Goal: Transaction & Acquisition: Purchase product/service

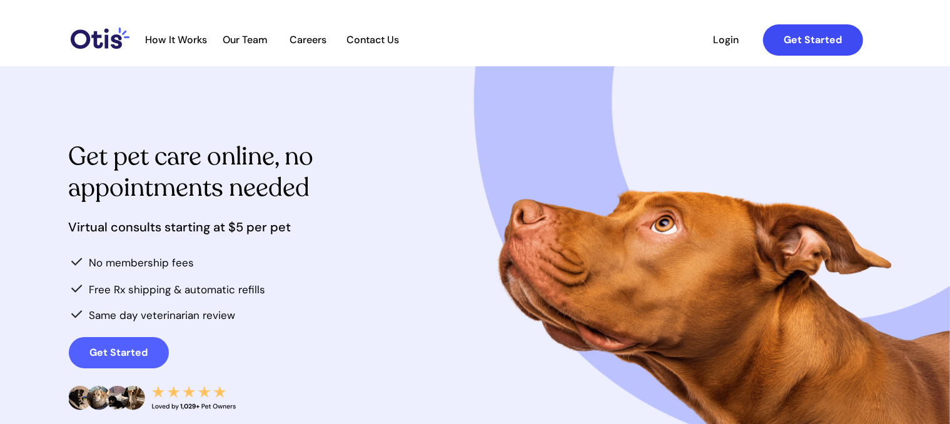
click at [816, 44] on strong "Get Started" at bounding box center [813, 39] width 58 height 13
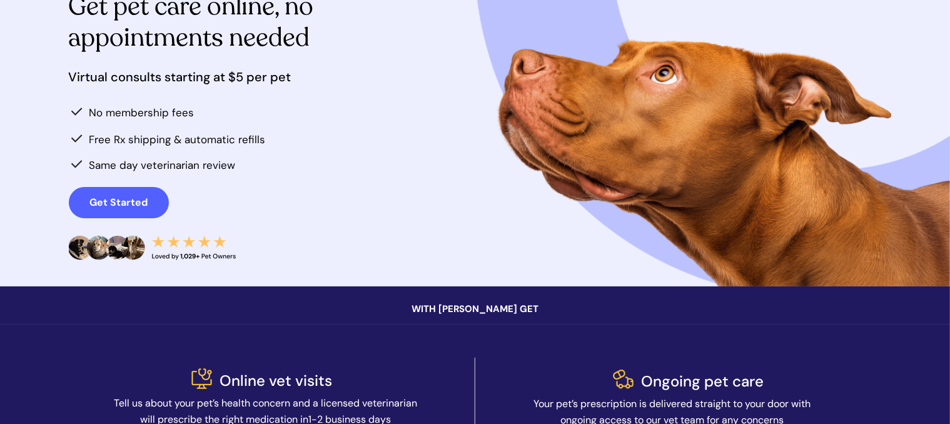
scroll to position [188, 0]
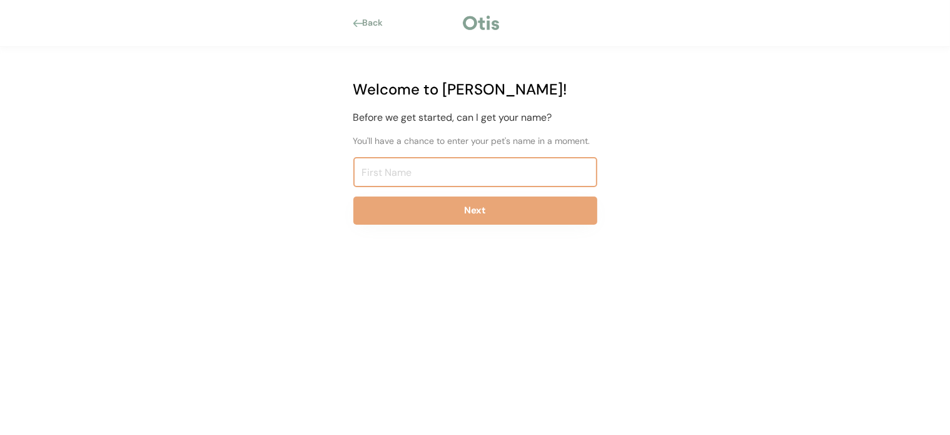
click at [395, 173] on input "input" at bounding box center [476, 172] width 244 height 30
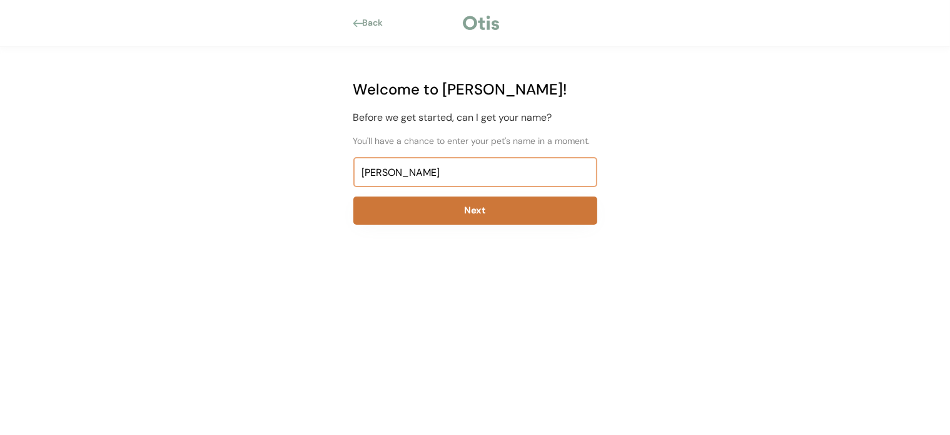
type input "Donaca"
click at [458, 205] on button "Next" at bounding box center [476, 210] width 244 height 28
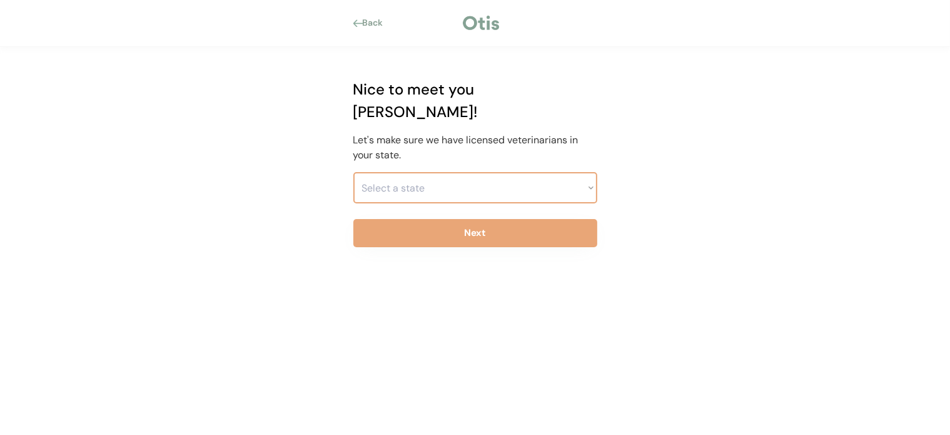
click at [458, 172] on select "Select a state Alabama Alaska American Samoa Arizona Arkansas California Colora…" at bounding box center [476, 187] width 244 height 31
select select ""1348695171700984260__LOOKUP__1704914077155x202416989560905150""
click at [354, 172] on select "Select a state Alabama Alaska American Samoa Arizona Arkansas California Colora…" at bounding box center [476, 187] width 244 height 31
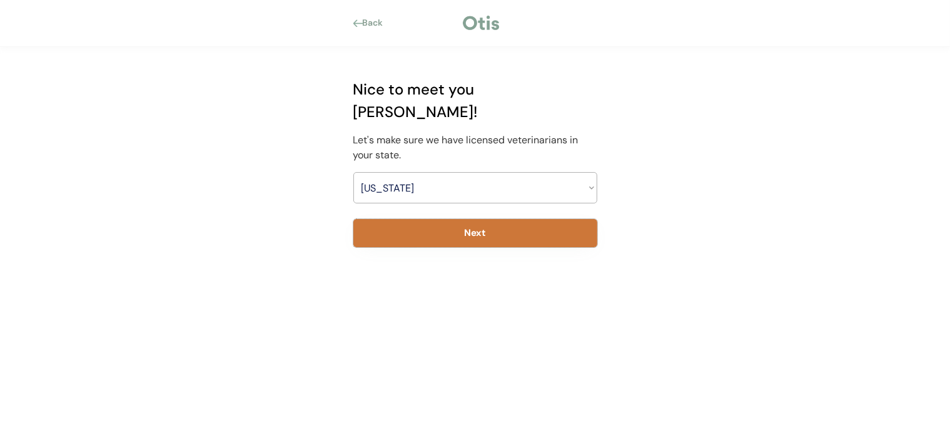
click at [437, 219] on button "Next" at bounding box center [476, 233] width 244 height 28
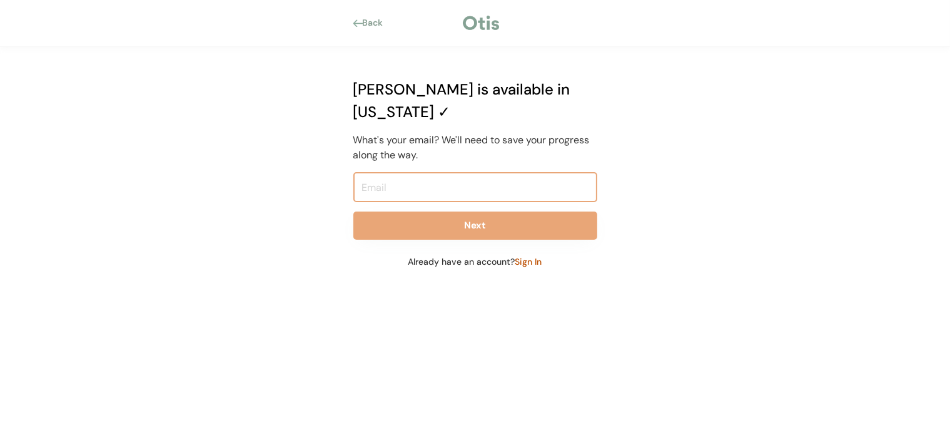
click at [428, 172] on input "email" at bounding box center [476, 187] width 244 height 30
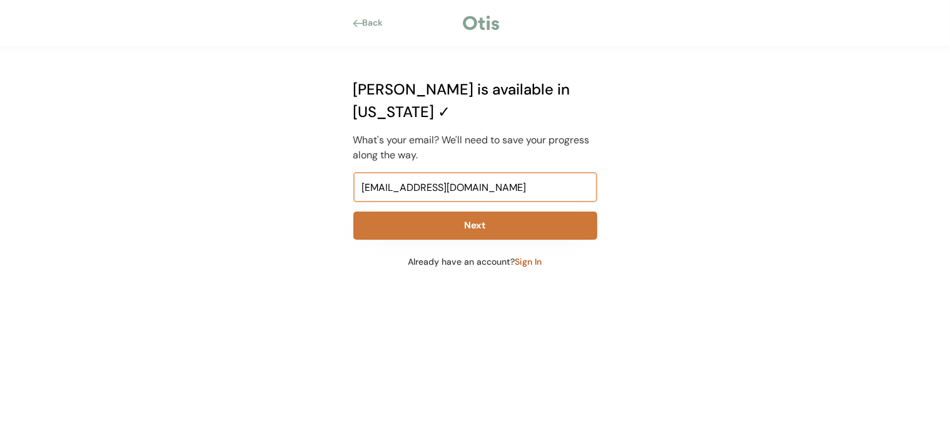
type input "donacafinch04@gmail.com"
click at [436, 211] on button "Next" at bounding box center [476, 225] width 244 height 28
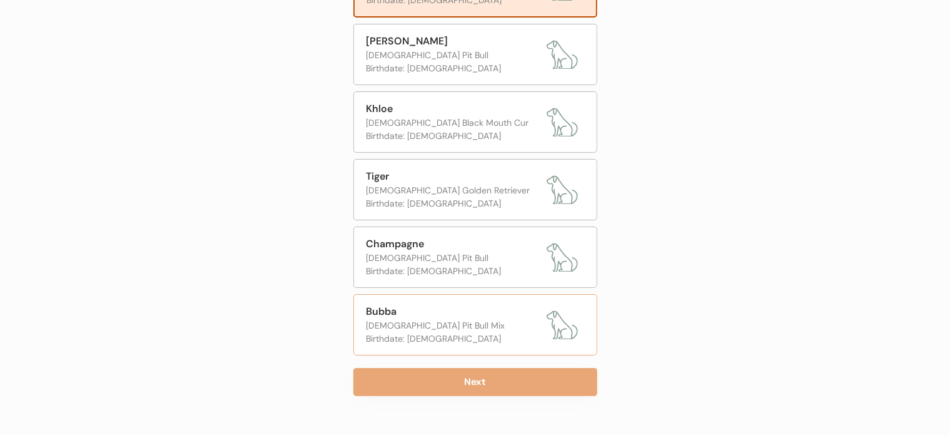
scroll to position [225, 0]
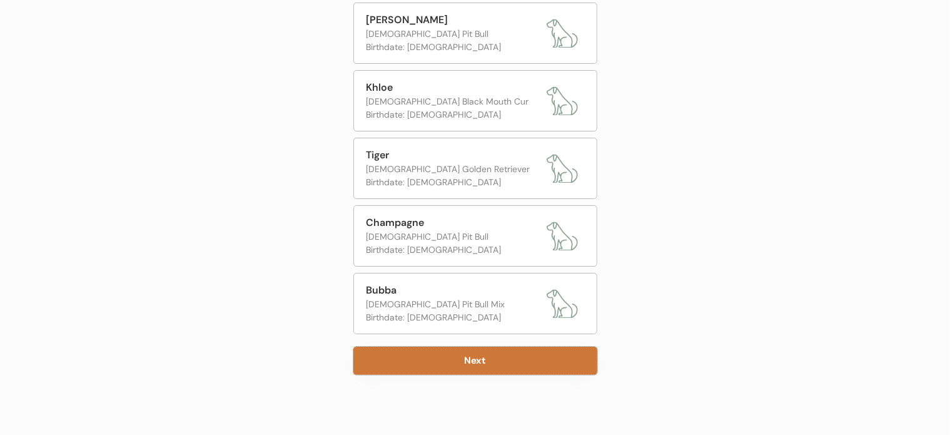
click at [462, 359] on button "Next" at bounding box center [476, 361] width 244 height 28
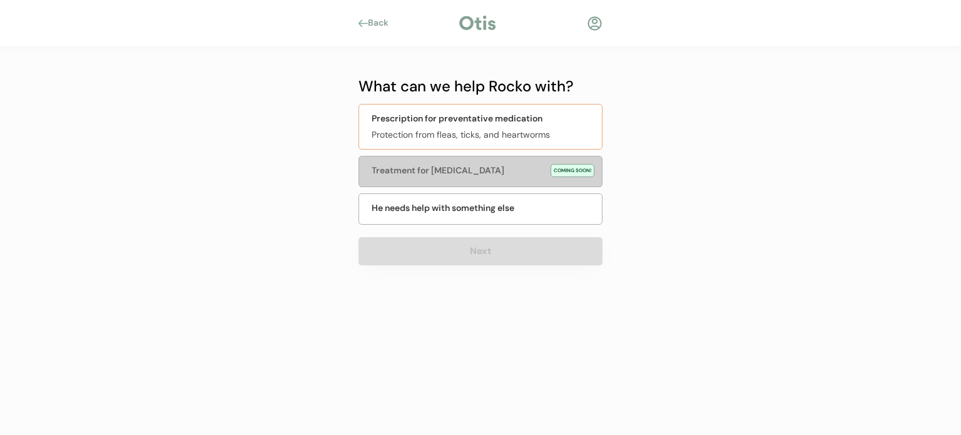
click at [516, 125] on div "Prescription for preventative medication Protection from fleas, ticks, and hear…" at bounding box center [481, 127] width 244 height 46
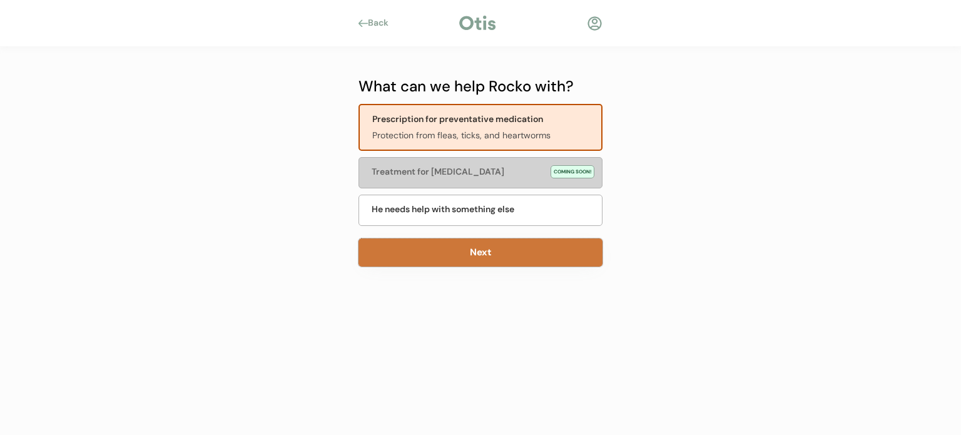
click at [443, 255] on button "Next" at bounding box center [481, 252] width 244 height 28
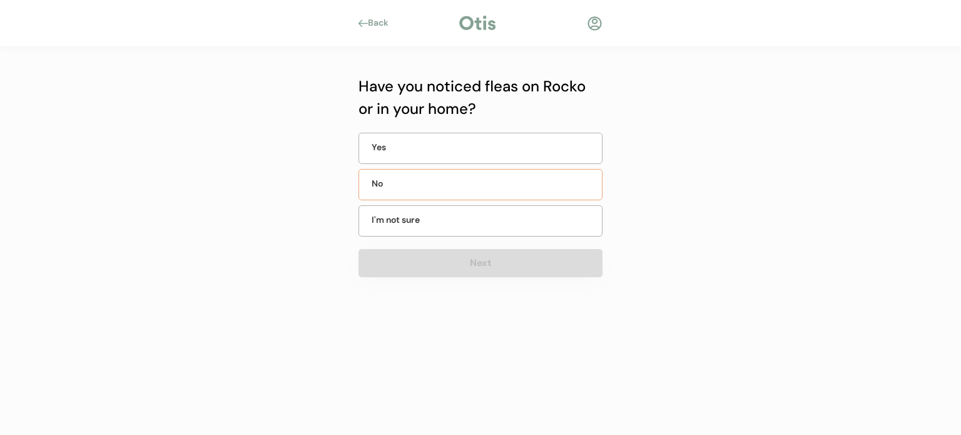
click at [393, 176] on div "No" at bounding box center [481, 184] width 244 height 31
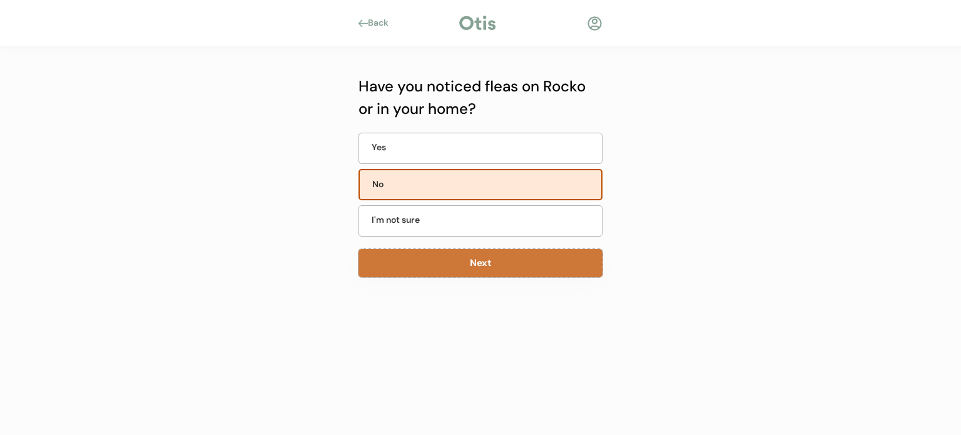
click at [400, 267] on button "Next" at bounding box center [481, 263] width 244 height 28
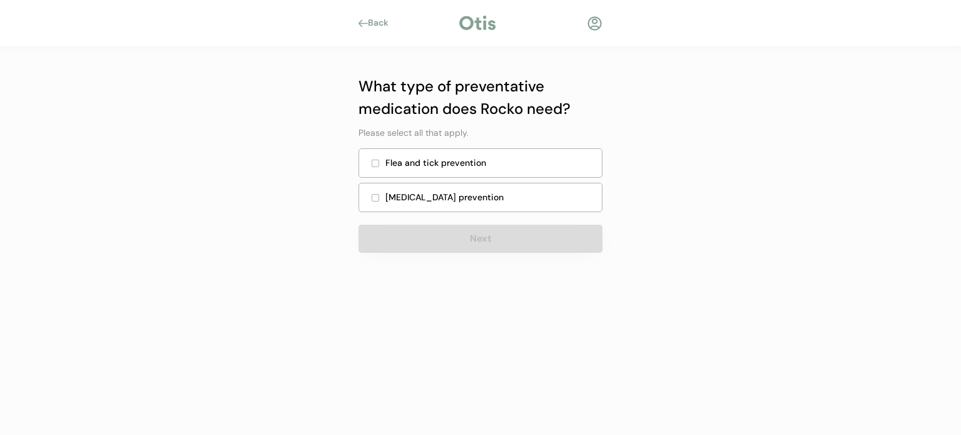
click at [375, 163] on div at bounding box center [375, 163] width 6 height 6
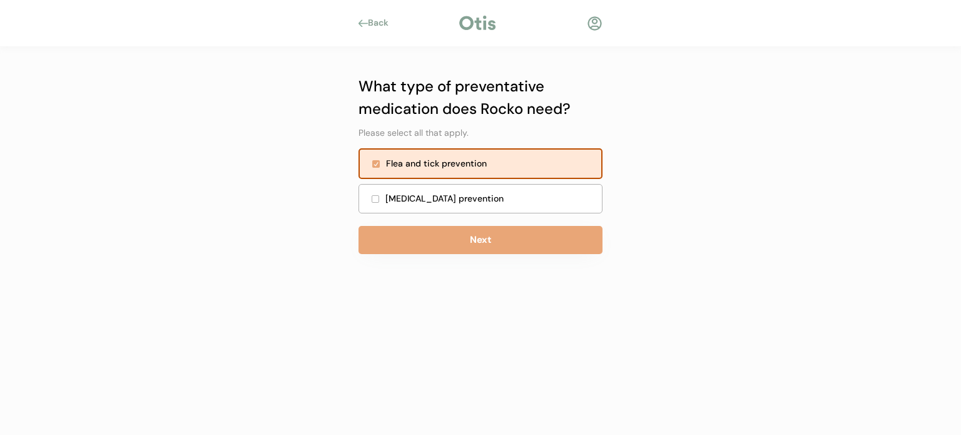
click at [383, 197] on div "Heartworm prevention" at bounding box center [481, 198] width 244 height 29
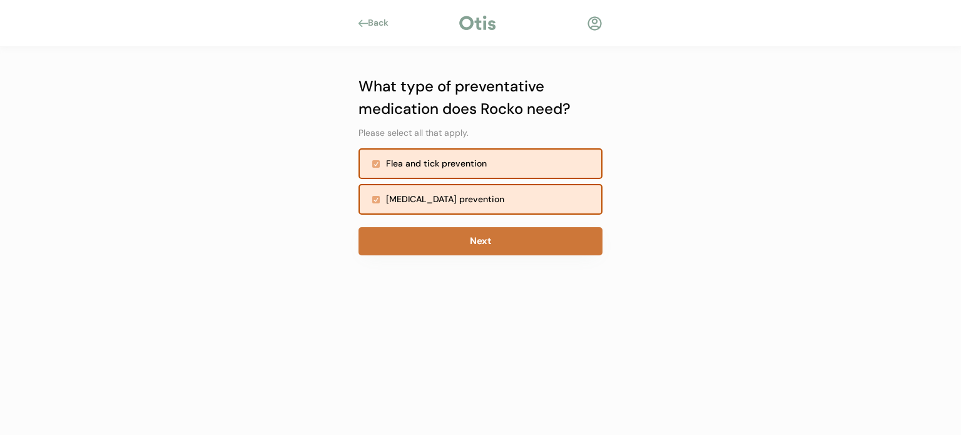
click at [400, 246] on button "Next" at bounding box center [481, 241] width 244 height 28
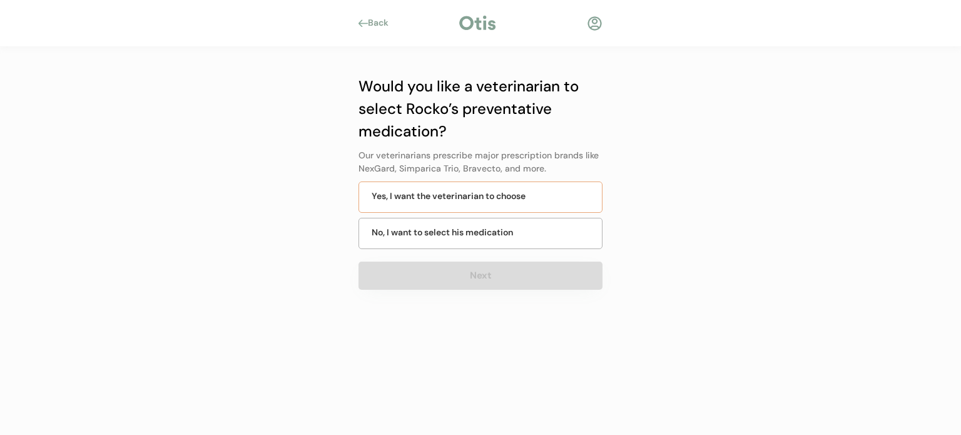
click at [391, 202] on div "Yes, I want the veterinarian to choose" at bounding box center [481, 196] width 244 height 31
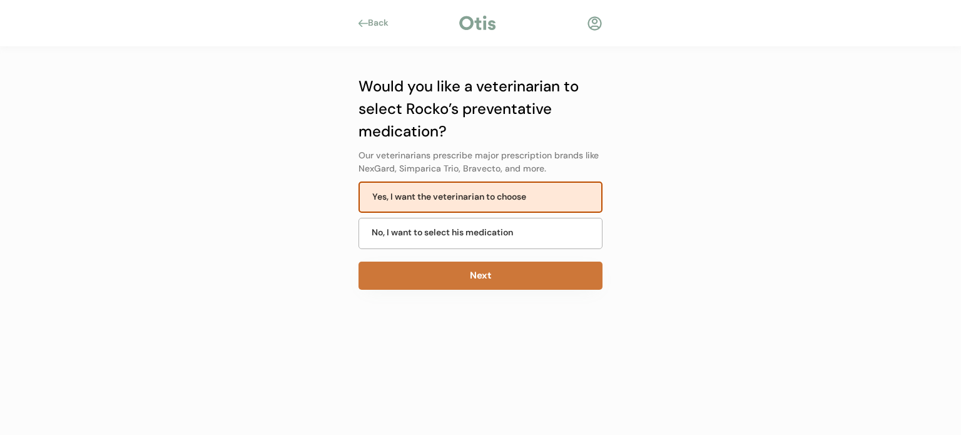
click at [417, 273] on button "Next" at bounding box center [481, 276] width 244 height 28
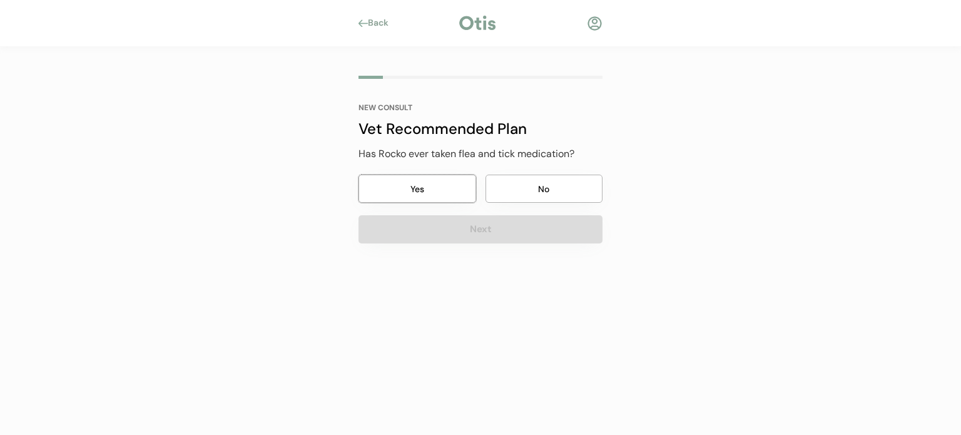
click at [385, 195] on button "Yes" at bounding box center [418, 189] width 118 height 28
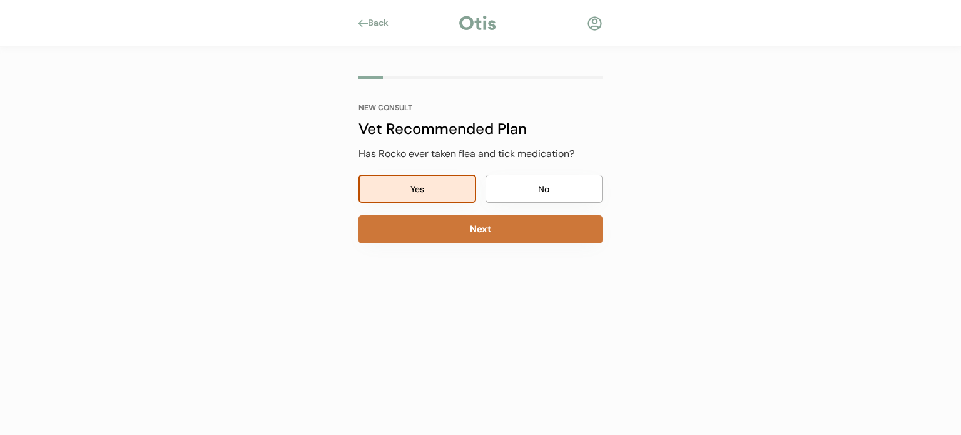
click at [396, 228] on button "Next" at bounding box center [481, 229] width 244 height 28
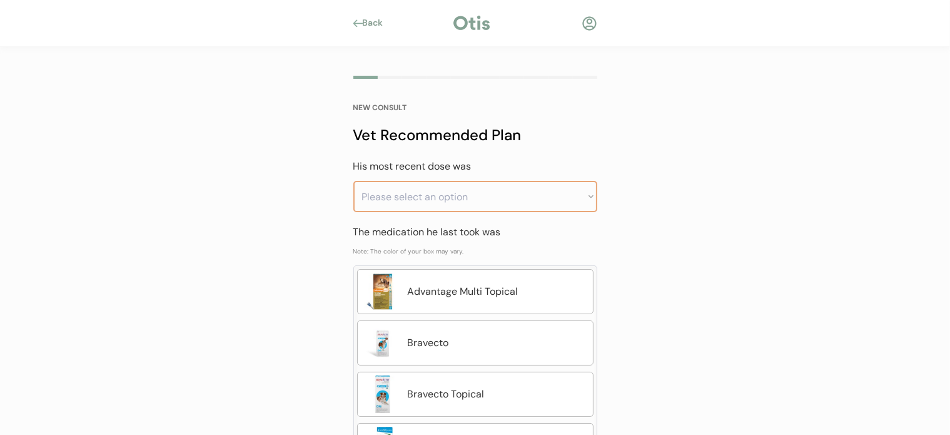
click at [496, 191] on select "Please select an option Less than a month ago Within the last 1 - 2 months With…" at bounding box center [476, 196] width 244 height 31
select select ""greater_than_6_months_ago""
click at [354, 181] on select "Please select an option Less than a month ago Within the last 1 - 2 months With…" at bounding box center [476, 196] width 244 height 31
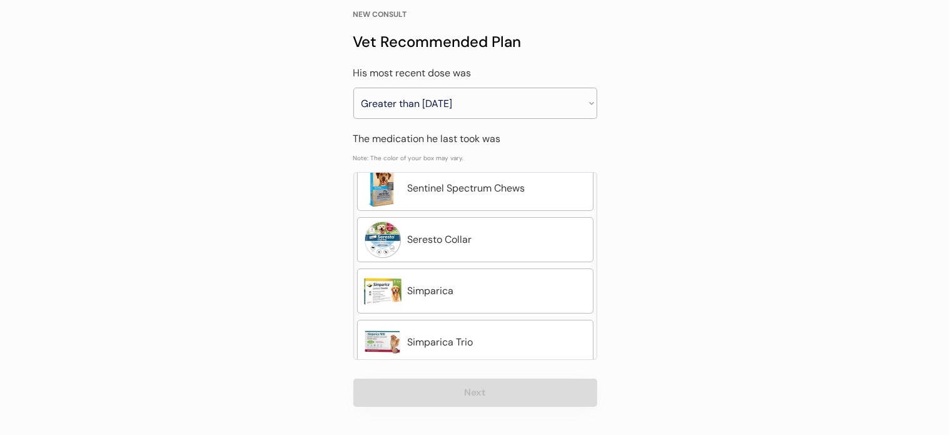
scroll to position [548, 0]
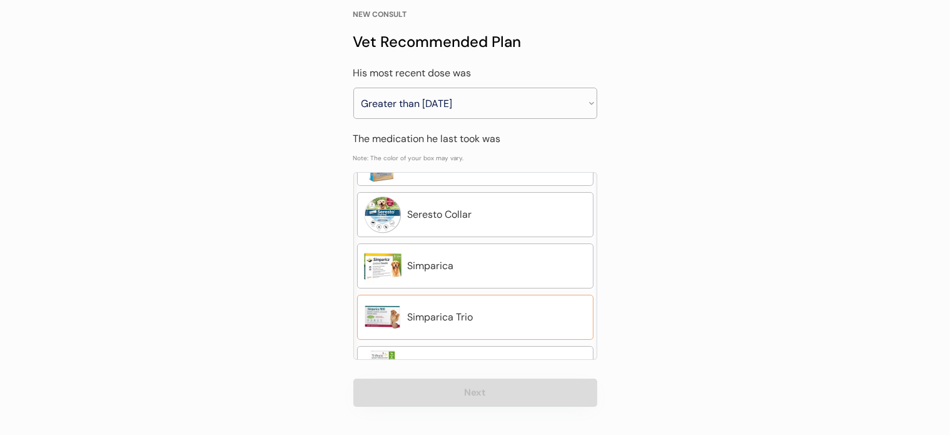
click at [538, 318] on div "Simparica Trio" at bounding box center [497, 317] width 179 height 15
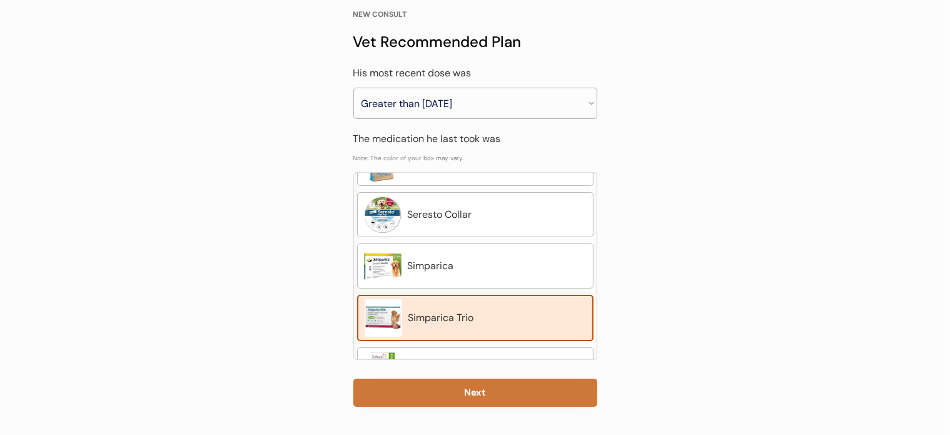
click at [507, 392] on button "Next" at bounding box center [476, 393] width 244 height 28
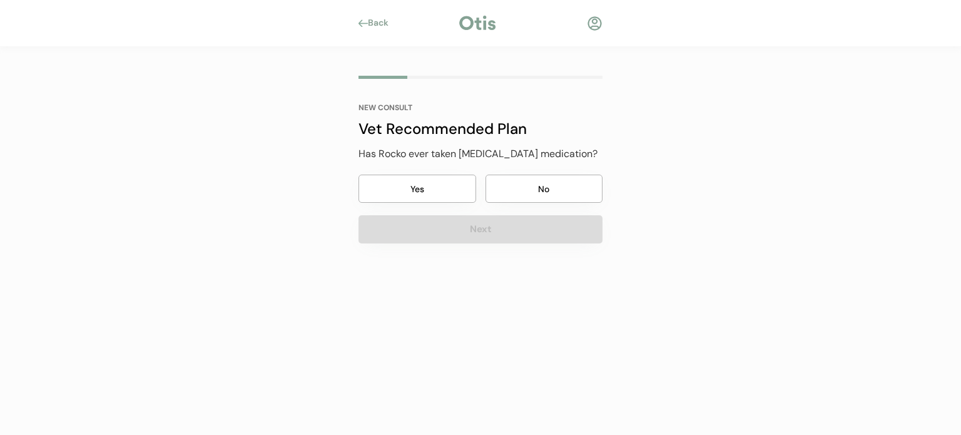
click at [427, 177] on button "Yes" at bounding box center [418, 189] width 118 height 28
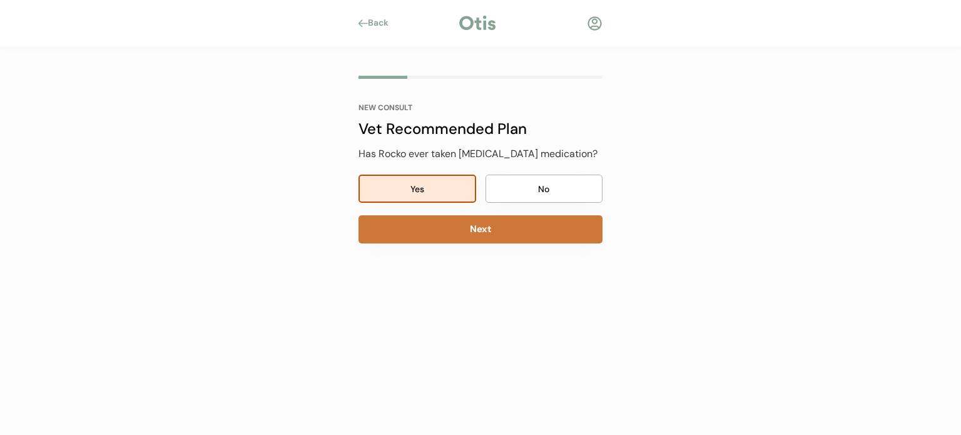
click at [451, 232] on button "Next" at bounding box center [481, 229] width 244 height 28
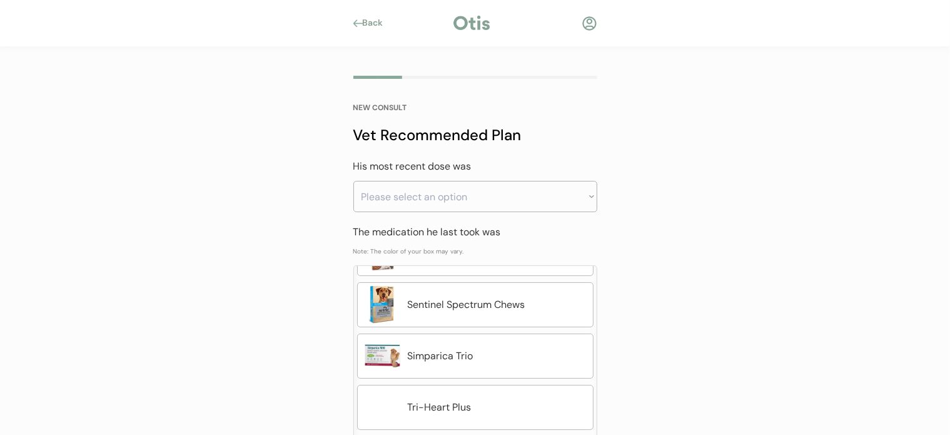
scroll to position [398, 0]
click at [466, 363] on div "Simparica Trio" at bounding box center [475, 355] width 237 height 45
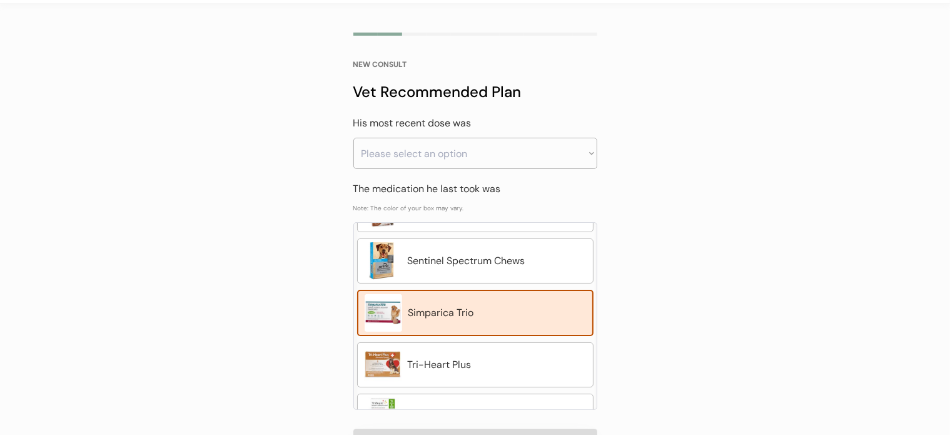
scroll to position [93, 0]
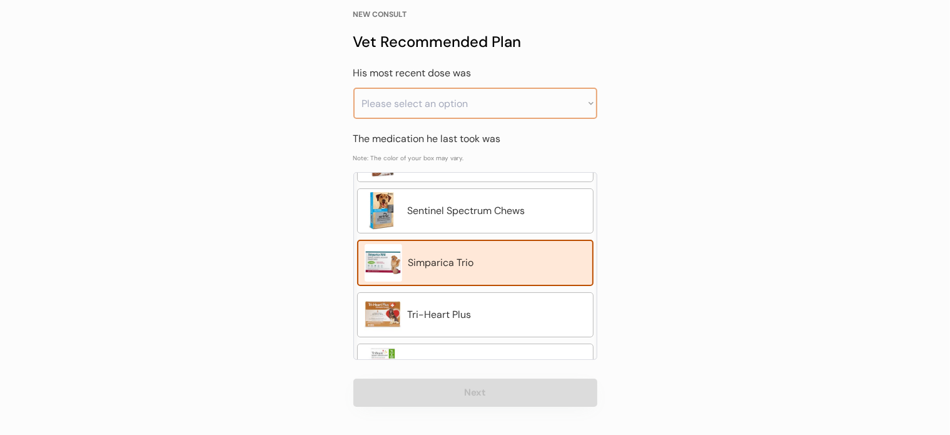
click at [538, 107] on select "Please select an option Less than a month ago Within the last 1 - 2 months With…" at bounding box center [476, 103] width 244 height 31
select select ""greater_than_6_months_ago""
click at [354, 88] on select "Please select an option Less than a month ago Within the last 1 - 2 months With…" at bounding box center [476, 103] width 244 height 31
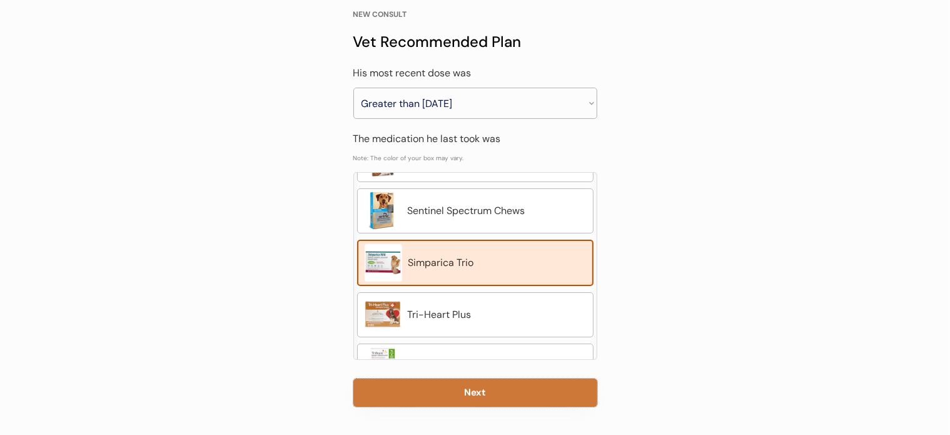
click at [432, 390] on button "Next" at bounding box center [476, 393] width 244 height 28
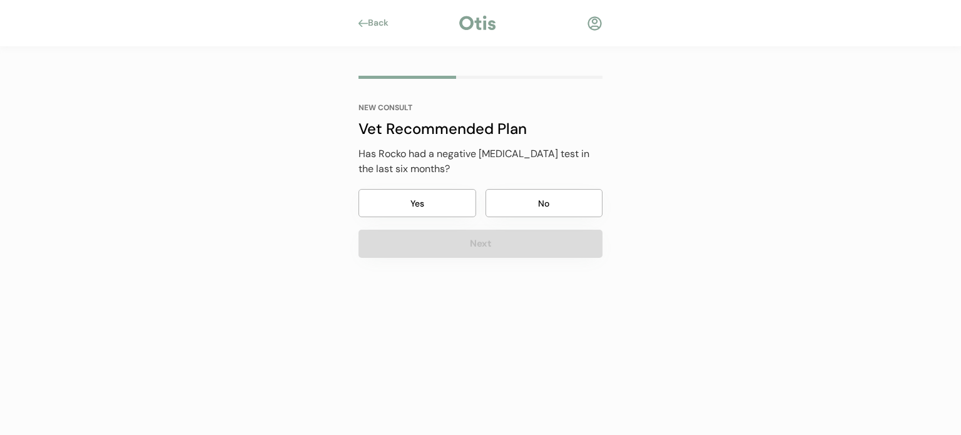
click at [460, 204] on button "Yes" at bounding box center [418, 203] width 118 height 28
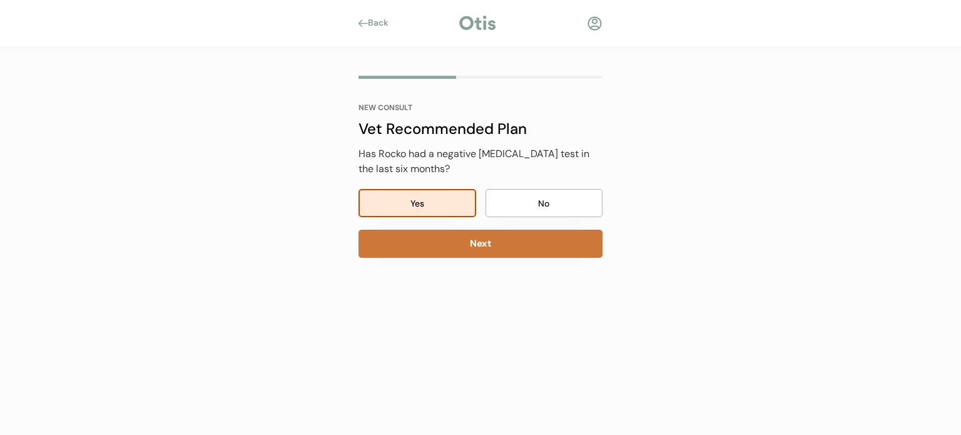
click at [455, 245] on button "Next" at bounding box center [481, 244] width 244 height 28
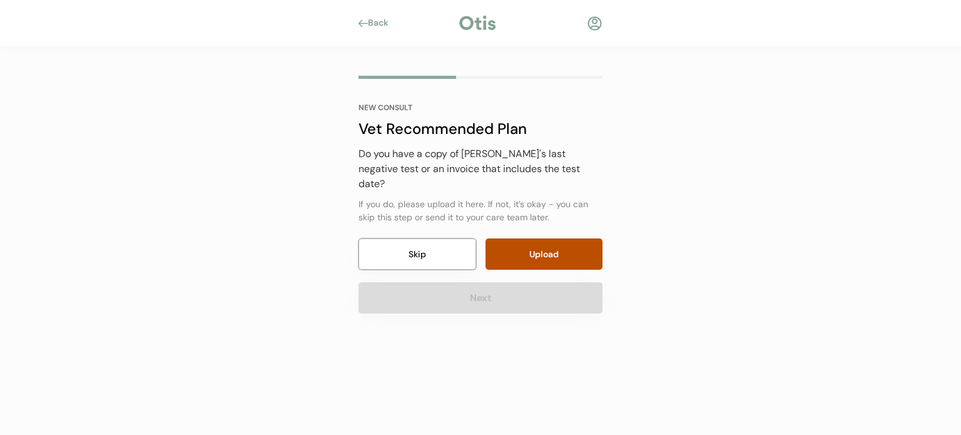
click at [439, 239] on button "Skip" at bounding box center [418, 253] width 118 height 31
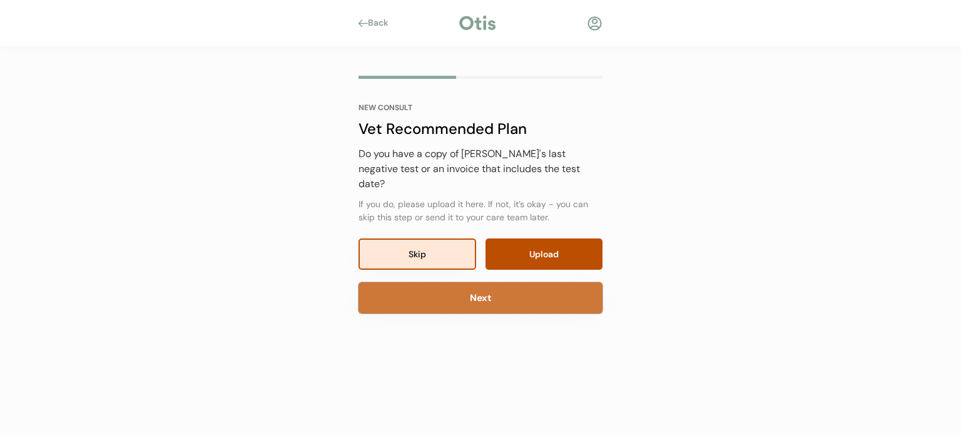
click at [444, 282] on button "Next" at bounding box center [481, 297] width 244 height 31
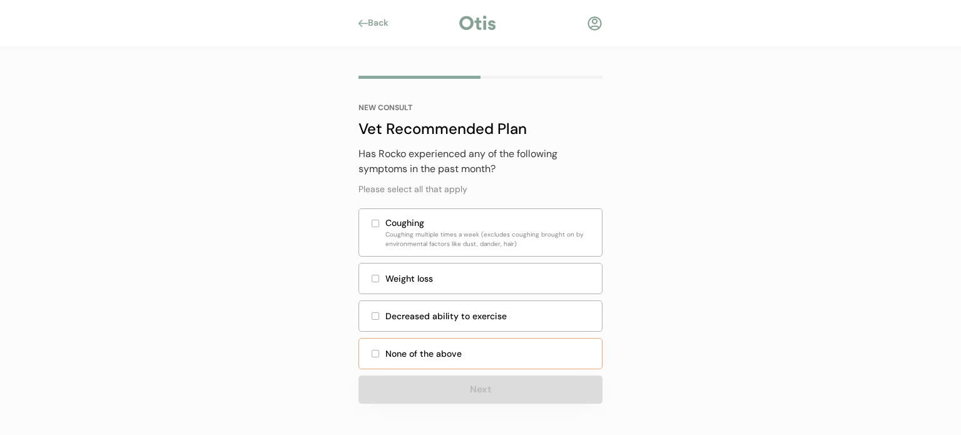
click at [447, 351] on div "None of the above" at bounding box center [489, 353] width 209 height 13
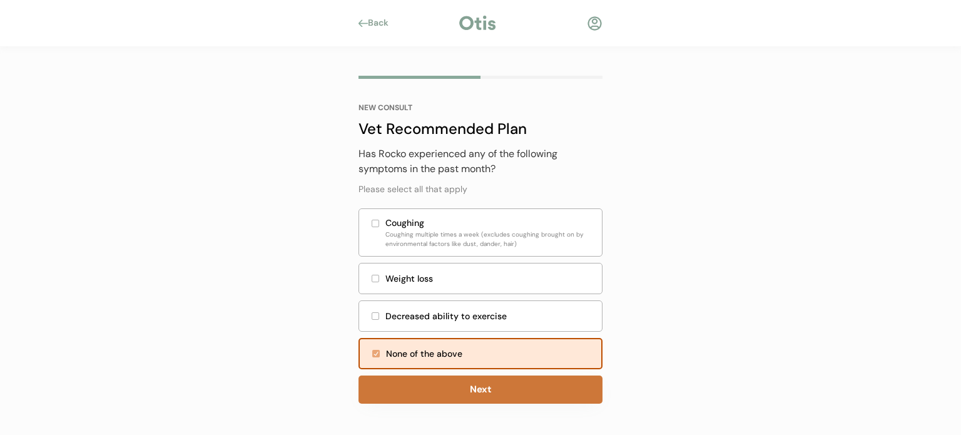
click at [454, 387] on button "Next" at bounding box center [481, 389] width 244 height 28
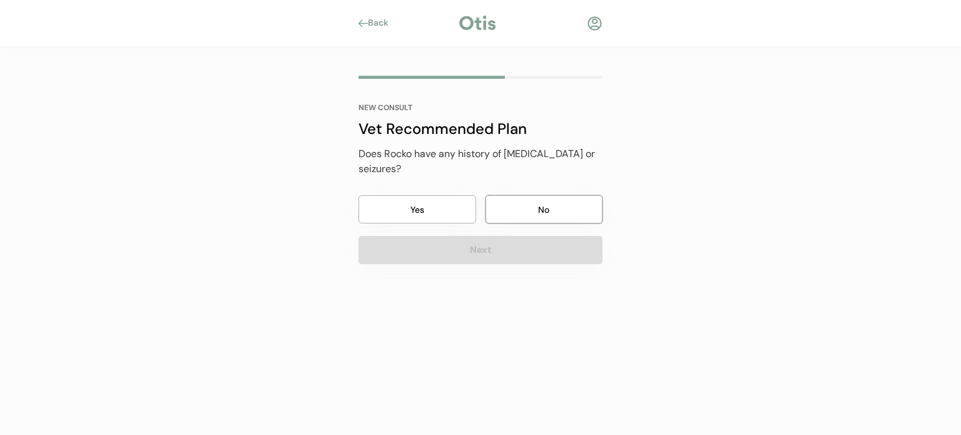
click at [532, 195] on button "No" at bounding box center [545, 209] width 118 height 28
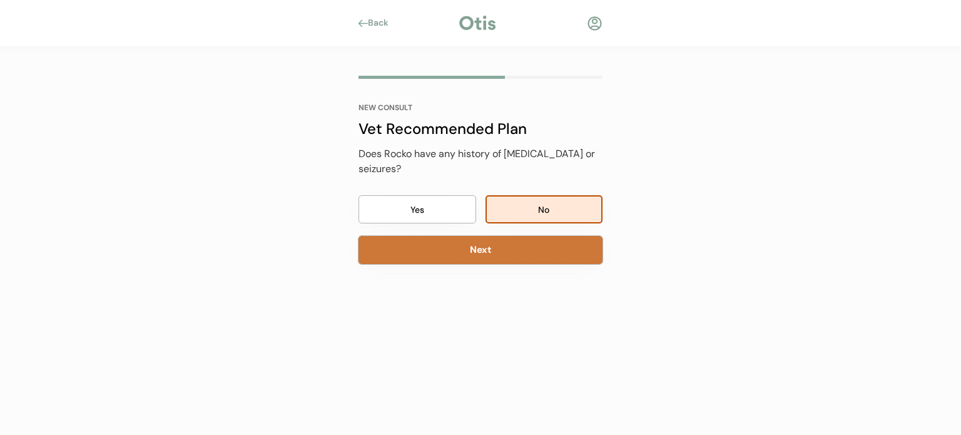
click at [517, 236] on button "Next" at bounding box center [481, 250] width 244 height 28
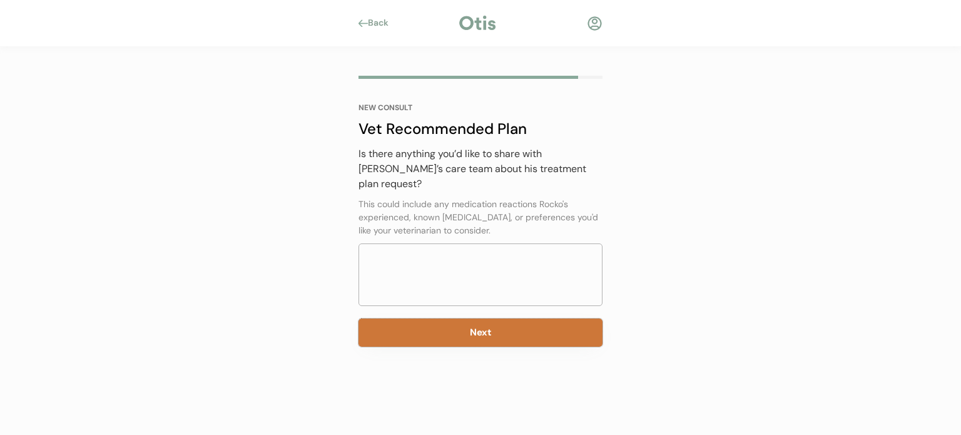
click at [506, 320] on button "Next" at bounding box center [481, 332] width 244 height 28
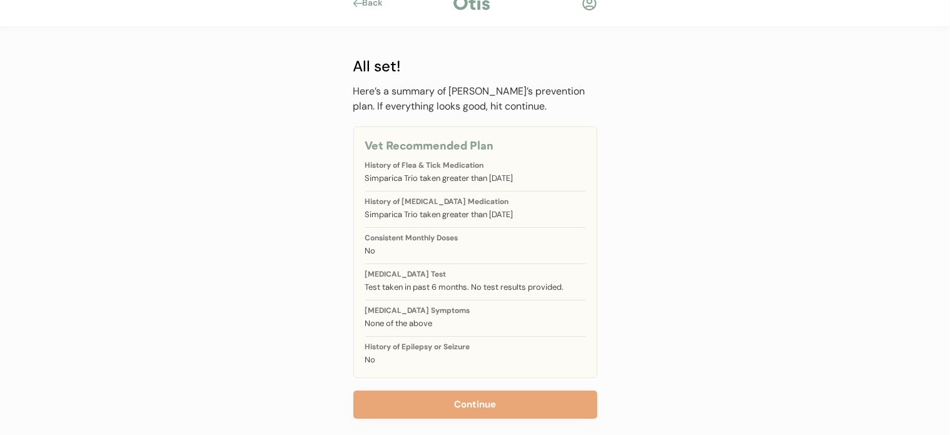
scroll to position [32, 0]
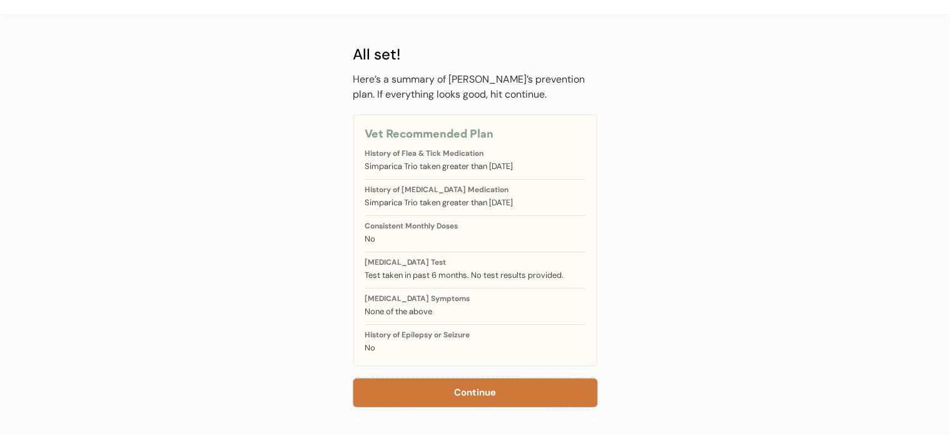
click at [475, 382] on button "Continue" at bounding box center [476, 393] width 244 height 28
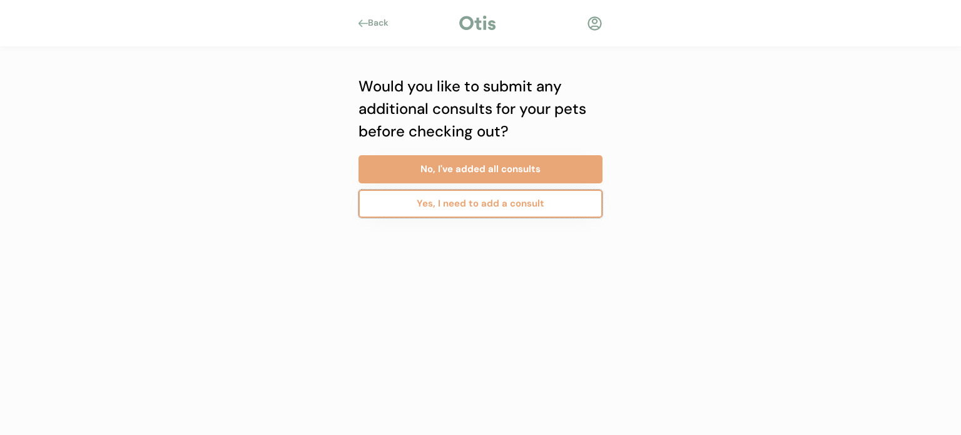
click at [464, 206] on button "Yes, I need to add a consult" at bounding box center [481, 204] width 244 height 28
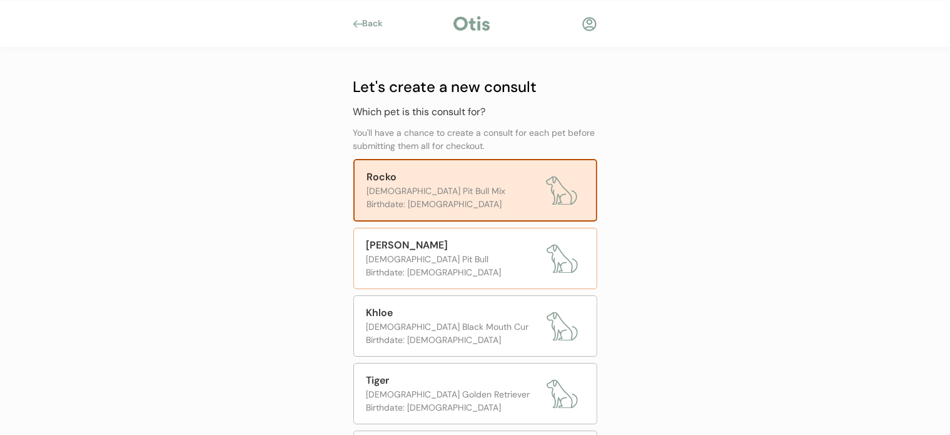
click at [459, 242] on div "[PERSON_NAME]" at bounding box center [454, 245] width 174 height 15
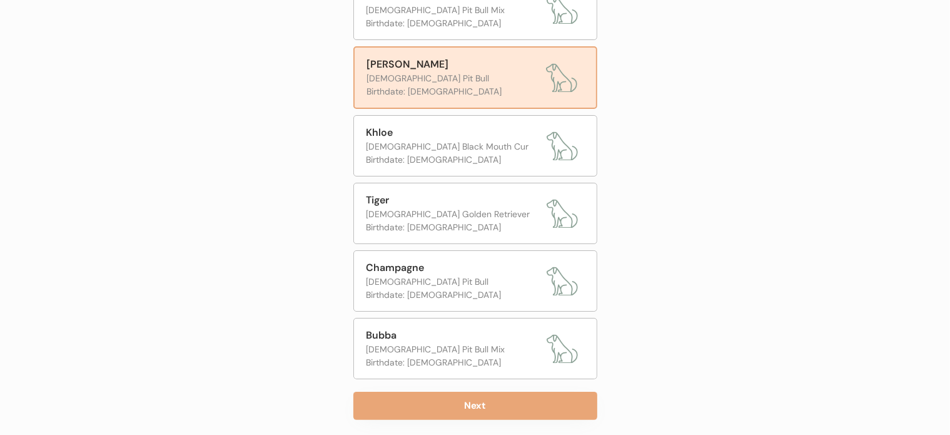
scroll to position [225, 0]
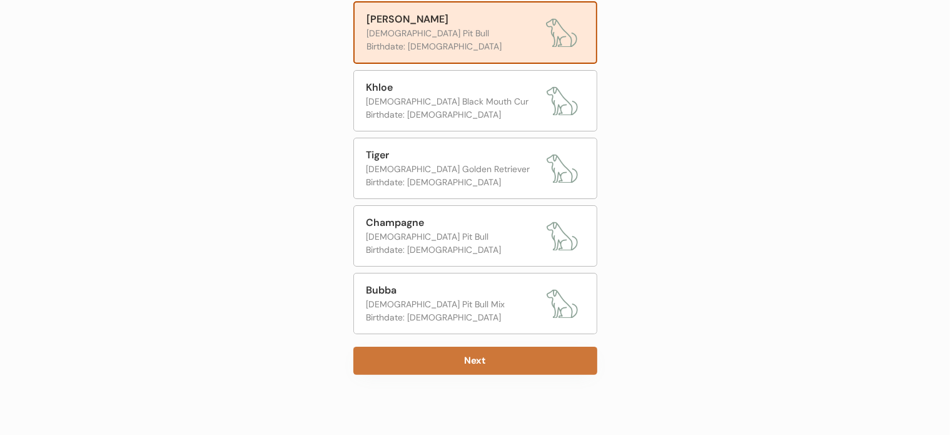
click at [473, 350] on button "Next" at bounding box center [476, 361] width 244 height 28
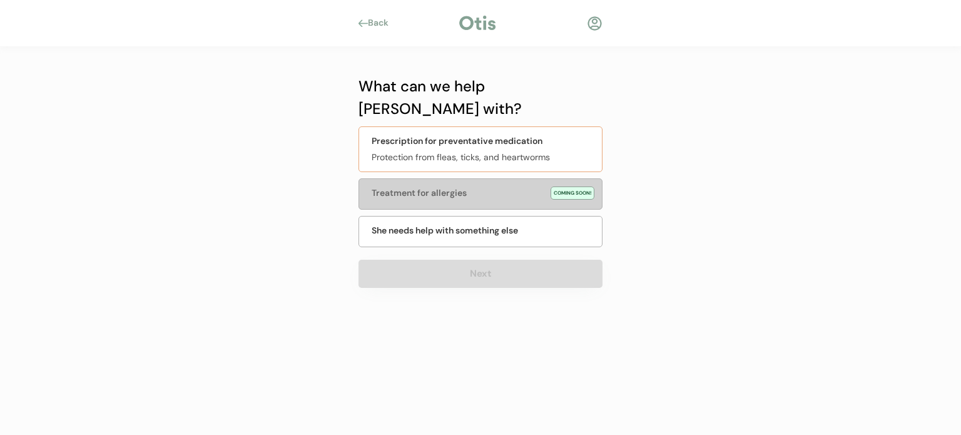
click at [433, 151] on div "Protection from fleas, ticks, and heartworms" at bounding box center [483, 157] width 223 height 13
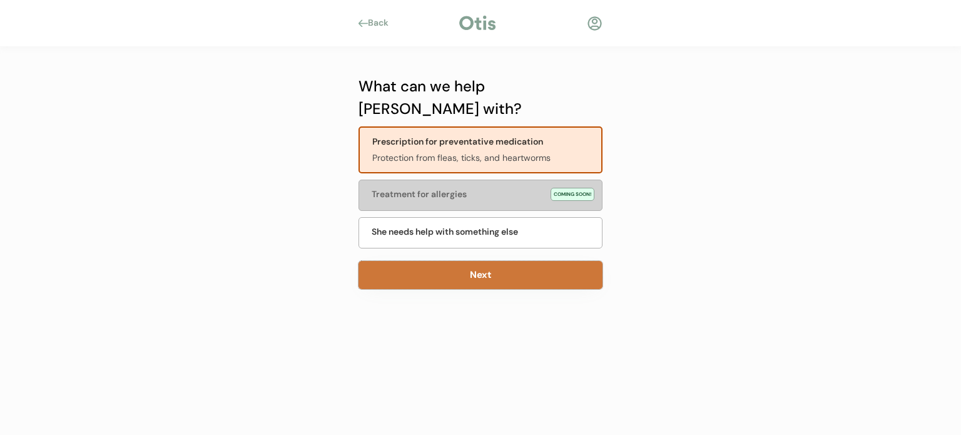
click at [458, 261] on button "Next" at bounding box center [481, 275] width 244 height 28
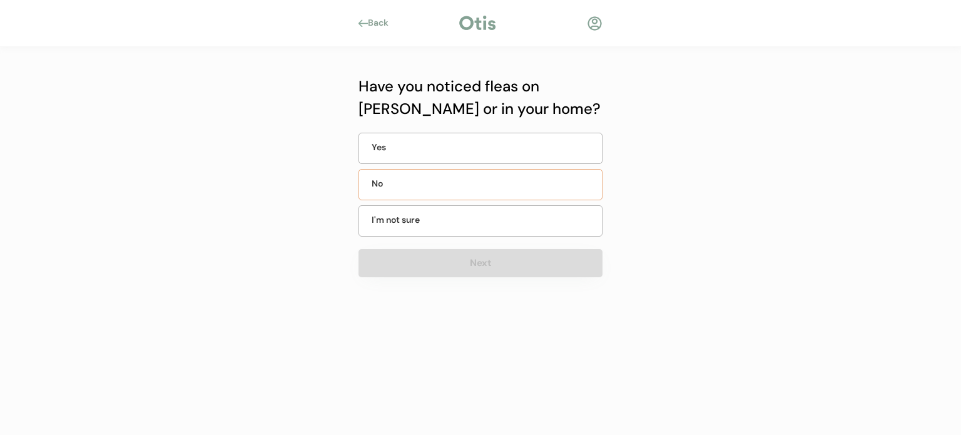
click at [416, 190] on div "No" at bounding box center [403, 183] width 63 height 13
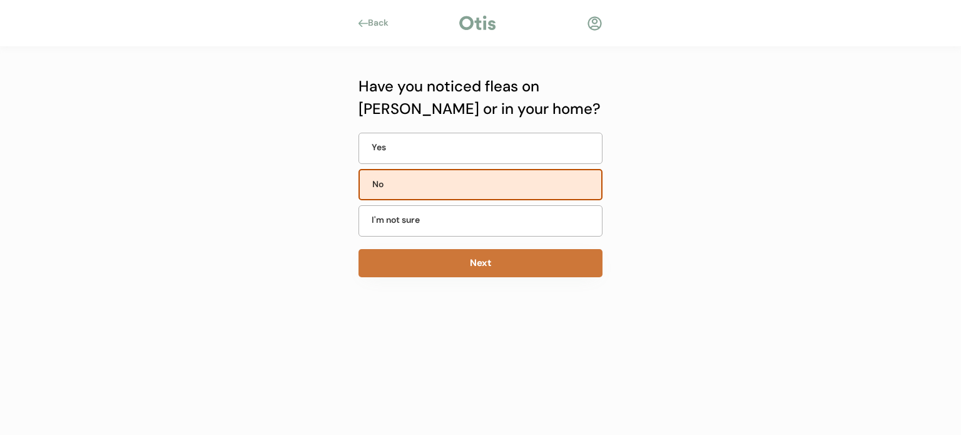
click at [438, 260] on button "Next" at bounding box center [481, 263] width 244 height 28
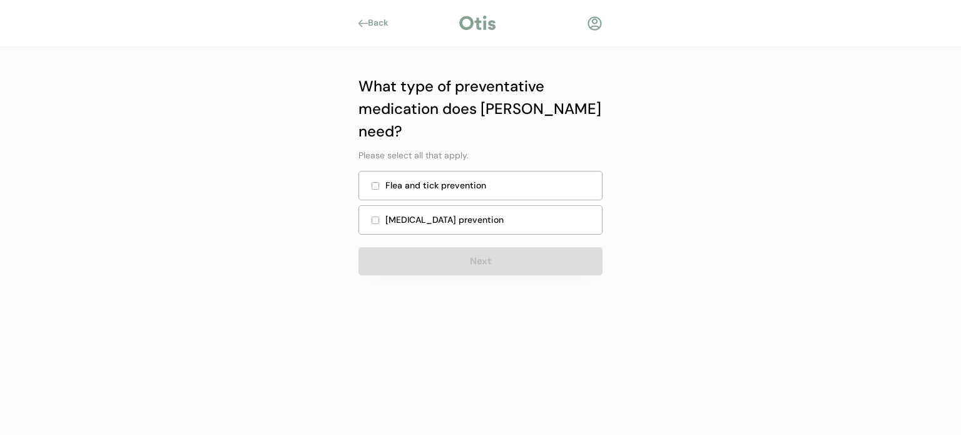
click at [439, 179] on div "Flea and tick prevention" at bounding box center [489, 185] width 209 height 13
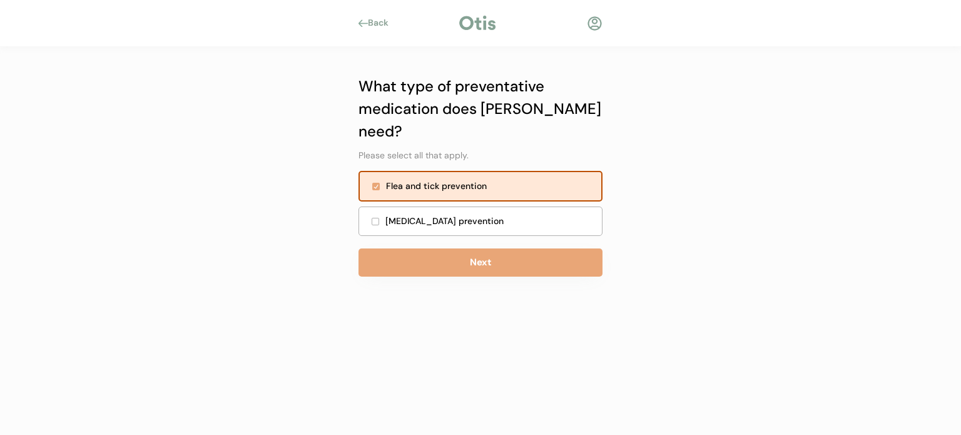
click at [432, 215] on div "Heartworm prevention" at bounding box center [489, 221] width 209 height 13
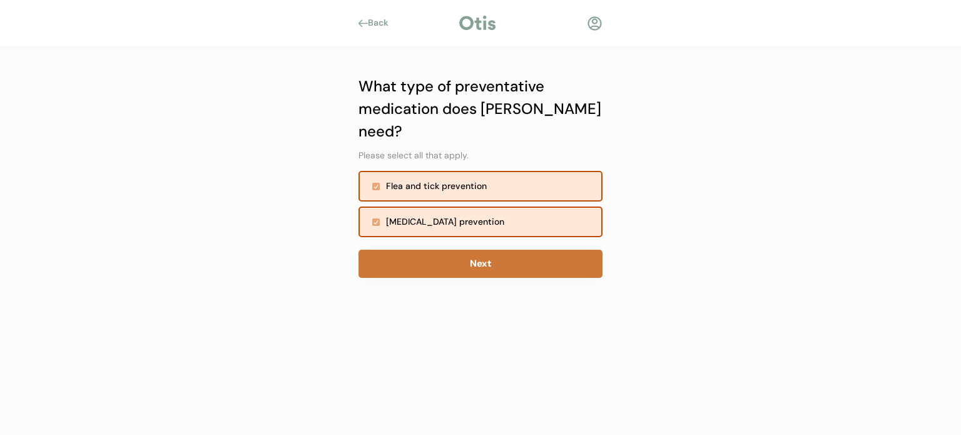
click at [446, 250] on button "Next" at bounding box center [481, 264] width 244 height 28
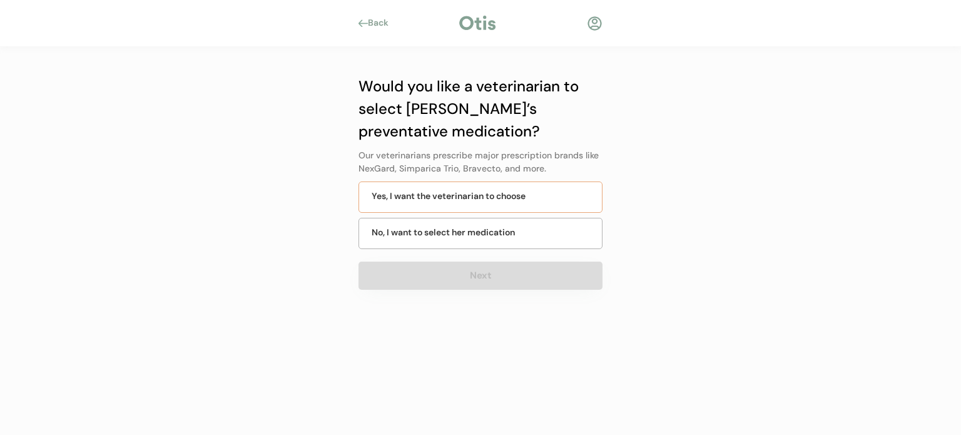
click at [440, 199] on div "Yes, I want the veterinarian to choose" at bounding box center [449, 196] width 154 height 13
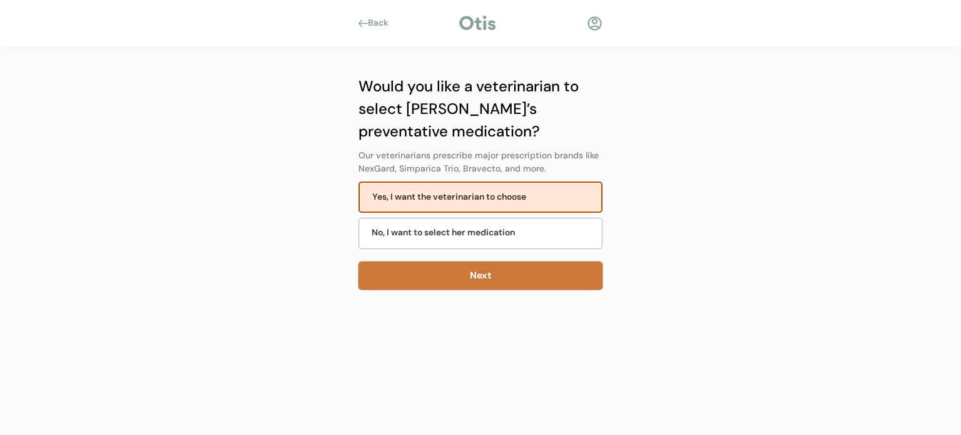
click at [466, 275] on button "Next" at bounding box center [481, 276] width 244 height 28
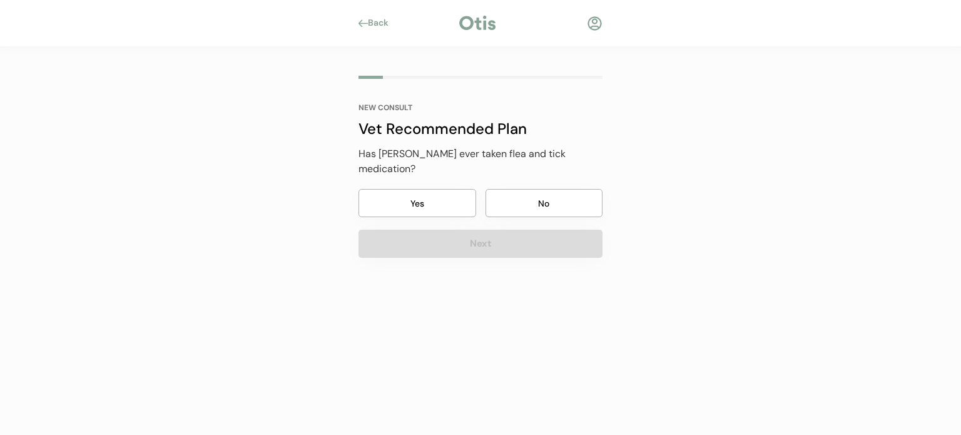
click at [439, 189] on button "Yes" at bounding box center [418, 203] width 118 height 28
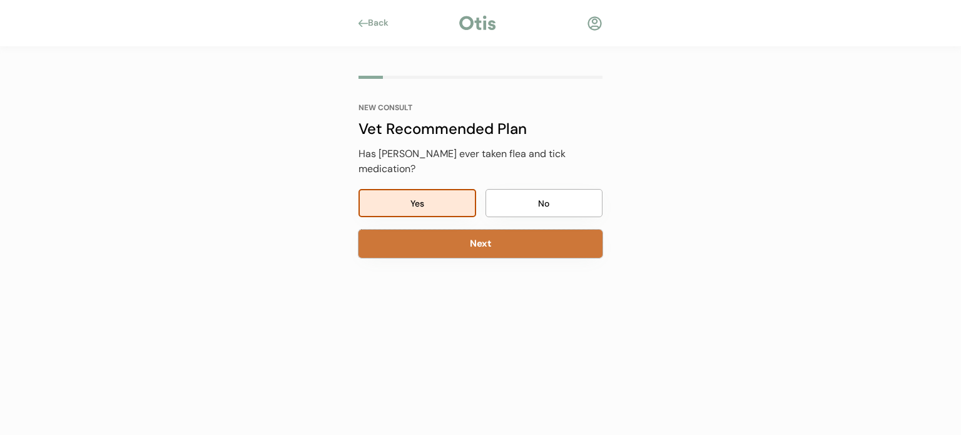
click at [451, 230] on button "Next" at bounding box center [481, 244] width 244 height 28
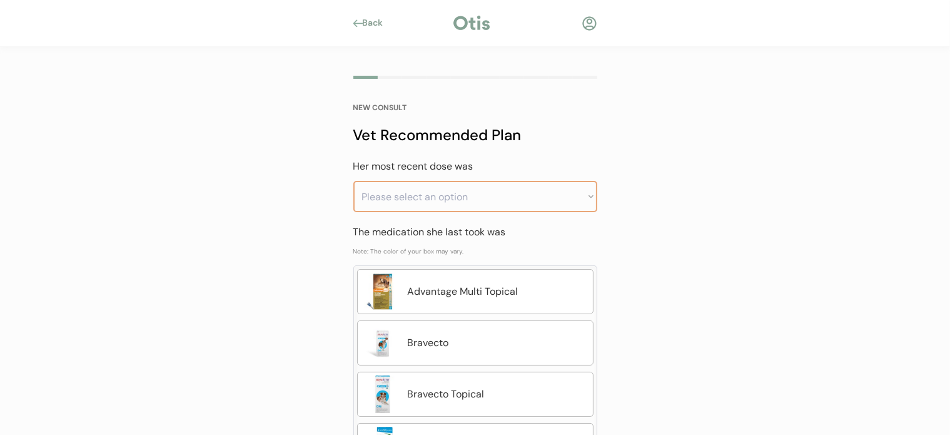
click at [429, 189] on select "Please select an option Less than a month ago Within the last 1 - 2 months With…" at bounding box center [476, 196] width 244 height 31
select select ""greater_than_6_months_ago""
click at [354, 181] on select "Please select an option Less than a month ago Within the last 1 - 2 months With…" at bounding box center [476, 196] width 244 height 31
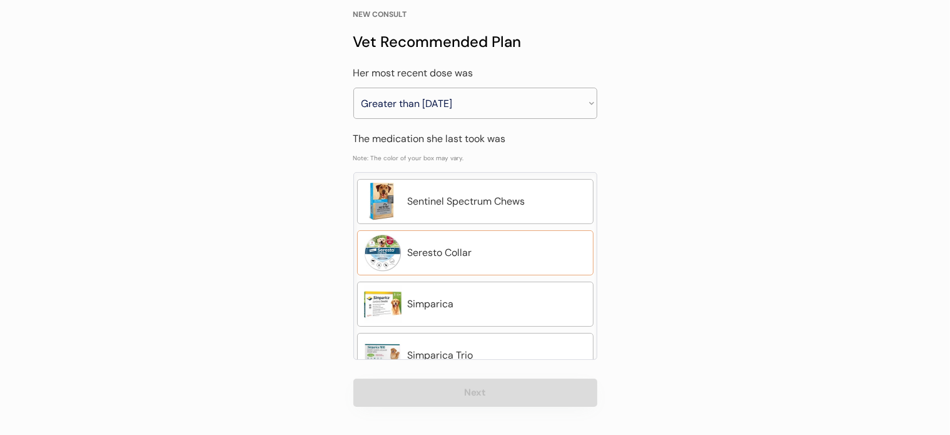
scroll to position [563, 0]
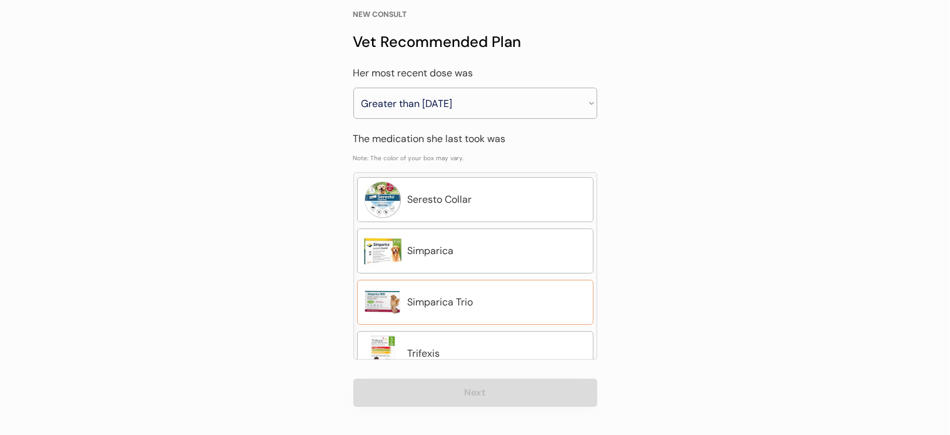
click at [492, 299] on div "Simparica Trio" at bounding box center [497, 302] width 179 height 15
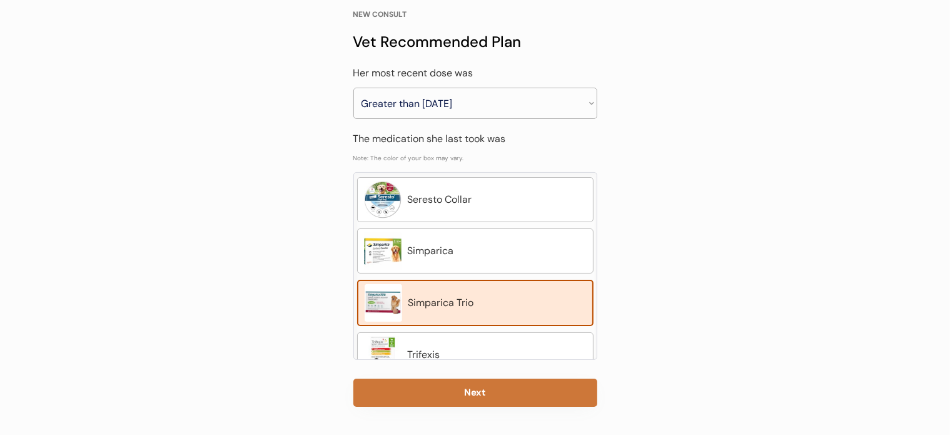
click at [486, 395] on button "Next" at bounding box center [476, 393] width 244 height 28
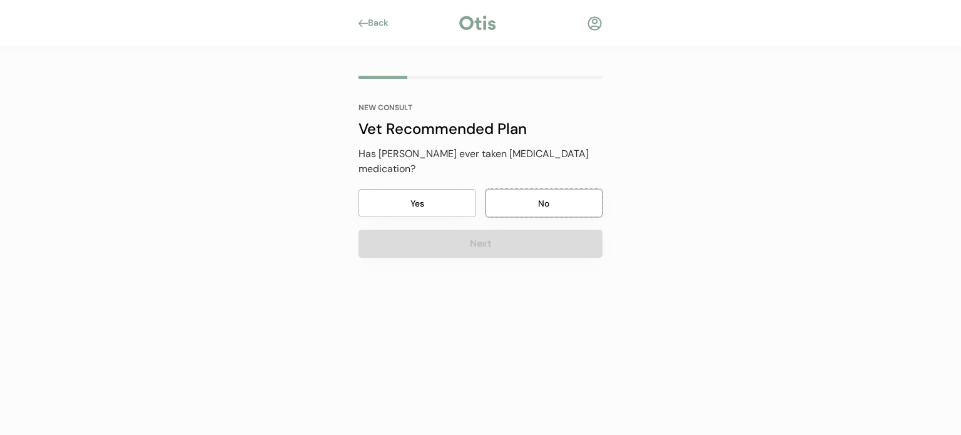
click at [514, 189] on button "No" at bounding box center [545, 203] width 118 height 28
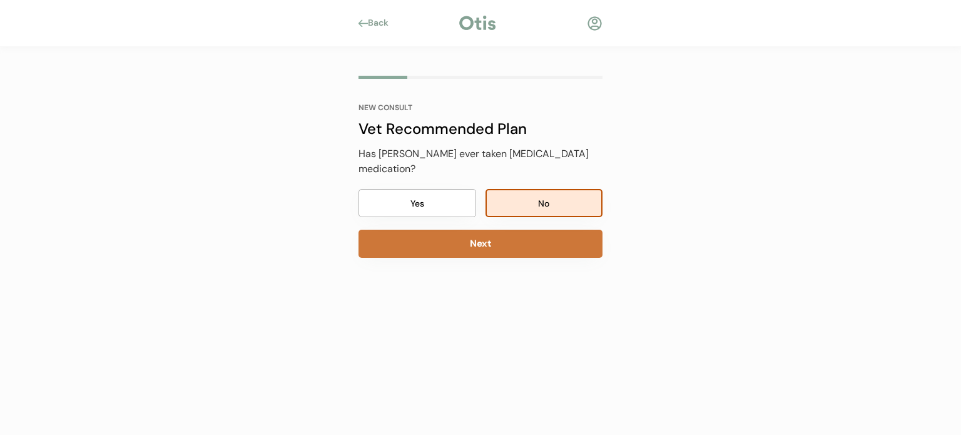
click at [451, 235] on button "Next" at bounding box center [481, 244] width 244 height 28
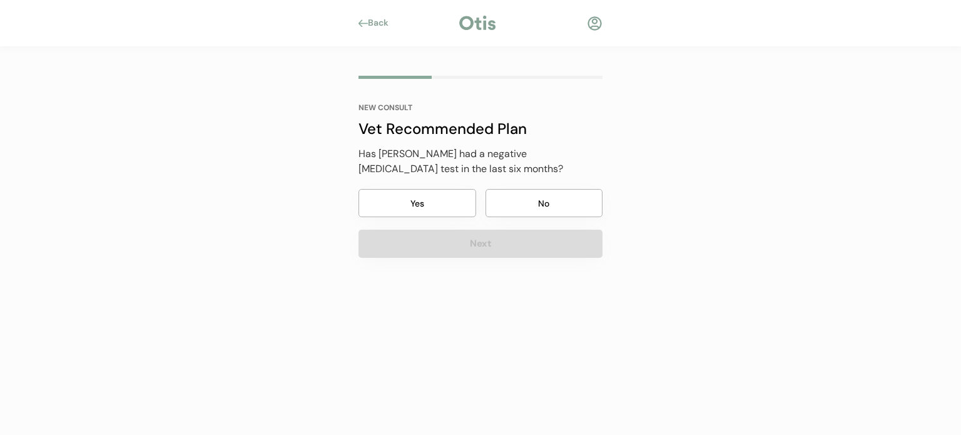
click at [424, 197] on button "Yes" at bounding box center [418, 203] width 118 height 28
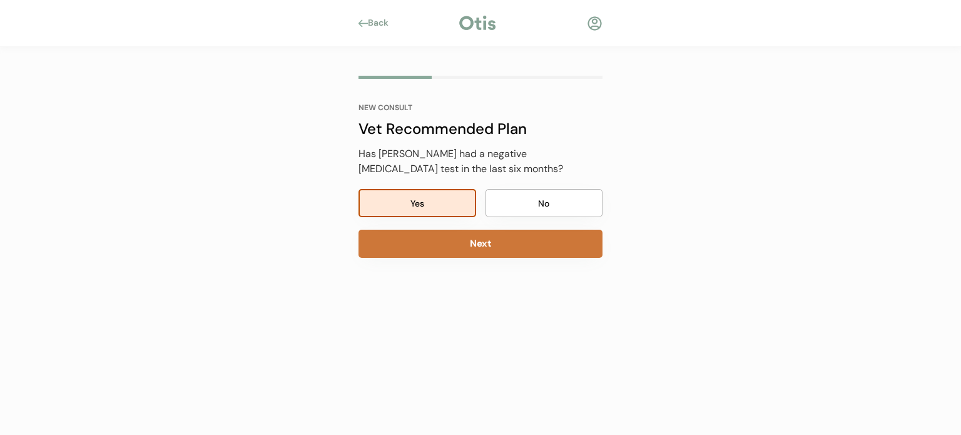
click at [456, 248] on button "Next" at bounding box center [481, 244] width 244 height 28
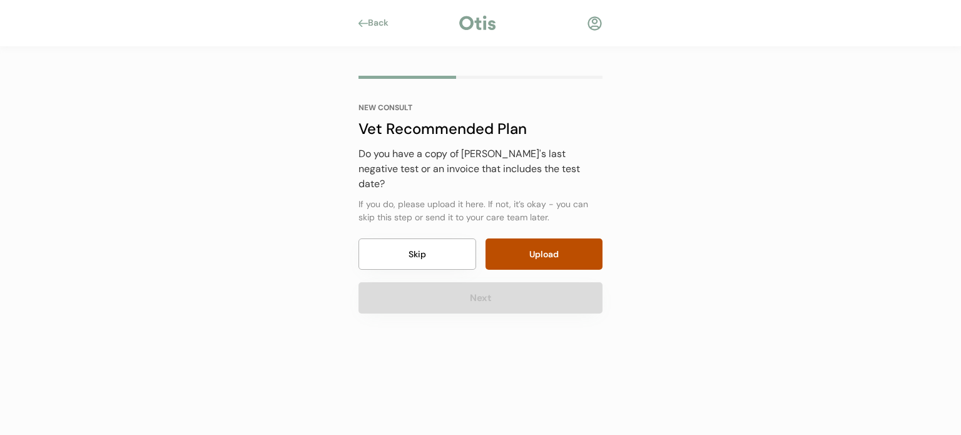
click at [422, 247] on button "Skip" at bounding box center [418, 253] width 118 height 31
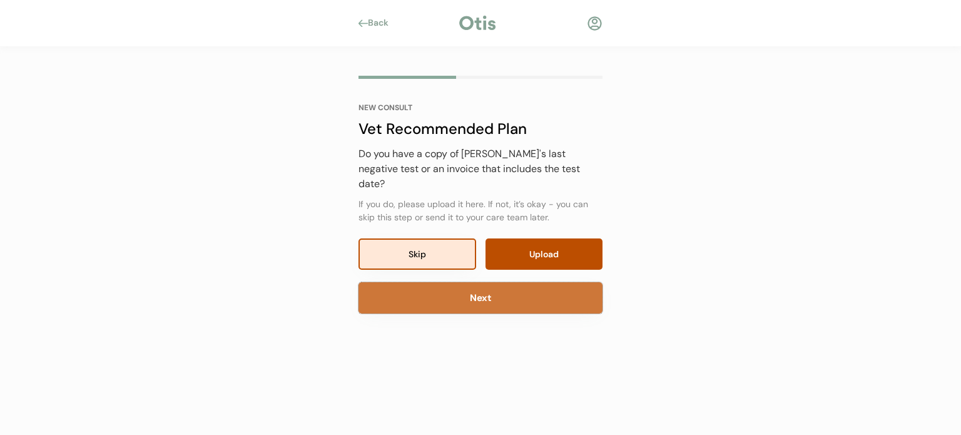
click at [480, 284] on button "Next" at bounding box center [481, 297] width 244 height 31
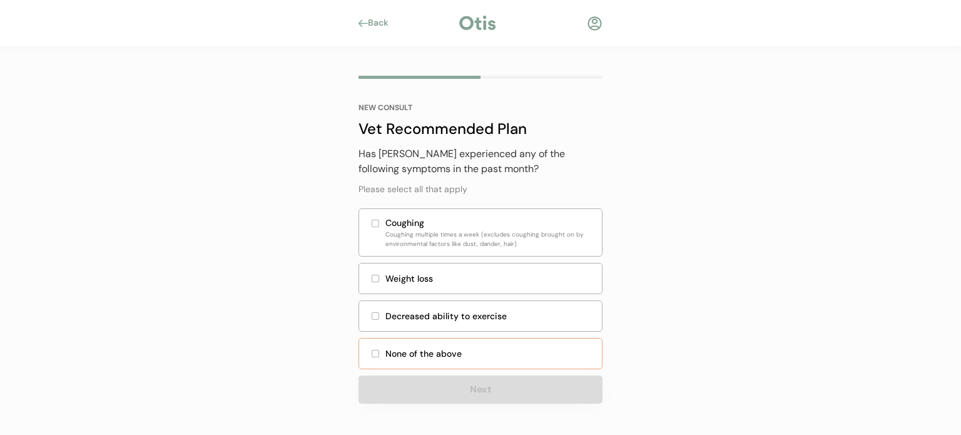
click at [425, 349] on div "None of the above" at bounding box center [489, 353] width 209 height 13
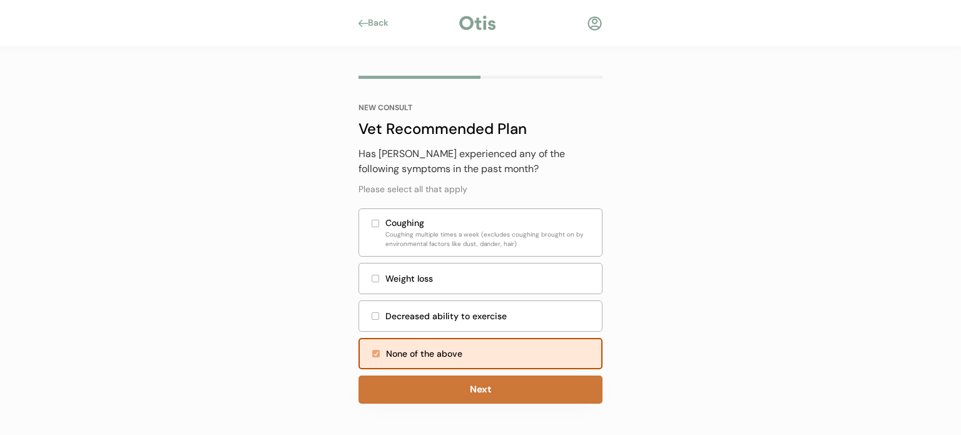
click at [422, 395] on button "Next" at bounding box center [481, 389] width 244 height 28
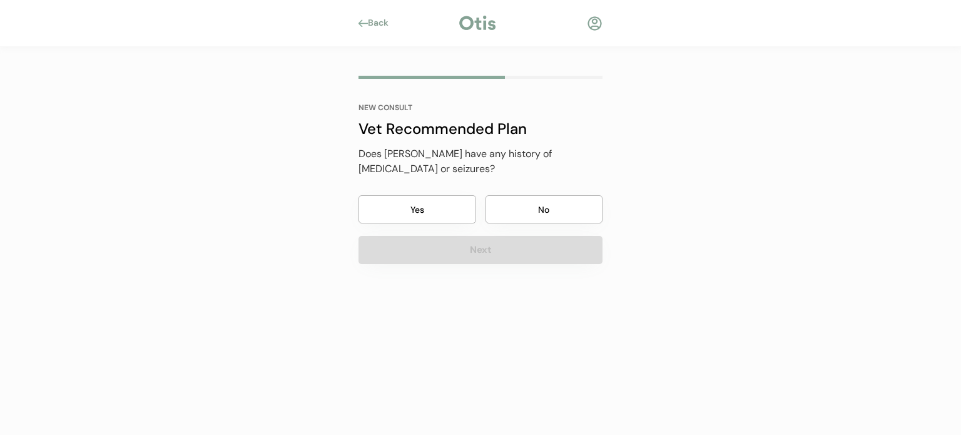
click at [521, 195] on button "No" at bounding box center [545, 209] width 118 height 28
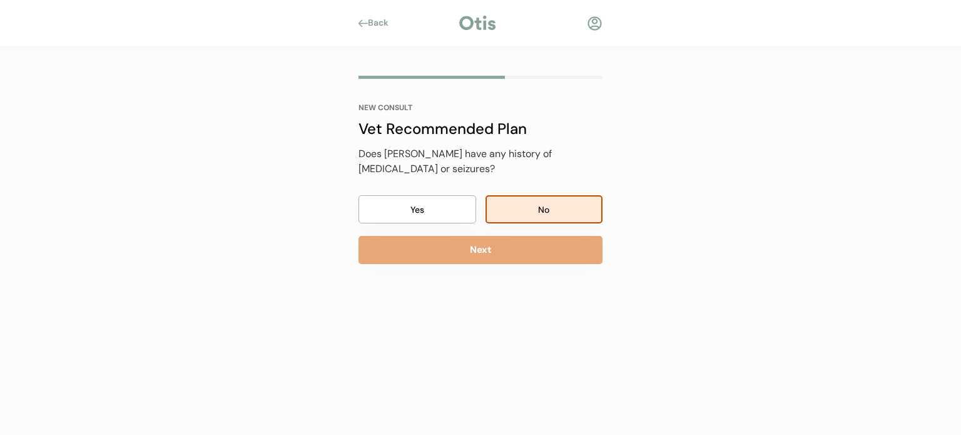
click at [494, 250] on div "NEW CONSULT Vet Recommended Plan Has Nina ever taken flea and tick medication? …" at bounding box center [481, 203] width 282 height 313
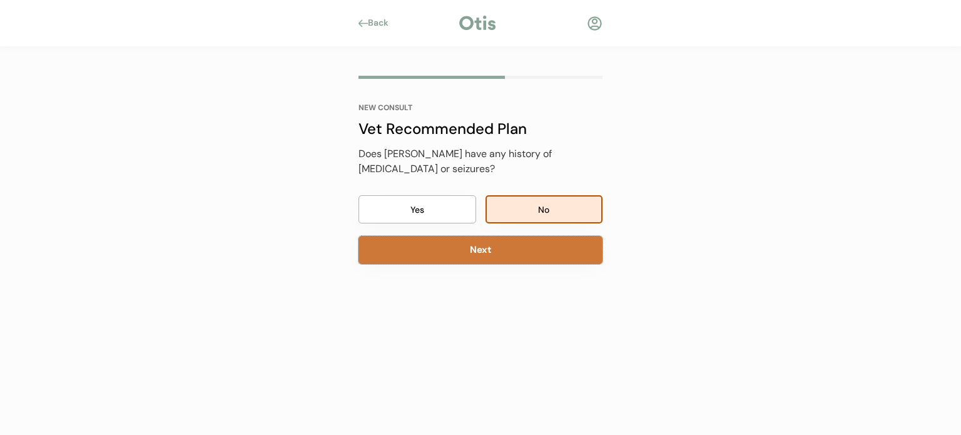
click at [476, 238] on button "Next" at bounding box center [481, 250] width 244 height 28
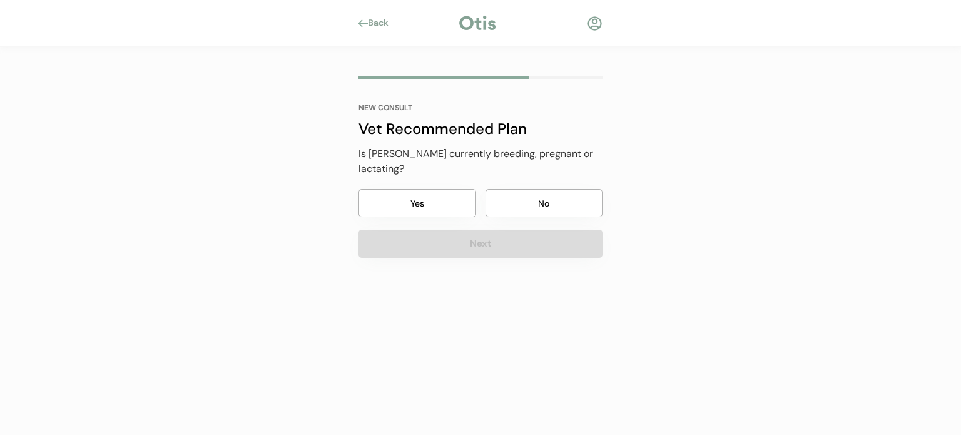
click at [516, 237] on button "Next" at bounding box center [481, 244] width 244 height 28
click at [521, 189] on button "No" at bounding box center [545, 203] width 118 height 28
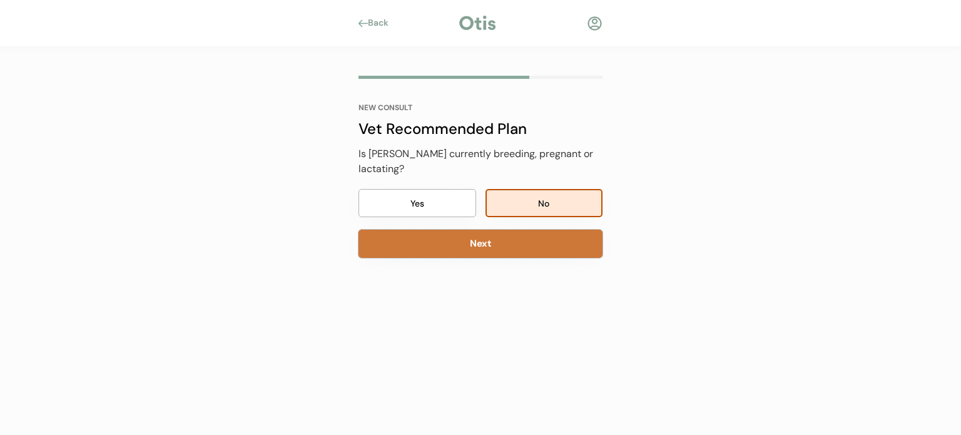
click at [469, 230] on button "Next" at bounding box center [481, 244] width 244 height 28
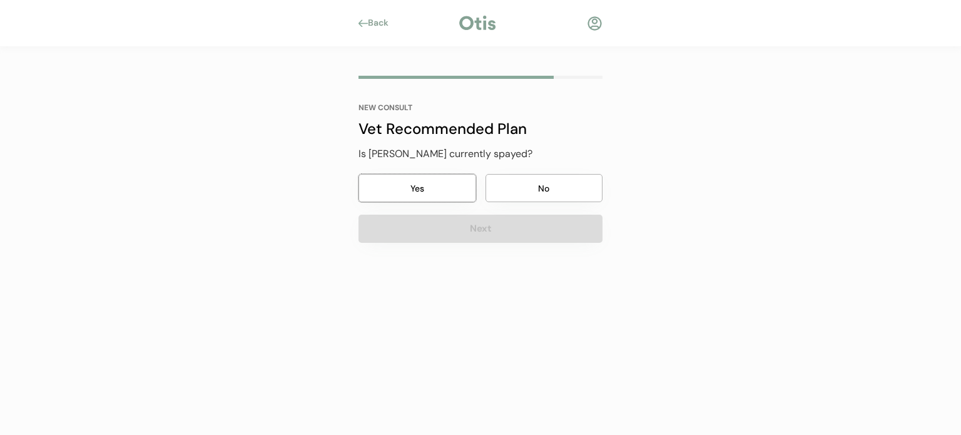
click at [428, 191] on button "Yes" at bounding box center [418, 188] width 118 height 28
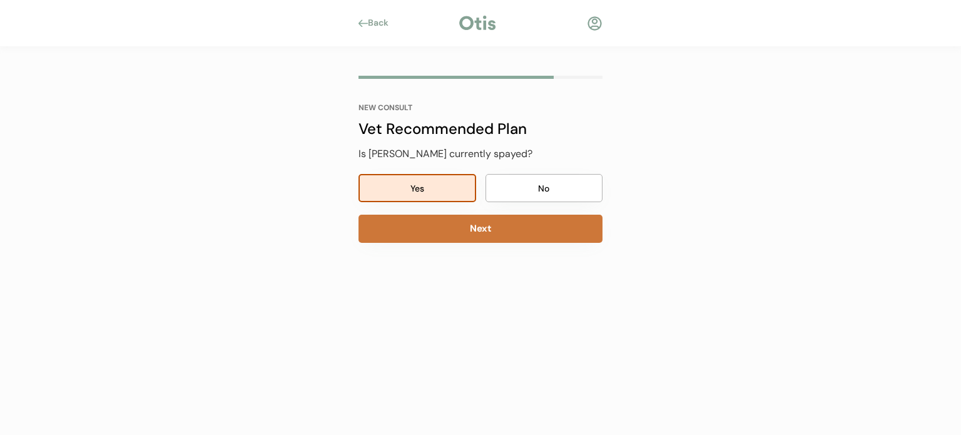
click at [441, 220] on button "Next" at bounding box center [481, 229] width 244 height 28
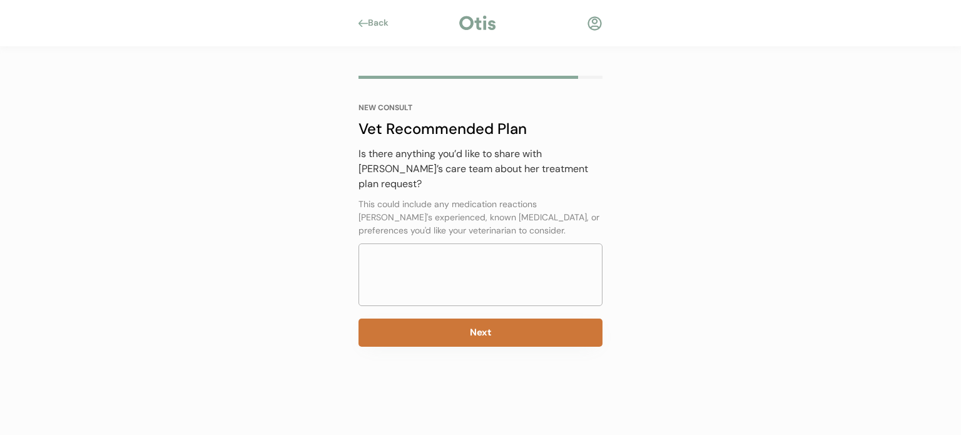
click at [488, 318] on button "Next" at bounding box center [481, 332] width 244 height 28
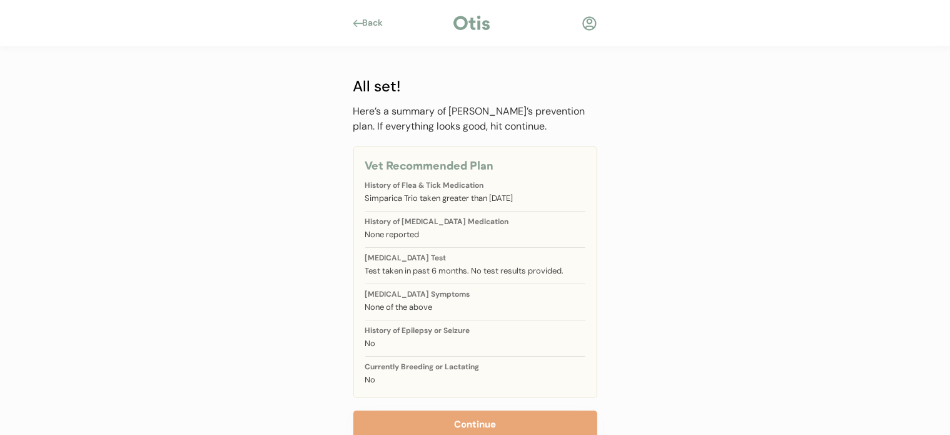
scroll to position [32, 0]
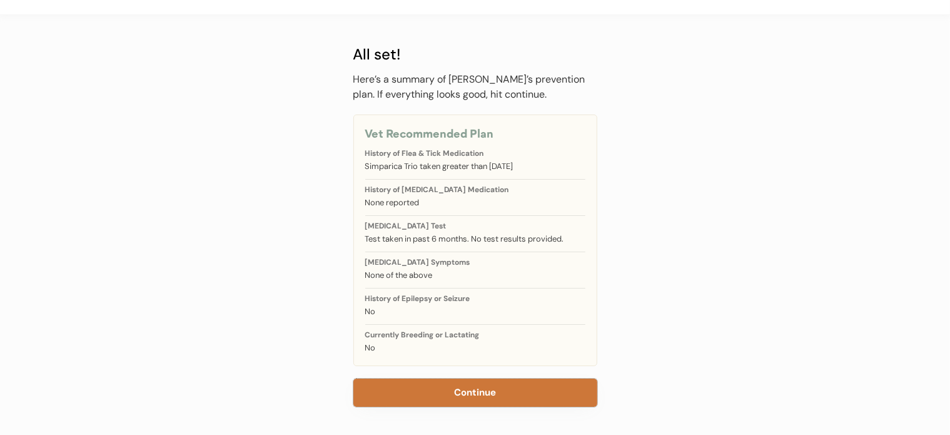
click at [536, 394] on button "Continue" at bounding box center [476, 393] width 244 height 28
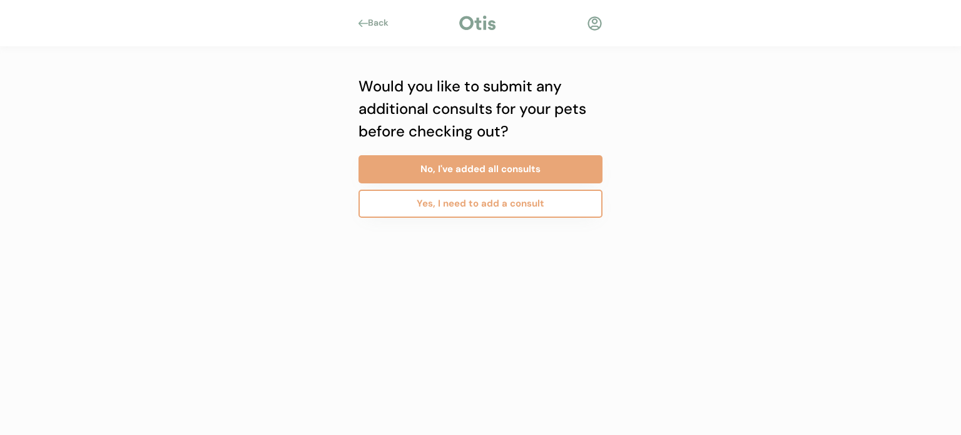
click at [491, 200] on button "Yes, I need to add a consult" at bounding box center [481, 204] width 244 height 28
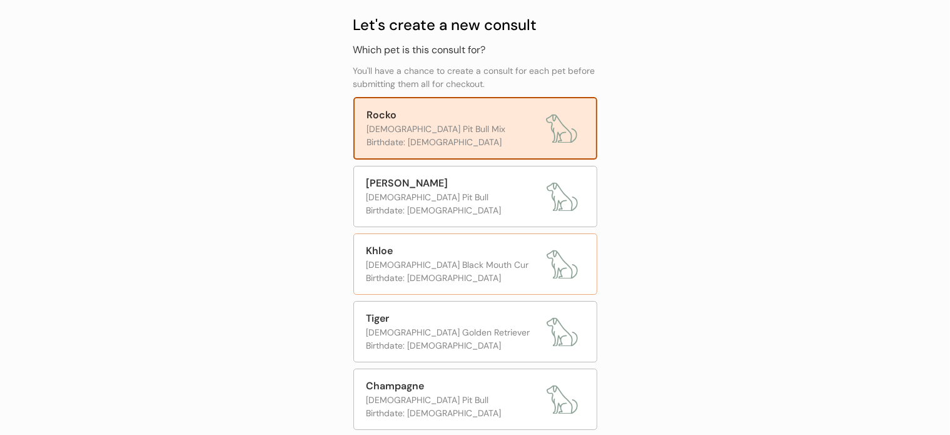
scroll to position [63, 0]
click at [452, 271] on div "Birthdate: [DEMOGRAPHIC_DATA]" at bounding box center [454, 277] width 174 height 13
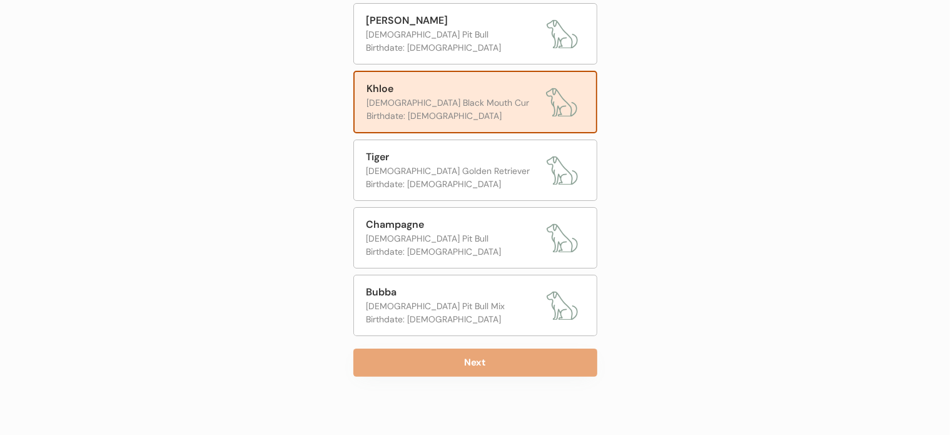
scroll to position [225, 0]
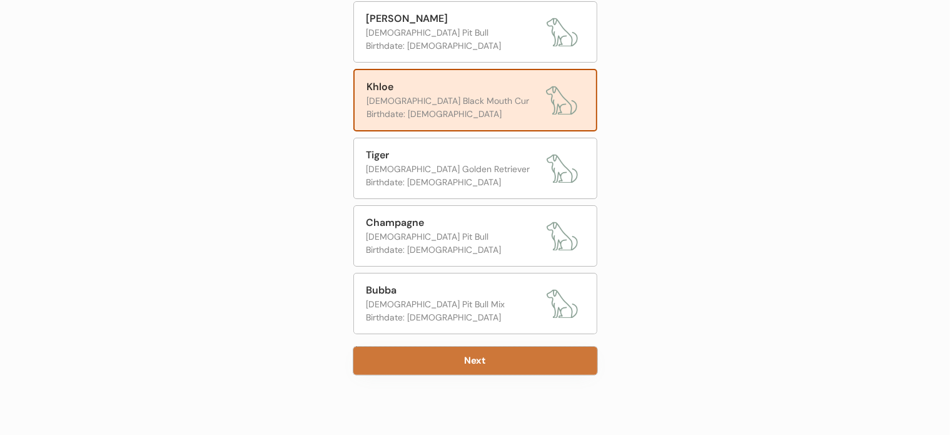
click at [575, 350] on button "Next" at bounding box center [476, 361] width 244 height 28
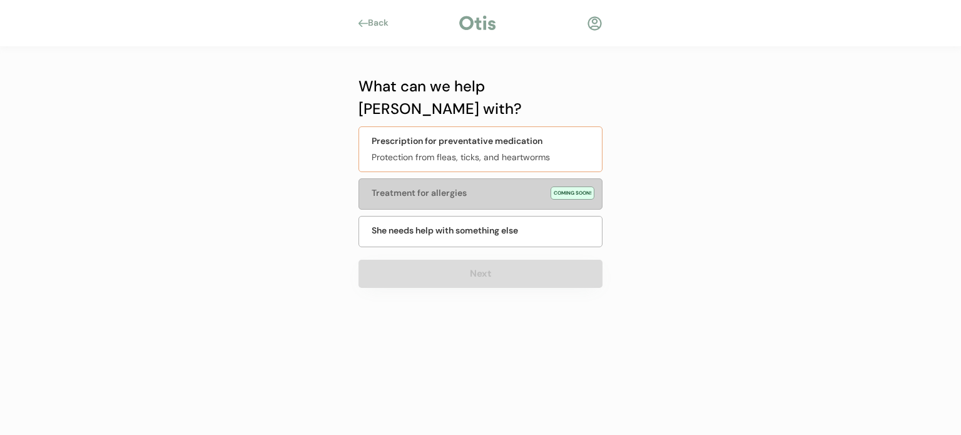
click at [487, 151] on div "Protection from fleas, ticks, and heartworms" at bounding box center [483, 157] width 223 height 13
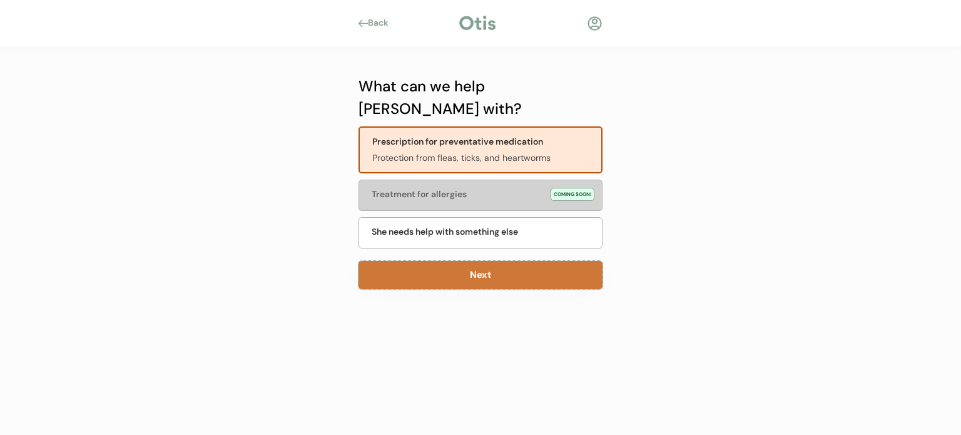
click at [471, 261] on button "Next" at bounding box center [481, 275] width 244 height 28
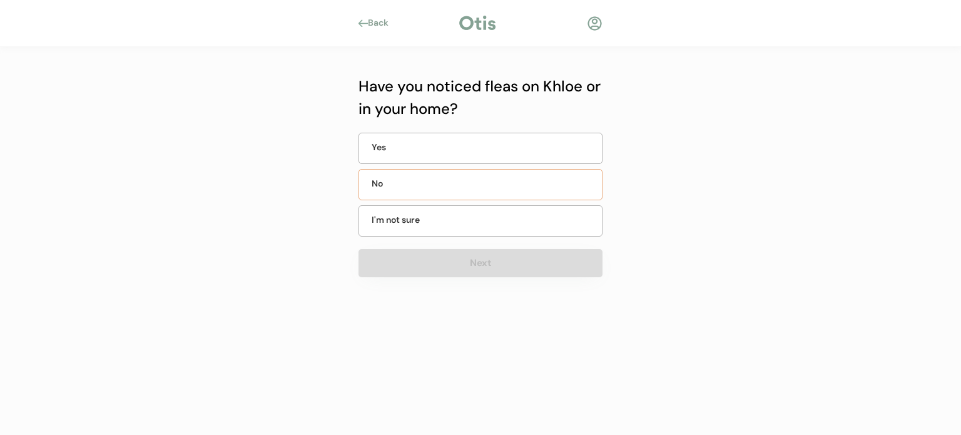
click at [440, 181] on div "No" at bounding box center [481, 184] width 244 height 31
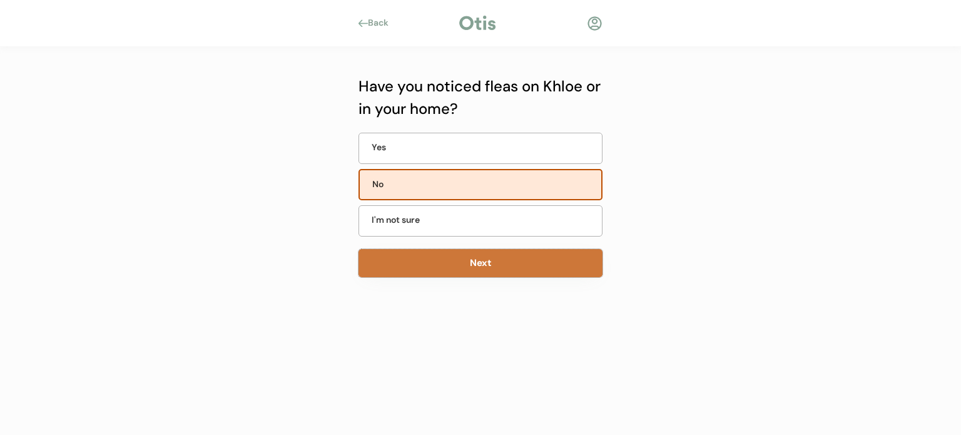
click at [456, 262] on button "Next" at bounding box center [481, 263] width 244 height 28
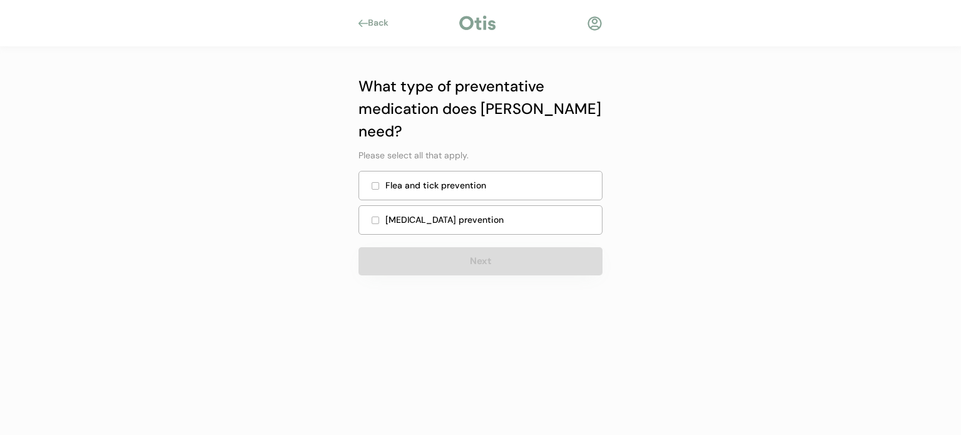
click at [435, 179] on div "Flea and tick prevention" at bounding box center [489, 185] width 209 height 13
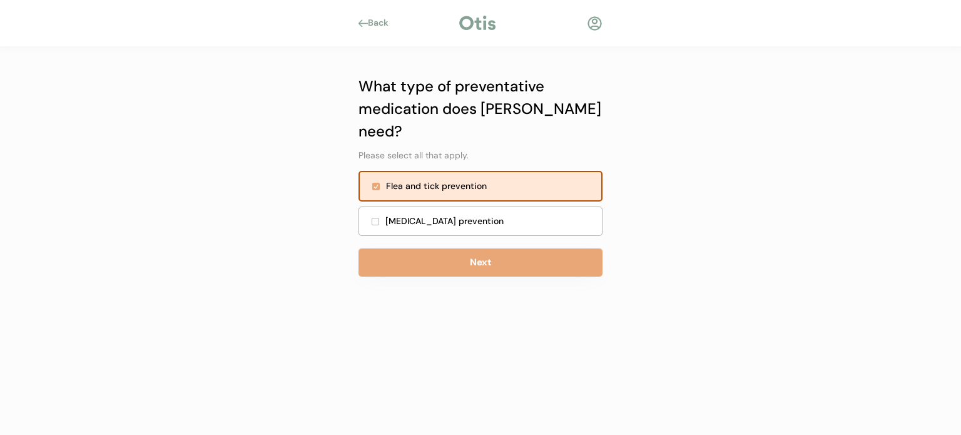
click at [439, 215] on div "Heartworm prevention" at bounding box center [489, 221] width 209 height 13
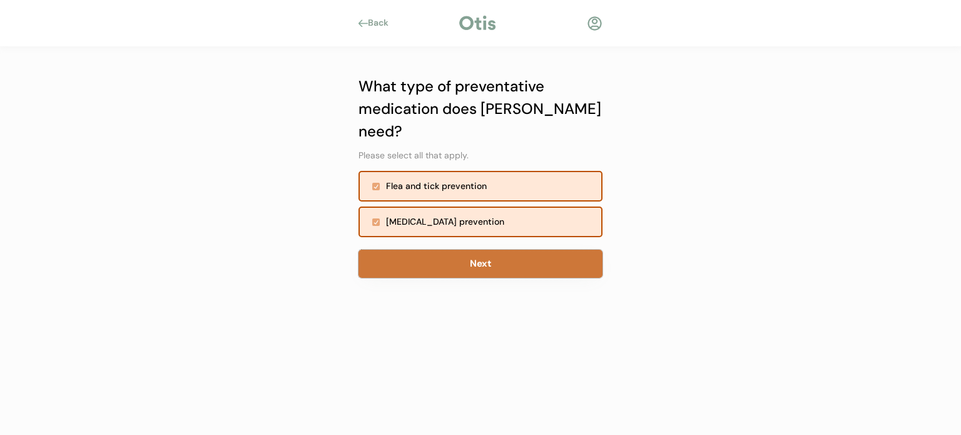
click at [449, 250] on button "Next" at bounding box center [481, 264] width 244 height 28
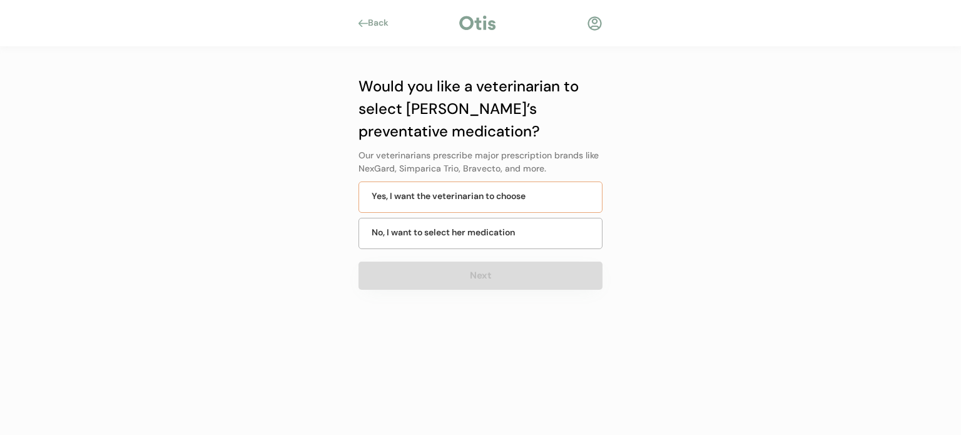
click at [448, 202] on div "Yes, I want the veterinarian to choose" at bounding box center [481, 196] width 244 height 31
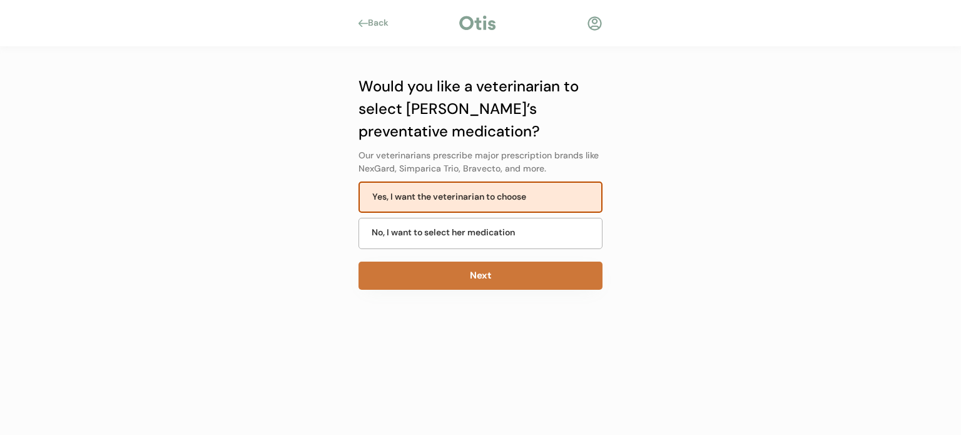
click at [464, 282] on button "Next" at bounding box center [481, 276] width 244 height 28
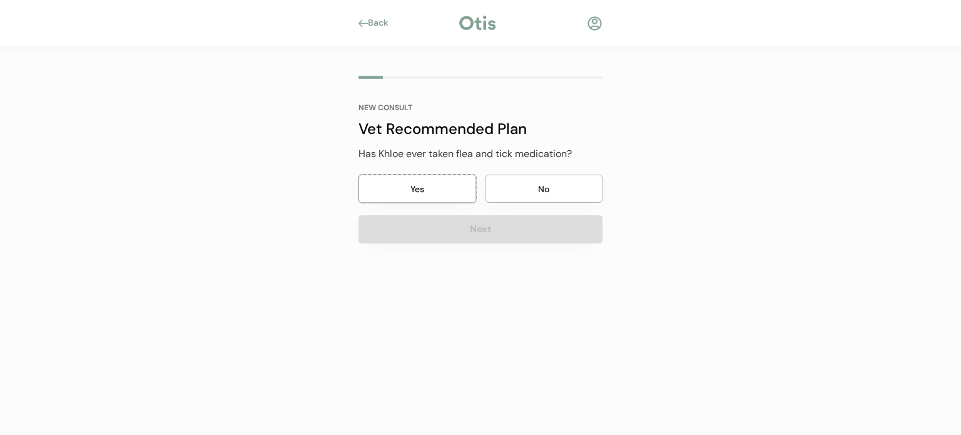
click at [432, 182] on button "Yes" at bounding box center [418, 189] width 118 height 28
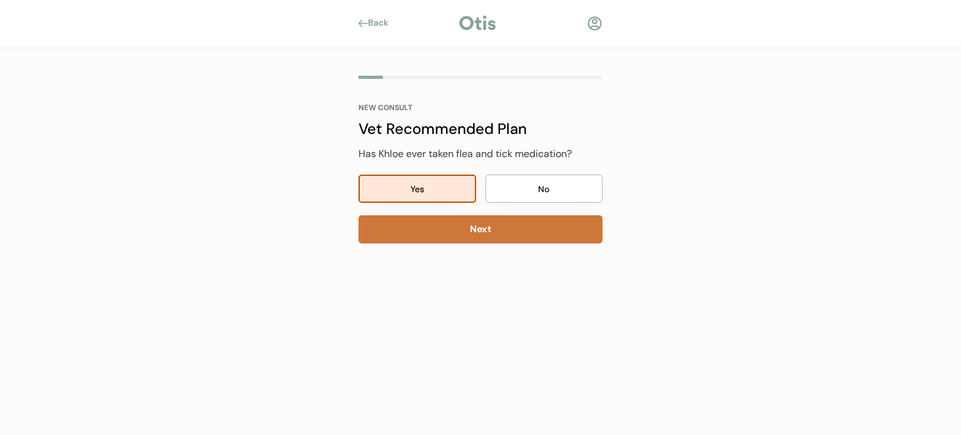
click at [436, 225] on button "Next" at bounding box center [481, 229] width 244 height 28
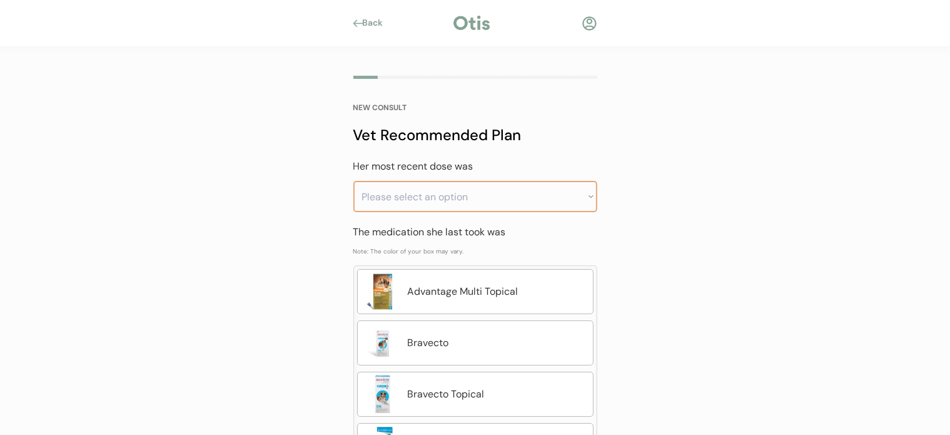
click at [443, 194] on select "Please select an option Less than a month ago Within the last 1 - 2 months With…" at bounding box center [476, 196] width 244 height 31
select select ""greater_than_6_months_ago""
click at [354, 181] on select "Please select an option Less than a month ago Within the last 1 - 2 months With…" at bounding box center [476, 196] width 244 height 31
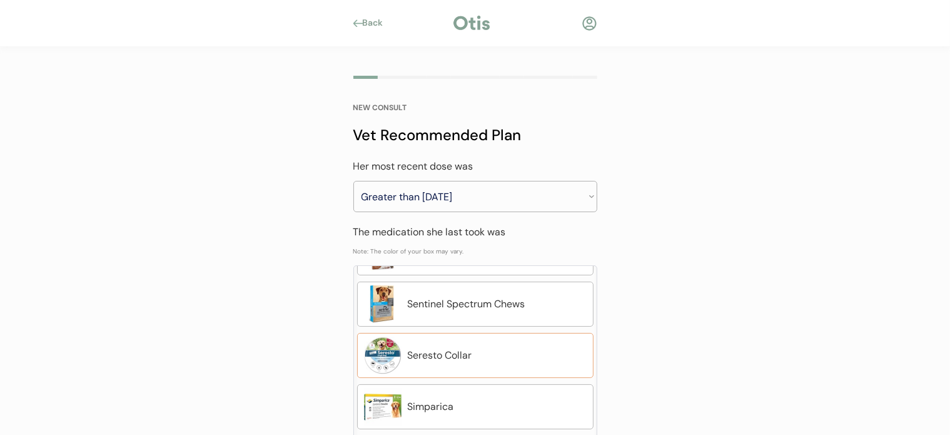
scroll to position [563, 0]
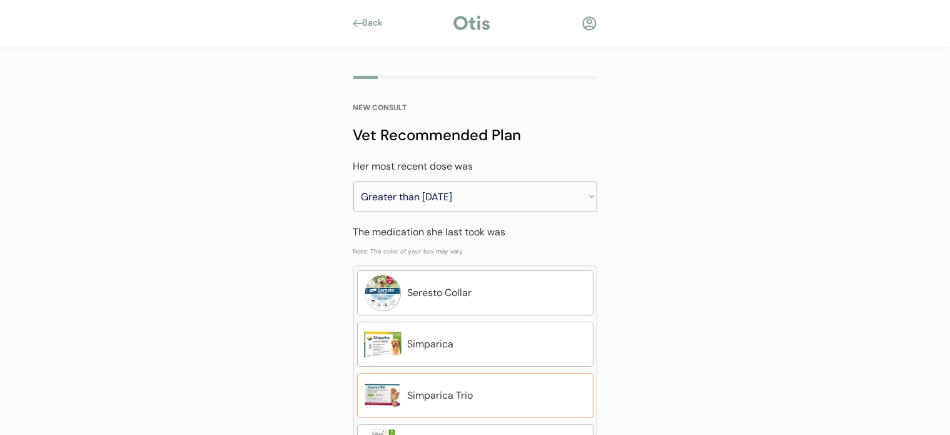
click at [472, 391] on div "Simparica Trio" at bounding box center [497, 395] width 179 height 15
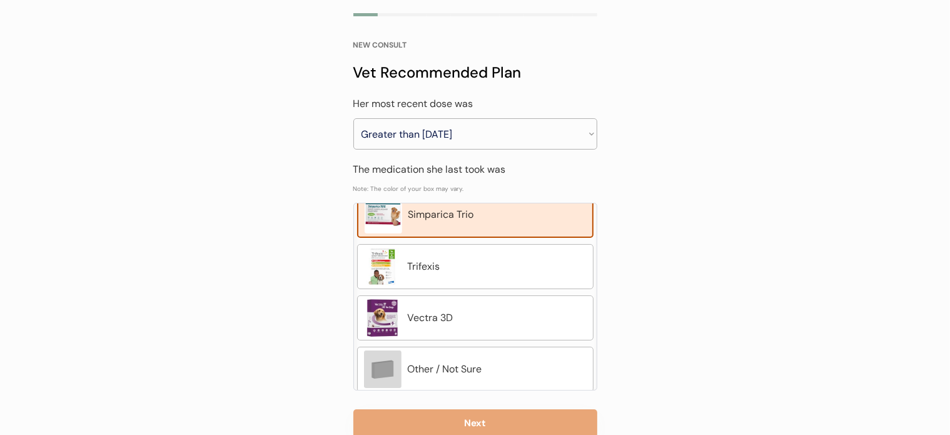
scroll to position [93, 0]
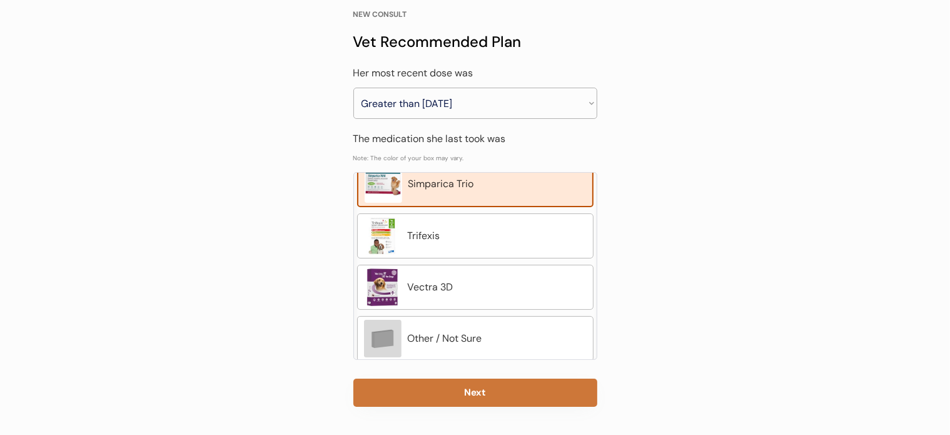
click at [528, 399] on button "Next" at bounding box center [476, 393] width 244 height 28
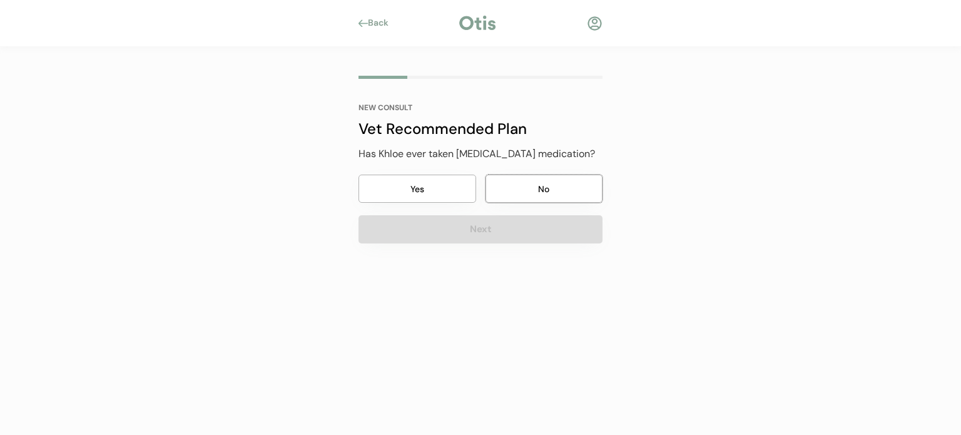
click at [497, 193] on button "No" at bounding box center [545, 189] width 118 height 28
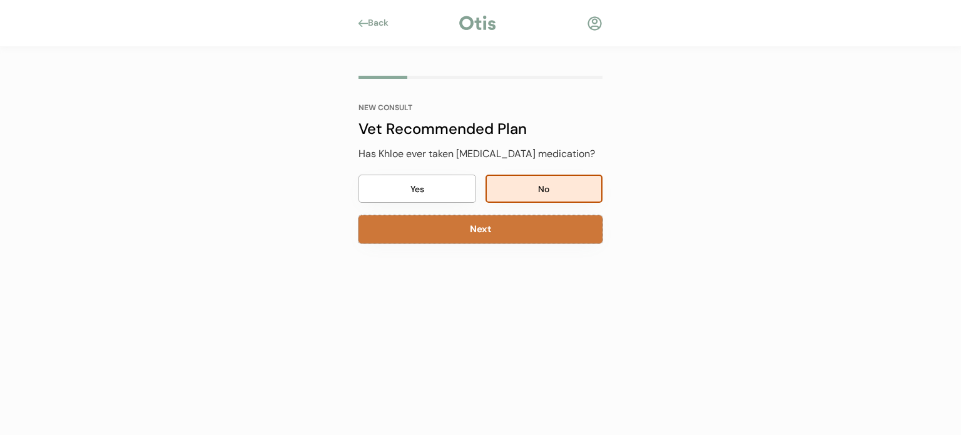
click at [481, 234] on button "Next" at bounding box center [481, 229] width 244 height 28
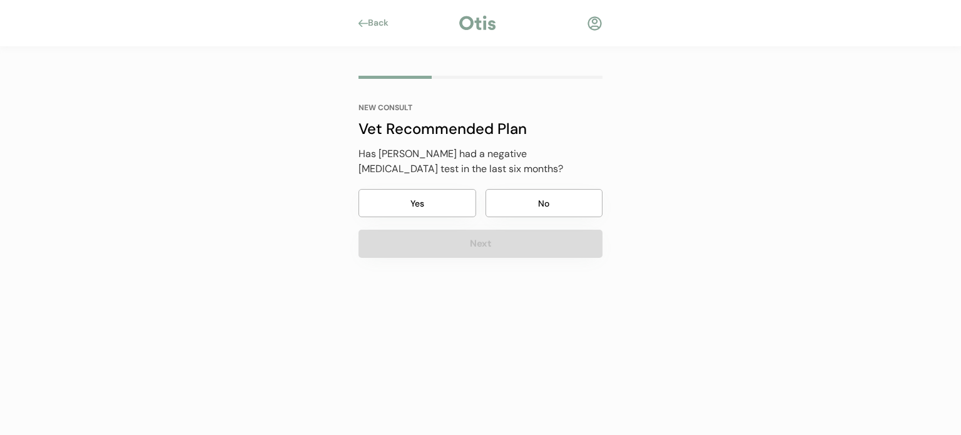
click at [428, 198] on button "Yes" at bounding box center [418, 203] width 118 height 28
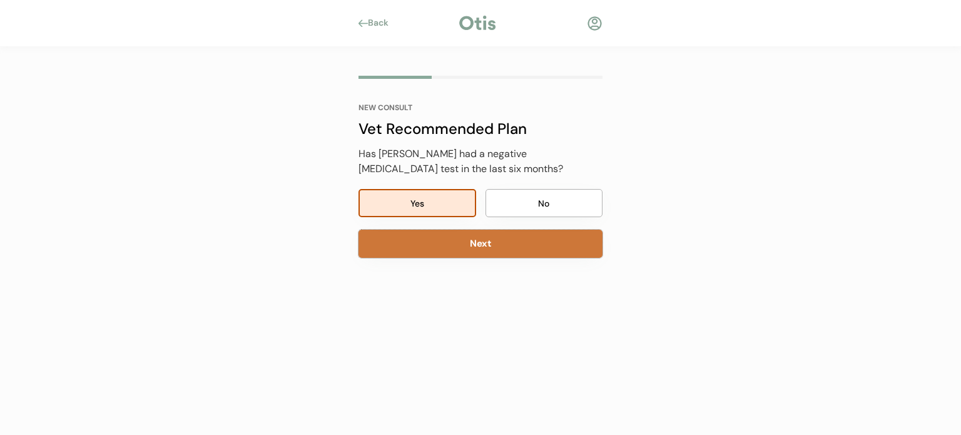
click at [431, 235] on button "Next" at bounding box center [481, 244] width 244 height 28
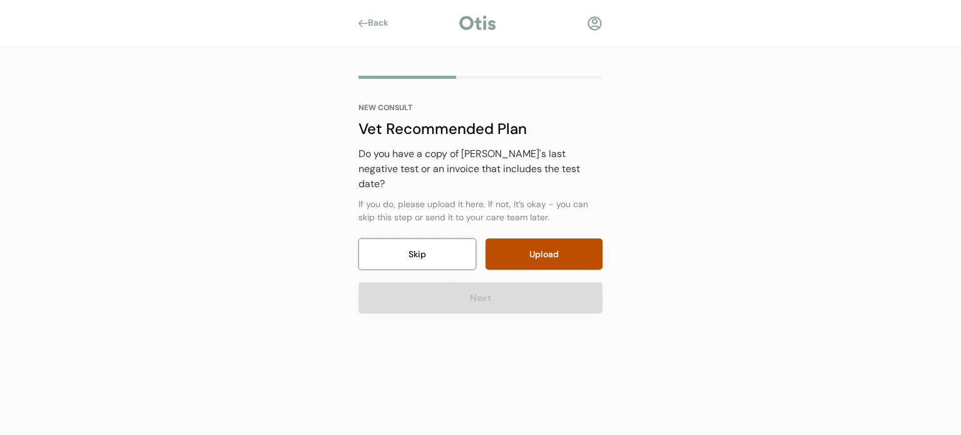
click at [431, 238] on button "Skip" at bounding box center [418, 253] width 118 height 31
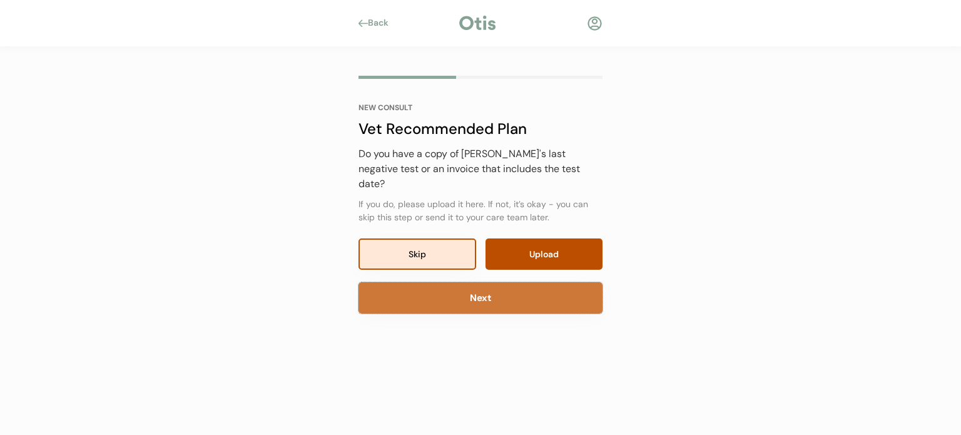
click at [456, 282] on button "Next" at bounding box center [481, 297] width 244 height 31
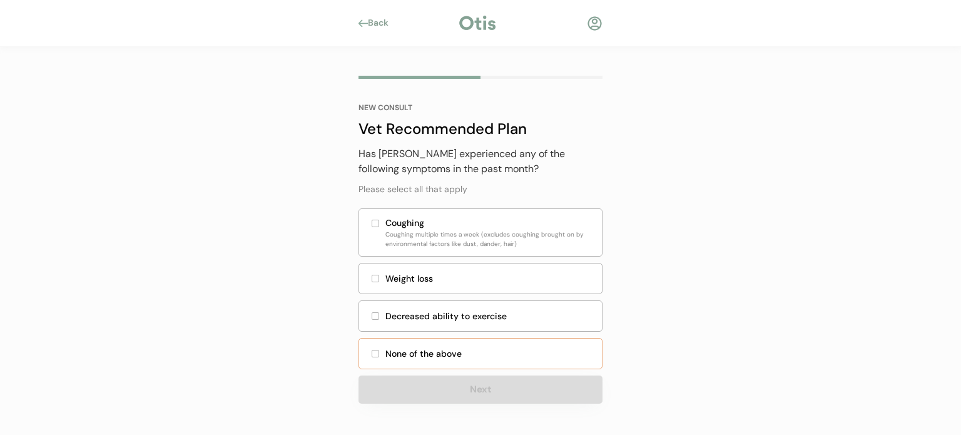
click at [437, 355] on div "None of the above" at bounding box center [489, 353] width 209 height 13
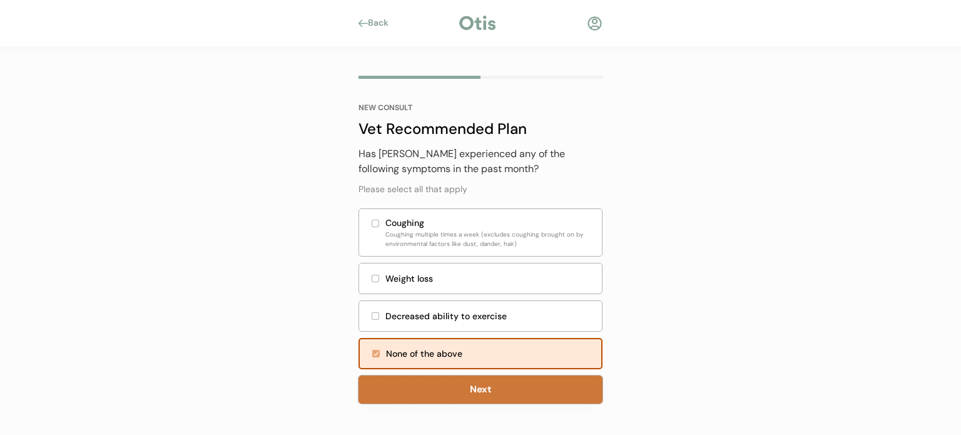
click at [452, 383] on button "Next" at bounding box center [481, 389] width 244 height 28
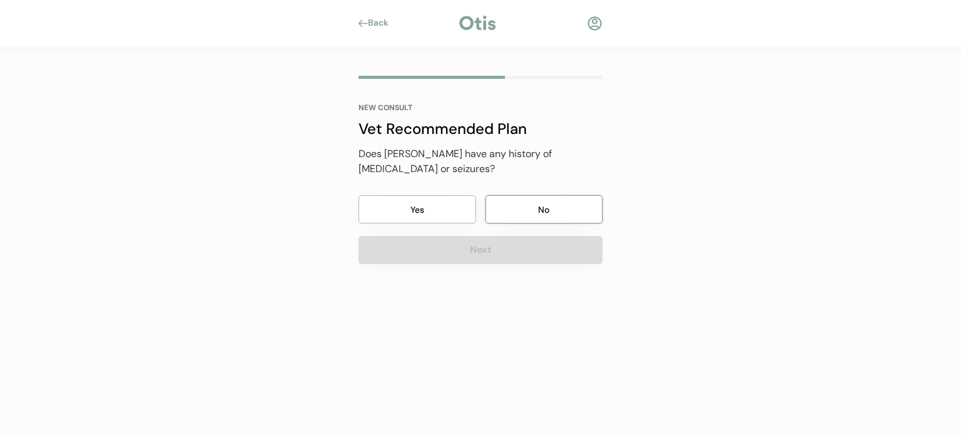
click at [516, 195] on button "No" at bounding box center [545, 209] width 118 height 28
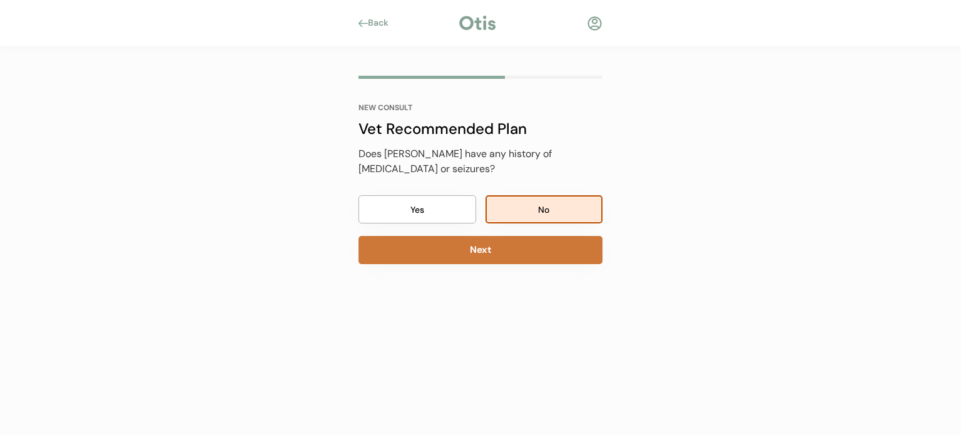
click at [511, 236] on button "Next" at bounding box center [481, 250] width 244 height 28
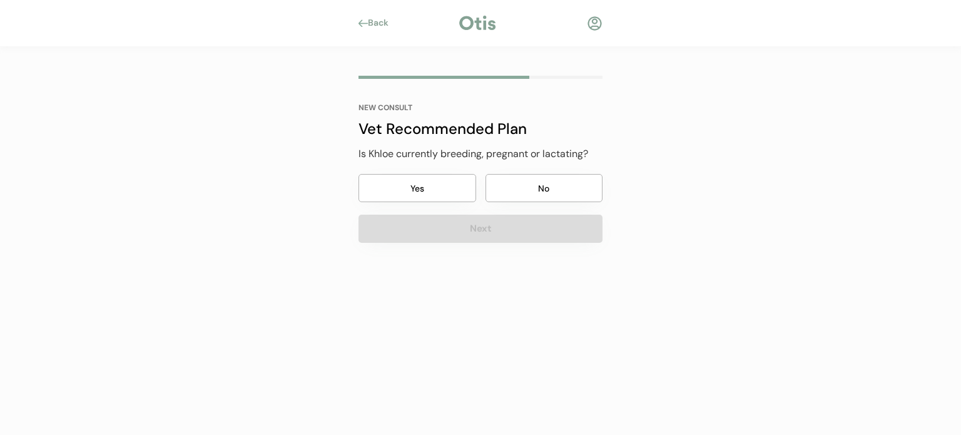
click at [496, 186] on button "No" at bounding box center [545, 188] width 118 height 28
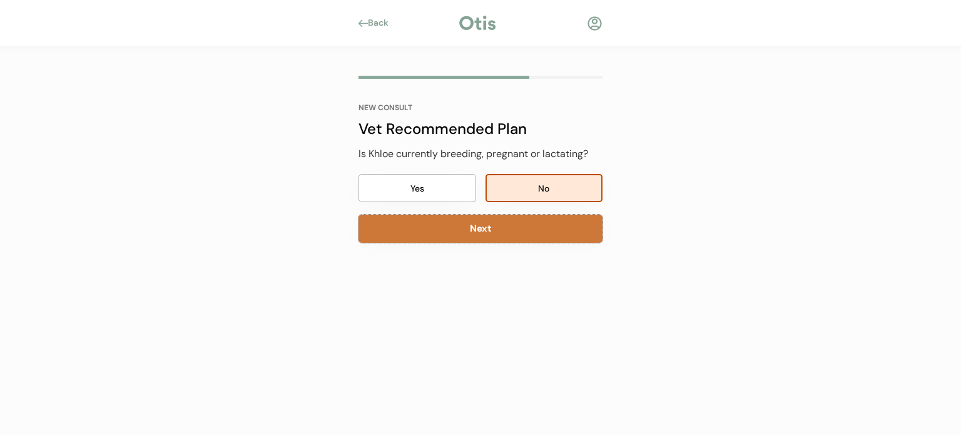
click at [493, 221] on button "Next" at bounding box center [481, 229] width 244 height 28
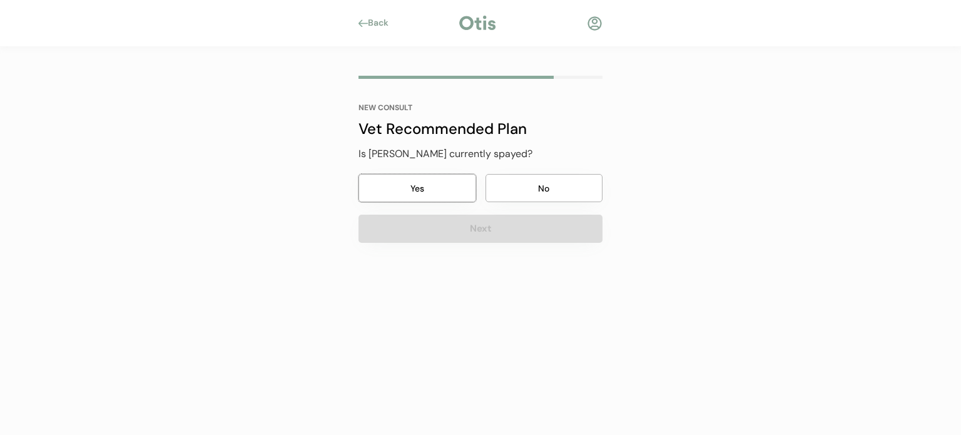
click at [415, 192] on button "Yes" at bounding box center [418, 188] width 118 height 28
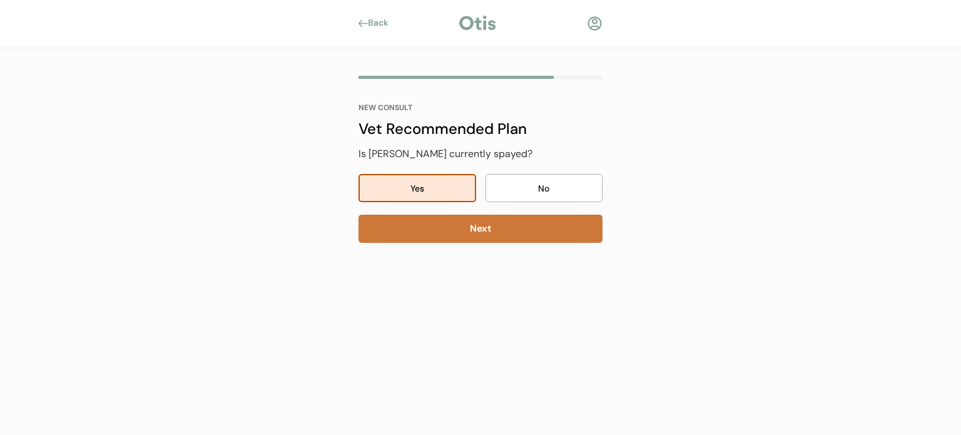
click at [411, 227] on button "Next" at bounding box center [481, 229] width 244 height 28
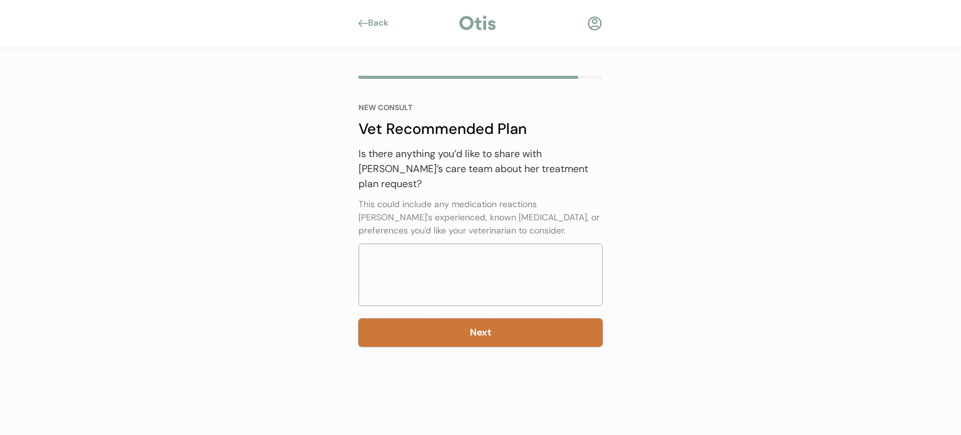
click at [451, 318] on button "Next" at bounding box center [481, 332] width 244 height 28
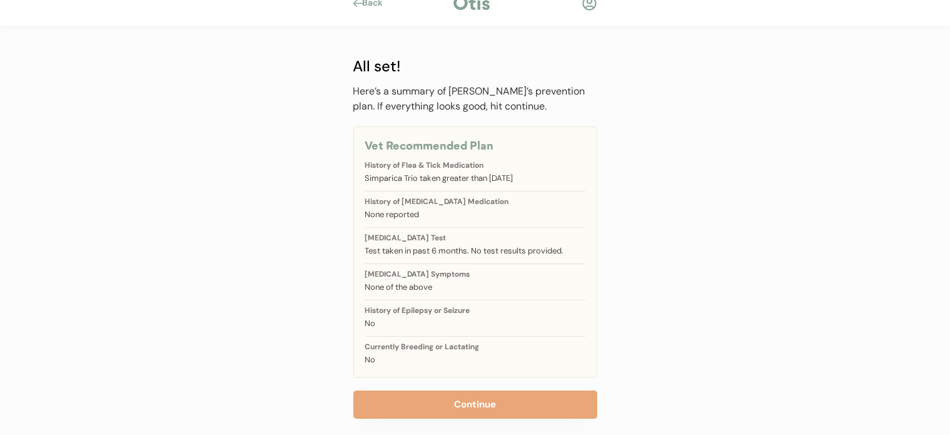
scroll to position [32, 0]
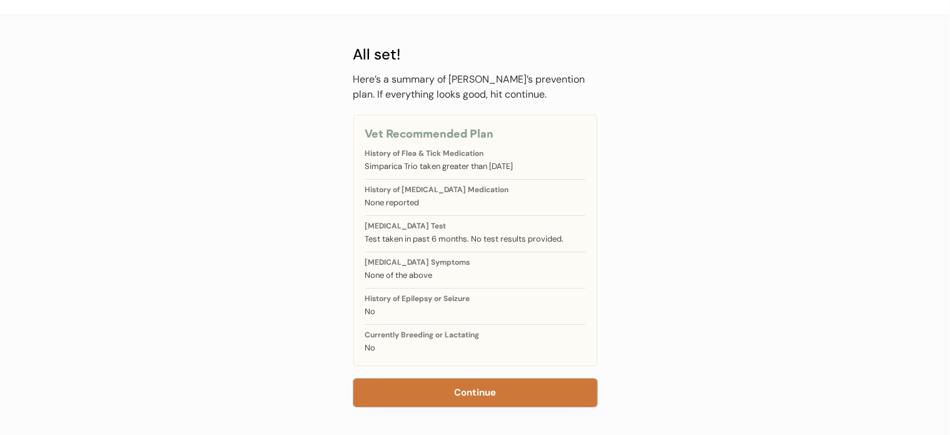
click at [483, 392] on button "Continue" at bounding box center [476, 393] width 244 height 28
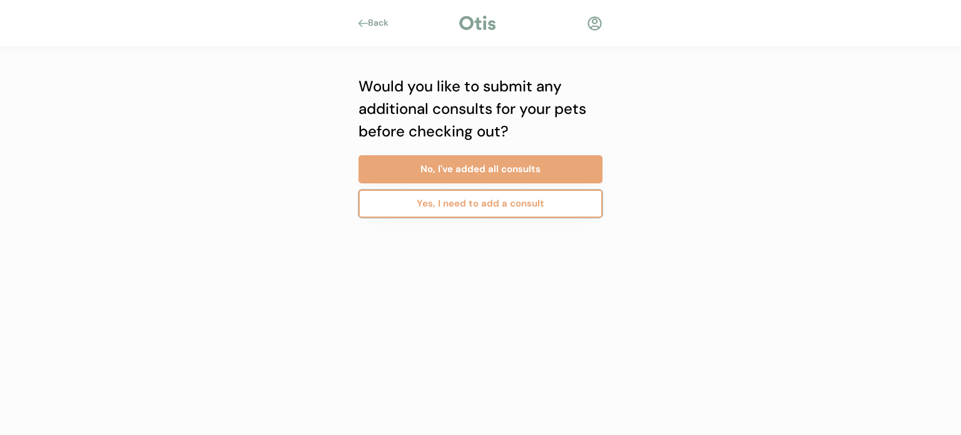
click at [485, 205] on button "Yes, I need to add a consult" at bounding box center [481, 204] width 244 height 28
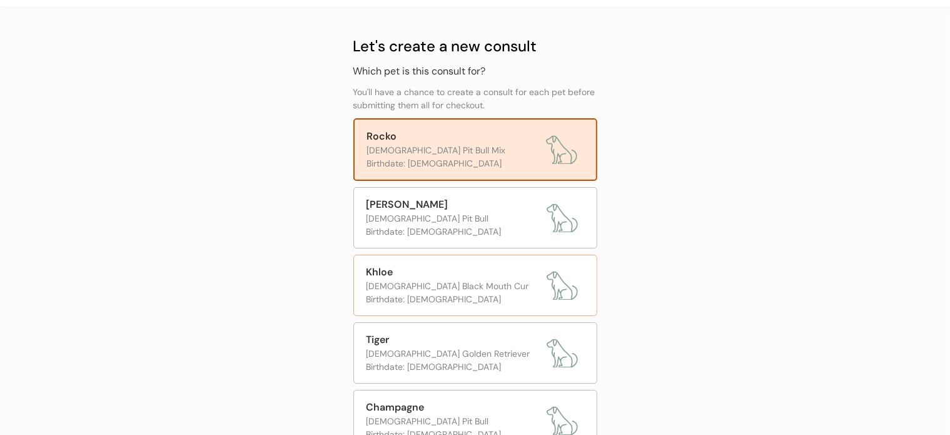
scroll to position [63, 0]
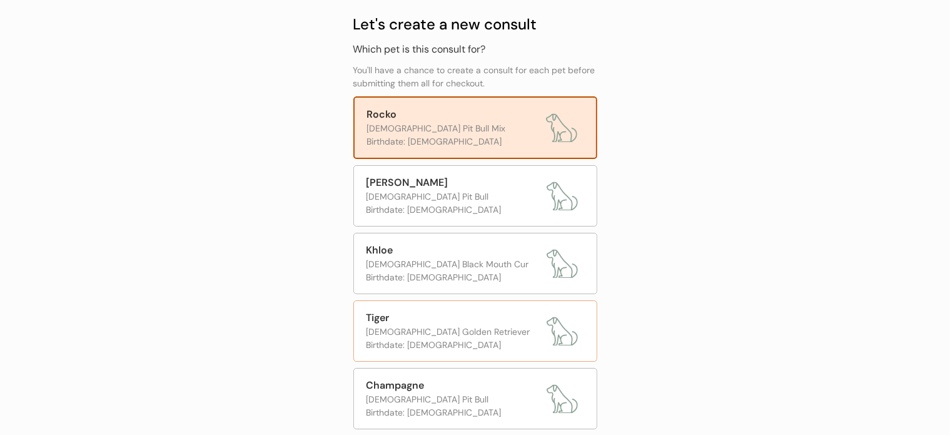
click at [454, 331] on div "[DEMOGRAPHIC_DATA] Golden Retriever" at bounding box center [454, 331] width 174 height 13
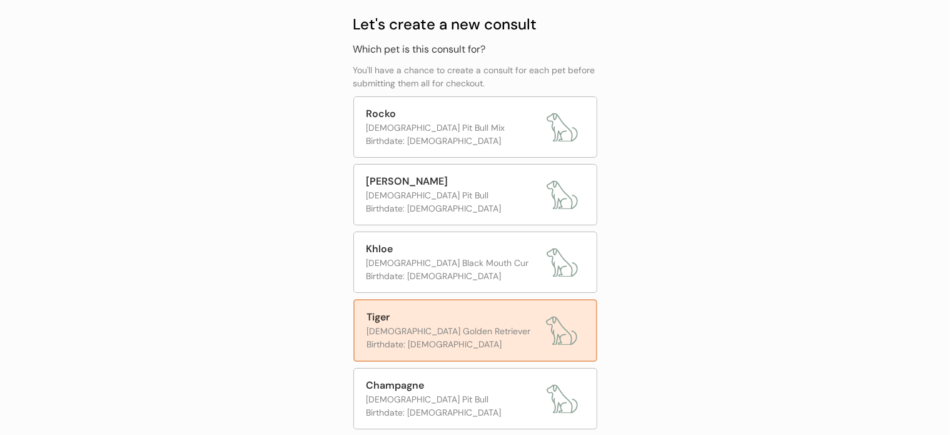
click at [445, 340] on div "Birthdate: [DEMOGRAPHIC_DATA]" at bounding box center [453, 344] width 173 height 13
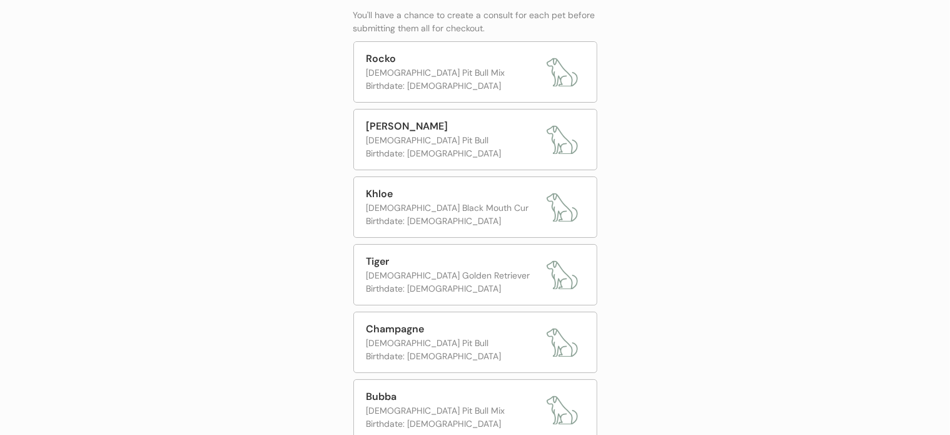
scroll to position [224, 0]
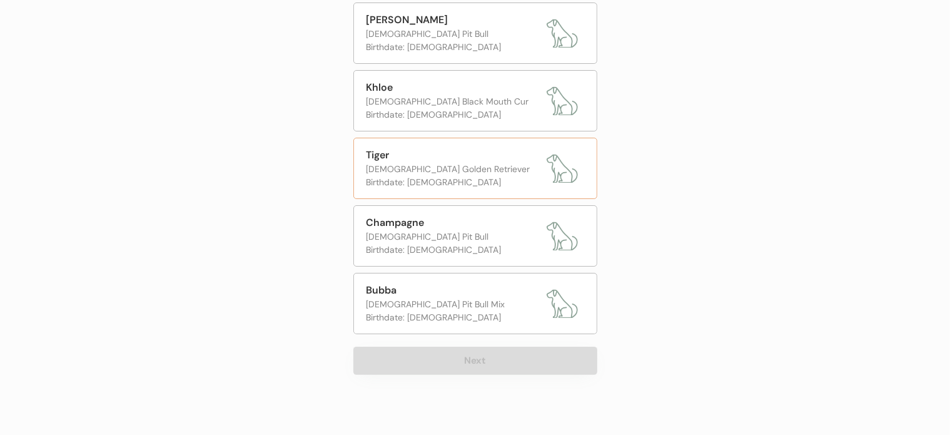
click at [469, 166] on div "[DEMOGRAPHIC_DATA] Golden Retriever" at bounding box center [454, 169] width 174 height 13
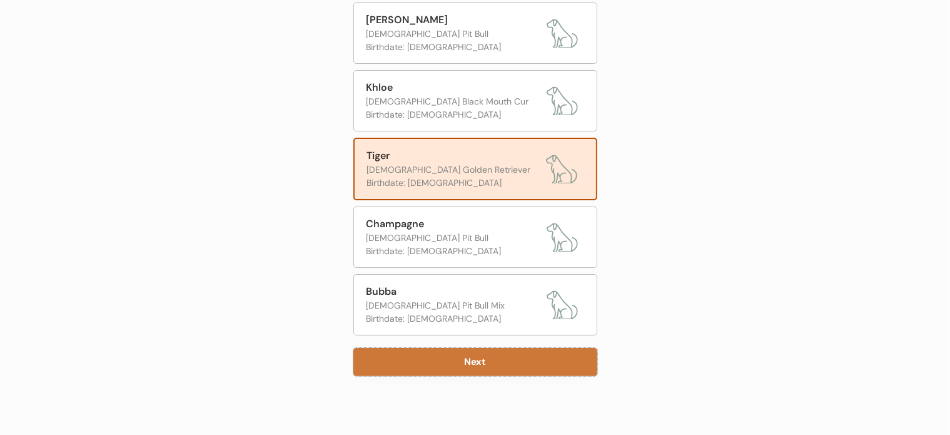
click at [472, 359] on button "Next" at bounding box center [476, 362] width 244 height 28
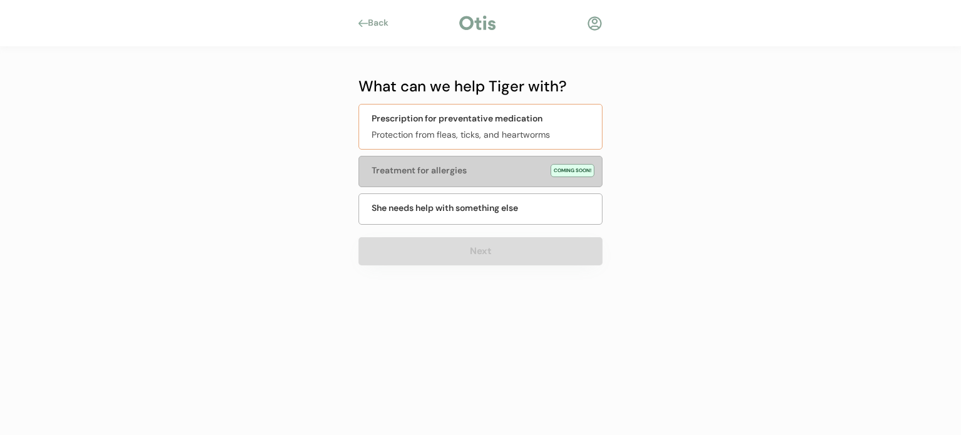
click at [483, 120] on div "Prescription for preventative medication" at bounding box center [457, 118] width 171 height 13
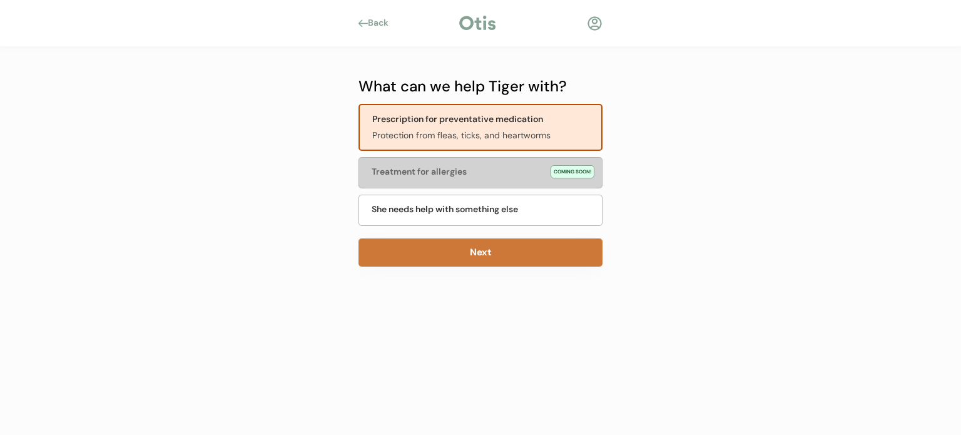
click at [509, 250] on button "Next" at bounding box center [481, 252] width 244 height 28
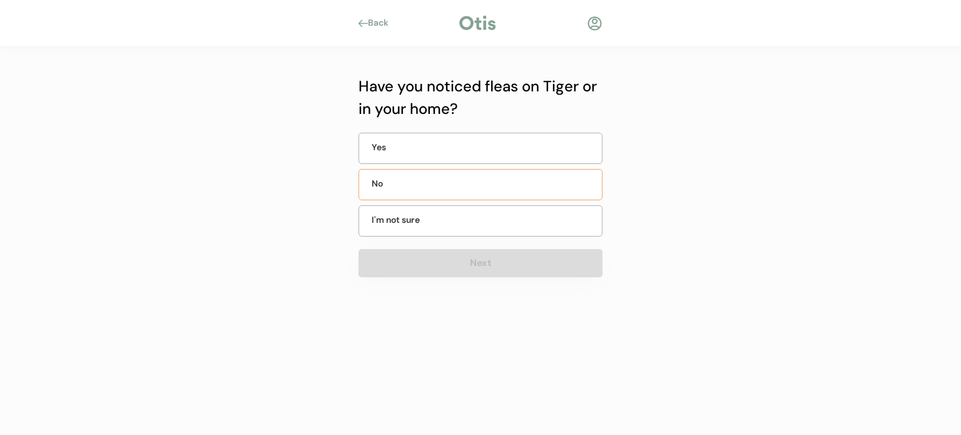
click at [432, 189] on div "No" at bounding box center [403, 183] width 63 height 13
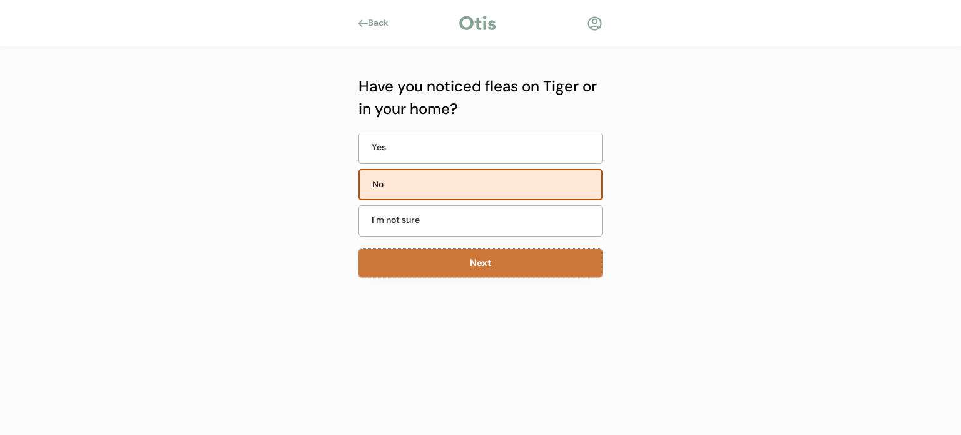
click at [460, 258] on button "Next" at bounding box center [481, 263] width 244 height 28
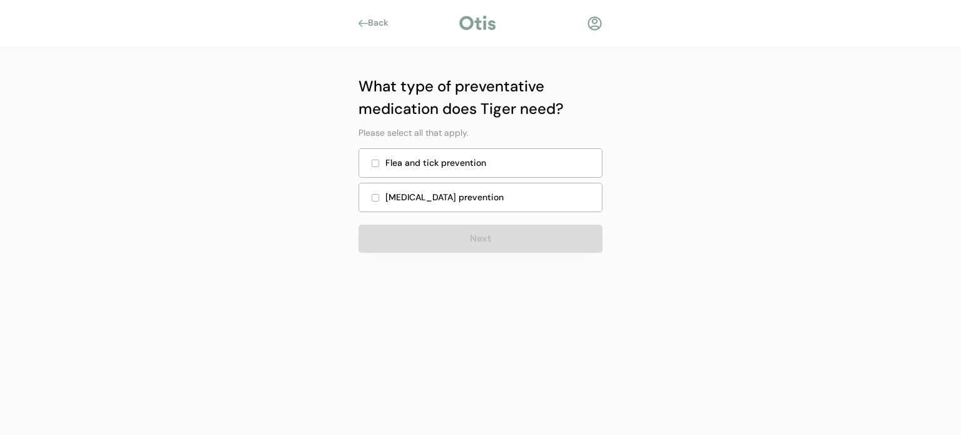
click at [445, 166] on div "Flea and tick prevention" at bounding box center [489, 162] width 209 height 13
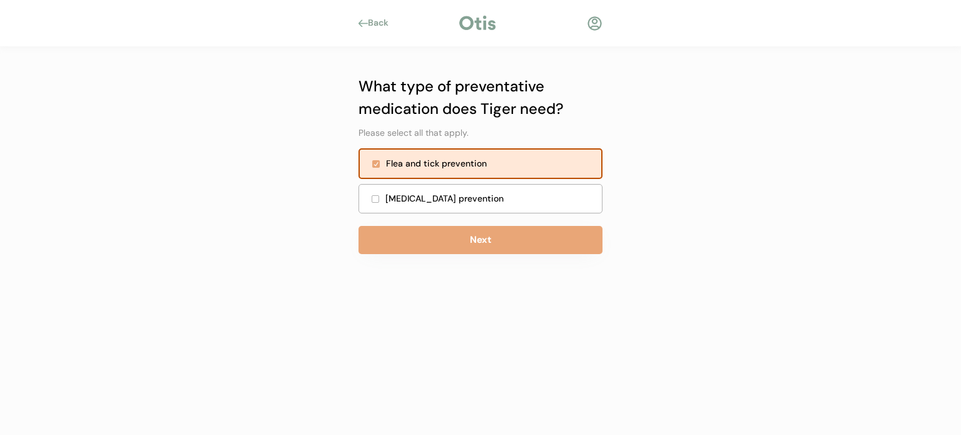
click at [453, 195] on div "Heartworm prevention" at bounding box center [489, 198] width 209 height 13
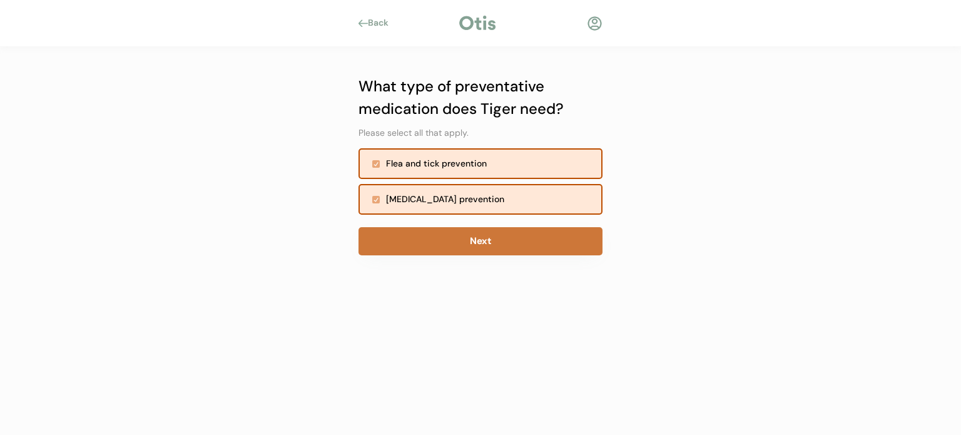
click at [462, 241] on button "Next" at bounding box center [481, 241] width 244 height 28
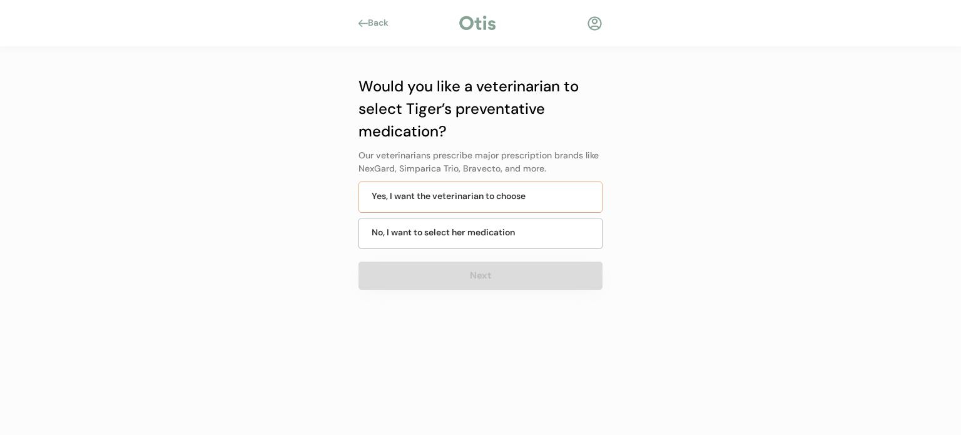
click at [460, 191] on div "Yes, I want the veterinarian to choose" at bounding box center [449, 196] width 154 height 13
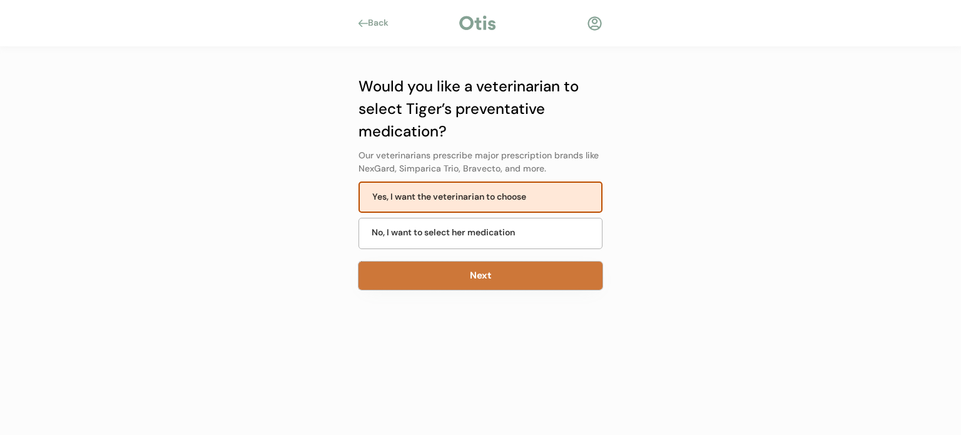
click at [482, 270] on button "Next" at bounding box center [481, 276] width 244 height 28
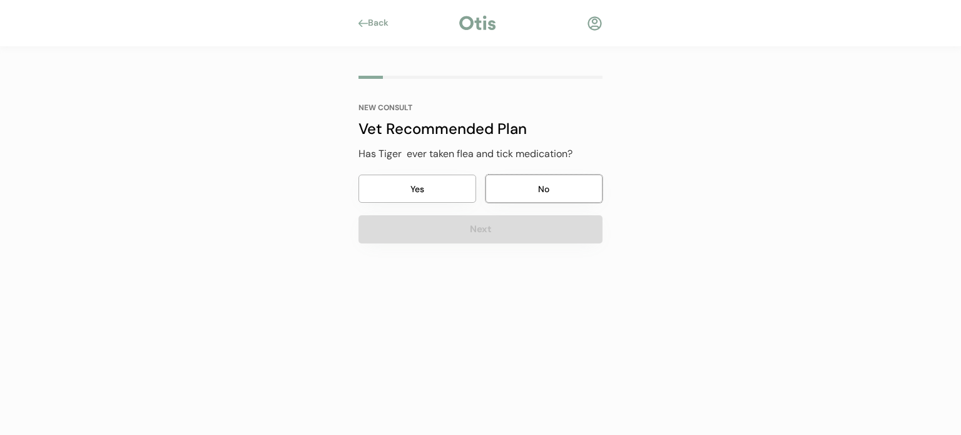
click at [534, 185] on button "No" at bounding box center [545, 189] width 118 height 28
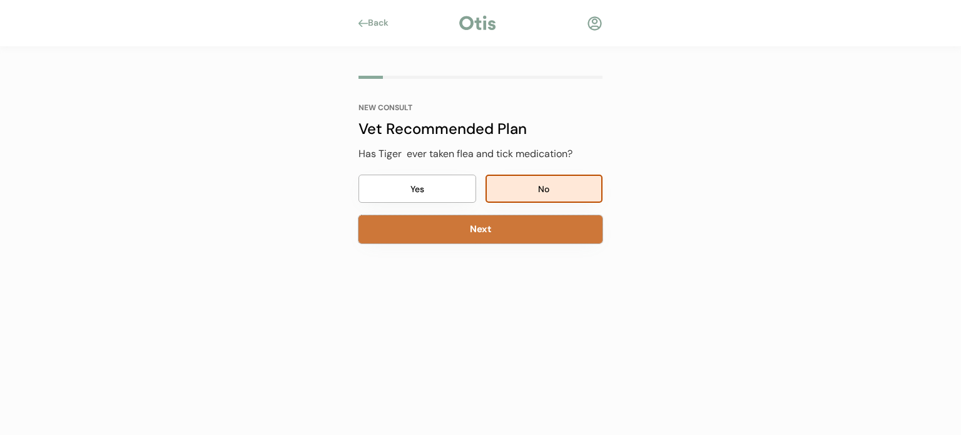
click at [504, 227] on button "Next" at bounding box center [481, 229] width 244 height 28
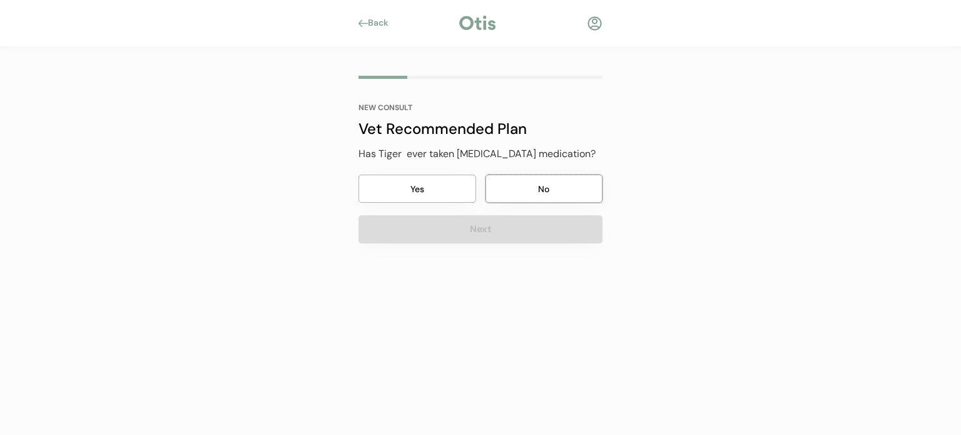
click at [513, 187] on button "No" at bounding box center [545, 189] width 118 height 28
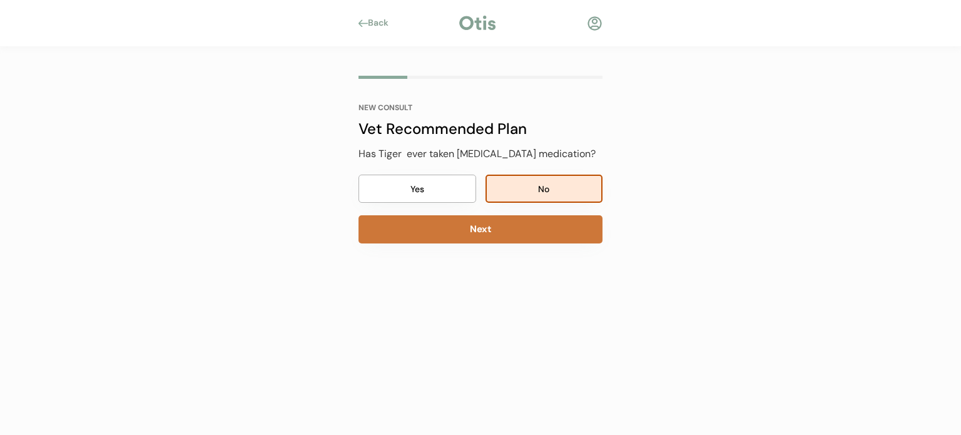
click at [508, 226] on button "Next" at bounding box center [481, 229] width 244 height 28
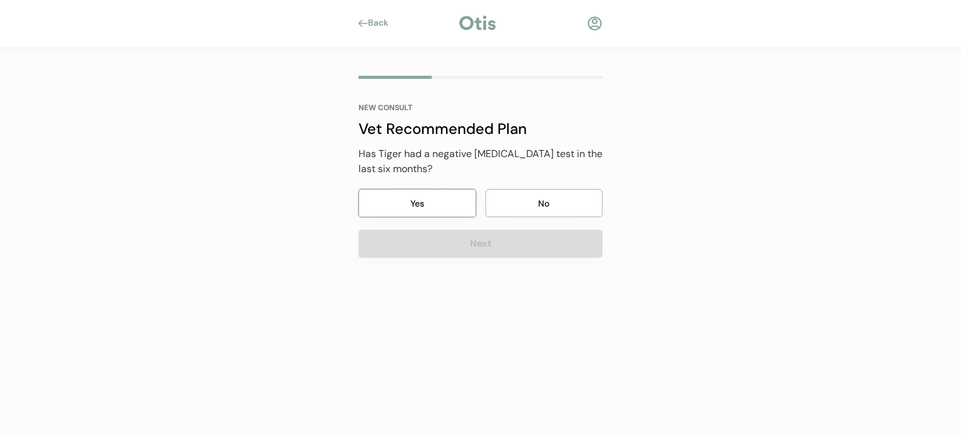
click at [432, 198] on button "Yes" at bounding box center [418, 203] width 118 height 28
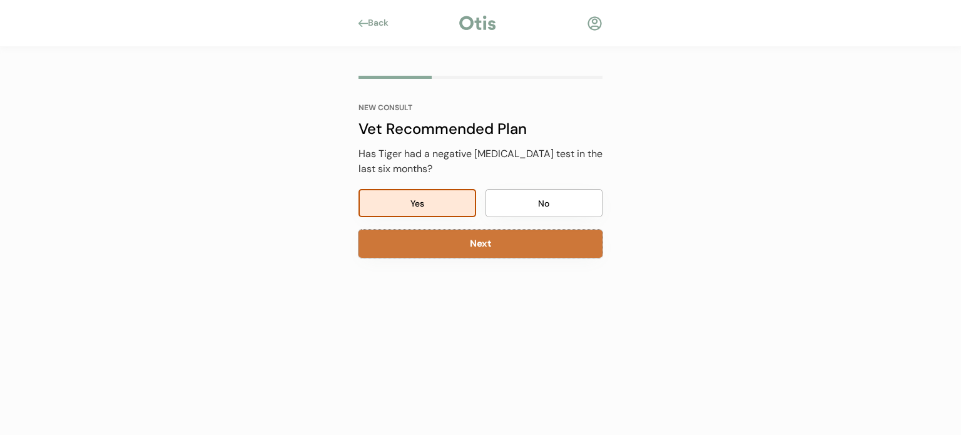
click at [446, 240] on button "Next" at bounding box center [481, 244] width 244 height 28
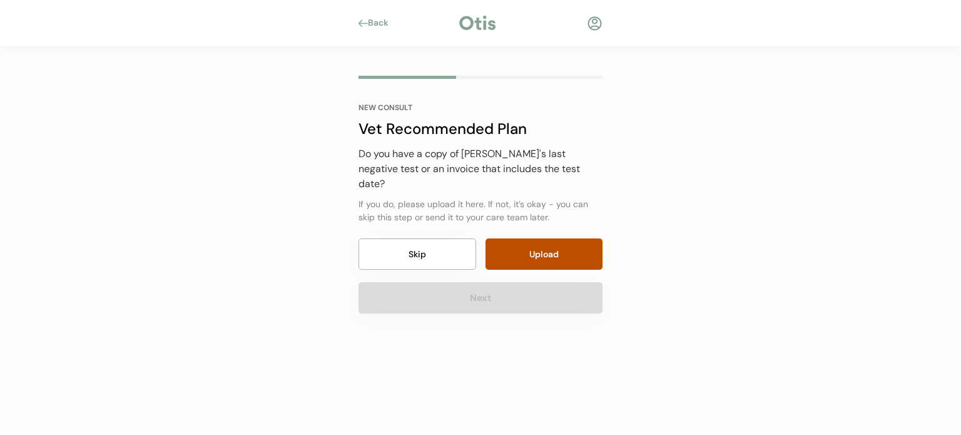
click at [415, 246] on button "Skip" at bounding box center [418, 253] width 118 height 31
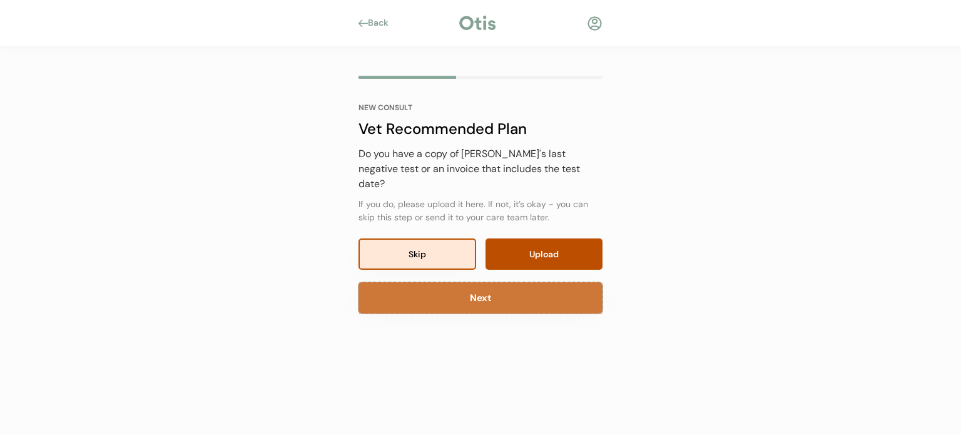
click at [429, 282] on button "Next" at bounding box center [481, 297] width 244 height 31
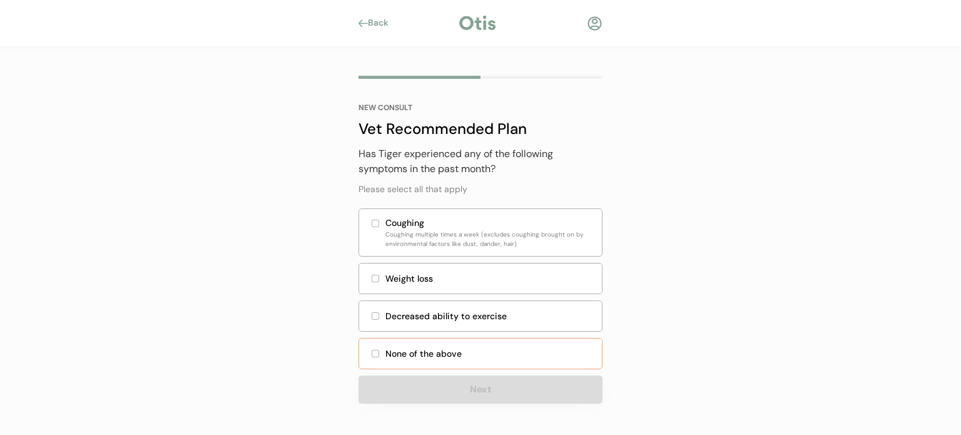
click at [410, 343] on div "None of the above" at bounding box center [481, 353] width 244 height 31
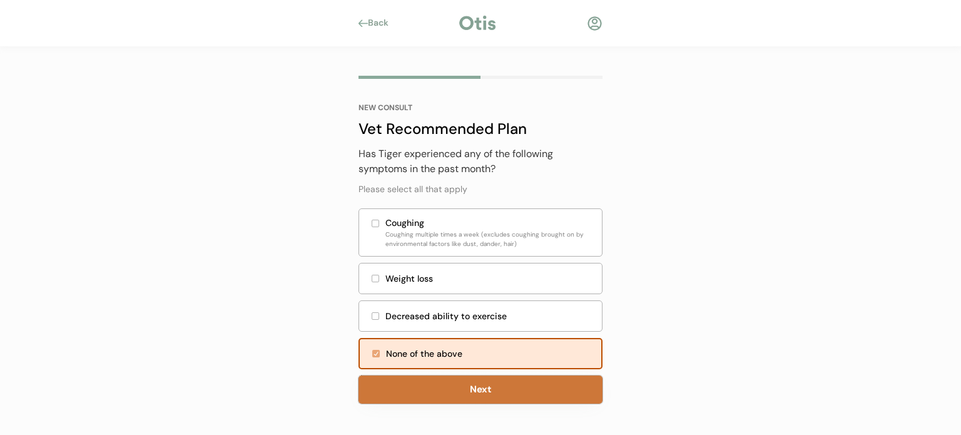
click at [489, 382] on button "Next" at bounding box center [481, 389] width 244 height 28
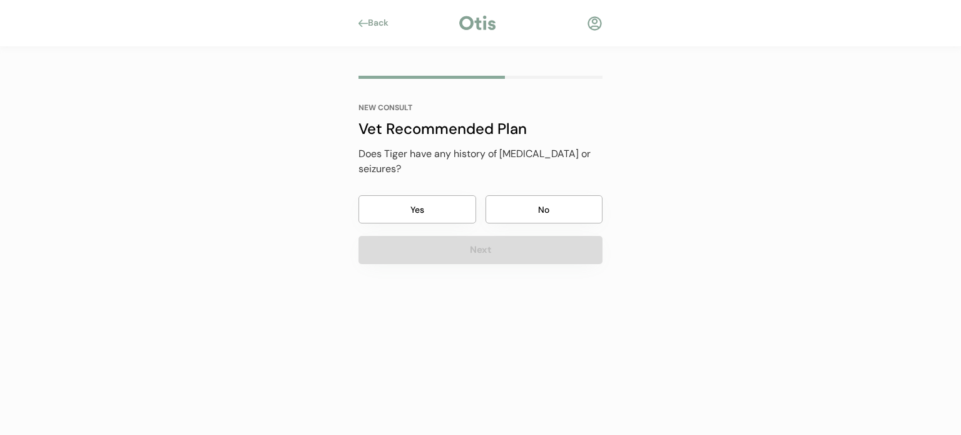
click at [530, 195] on button "No" at bounding box center [545, 209] width 118 height 28
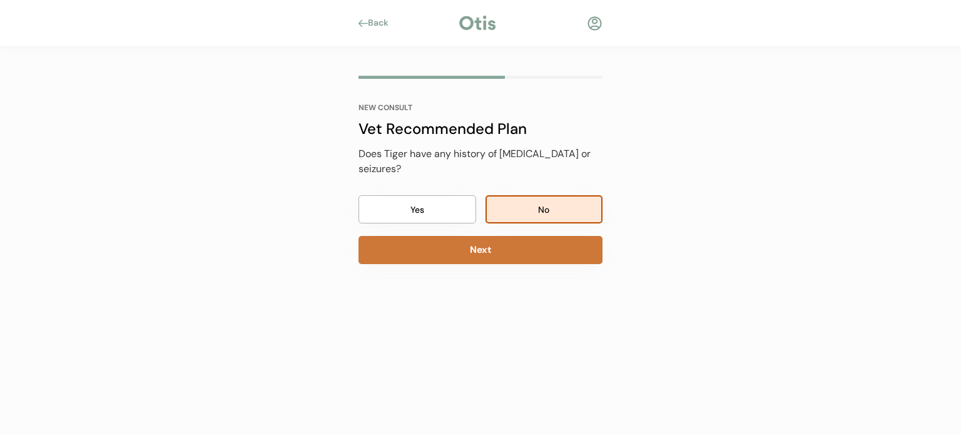
click at [487, 237] on button "Next" at bounding box center [481, 250] width 244 height 28
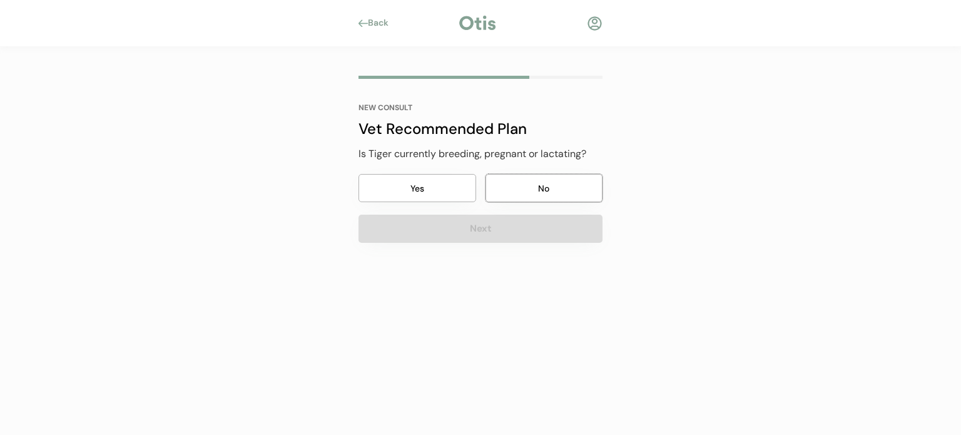
click at [507, 177] on button "No" at bounding box center [545, 188] width 118 height 28
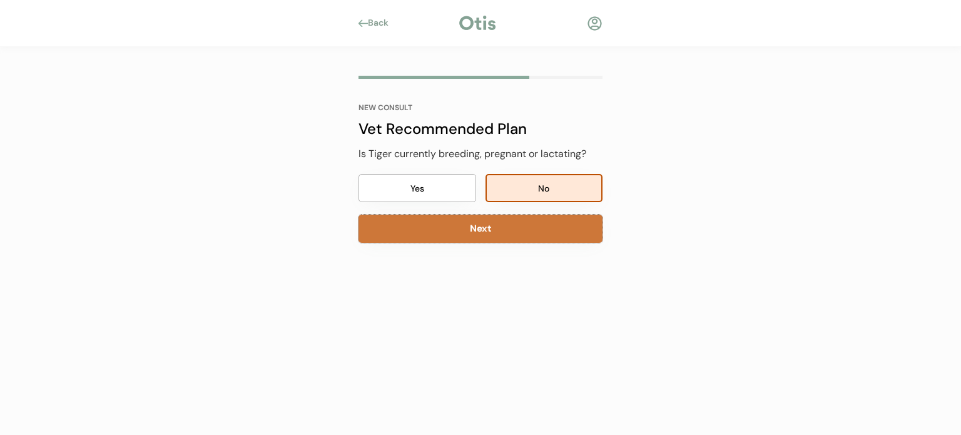
click at [494, 232] on button "Next" at bounding box center [481, 229] width 244 height 28
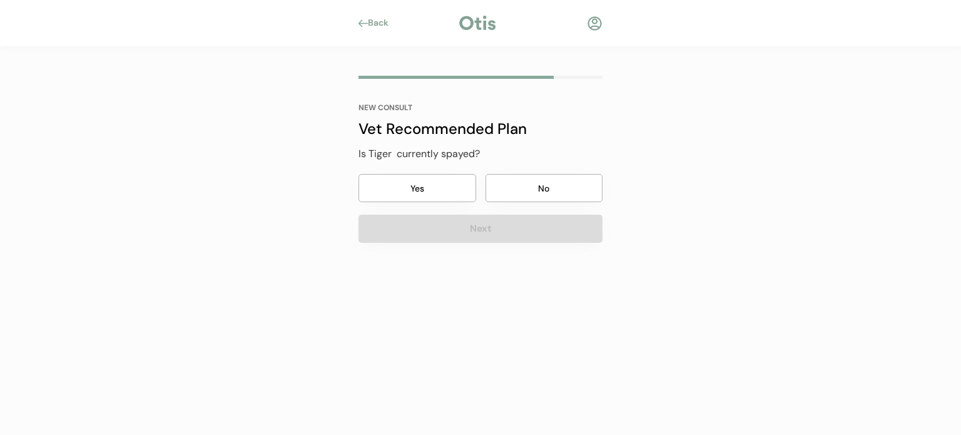
click at [424, 184] on button "Yes" at bounding box center [418, 188] width 118 height 28
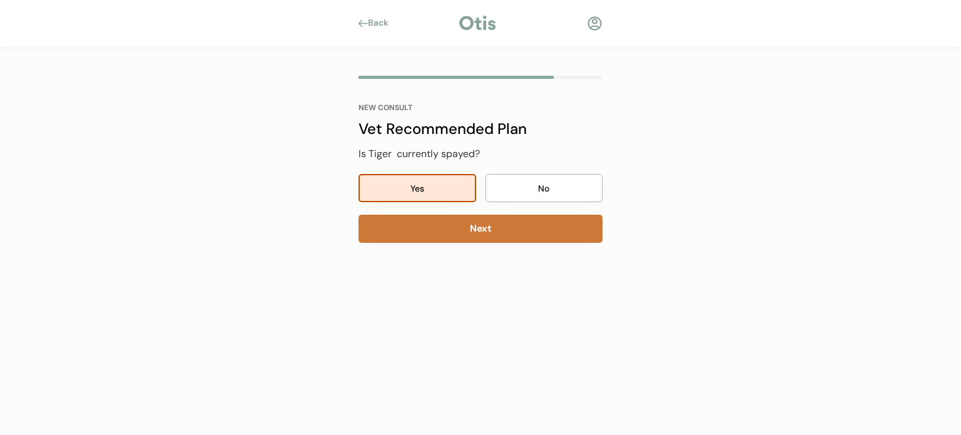
click at [423, 227] on button "Next" at bounding box center [481, 229] width 244 height 28
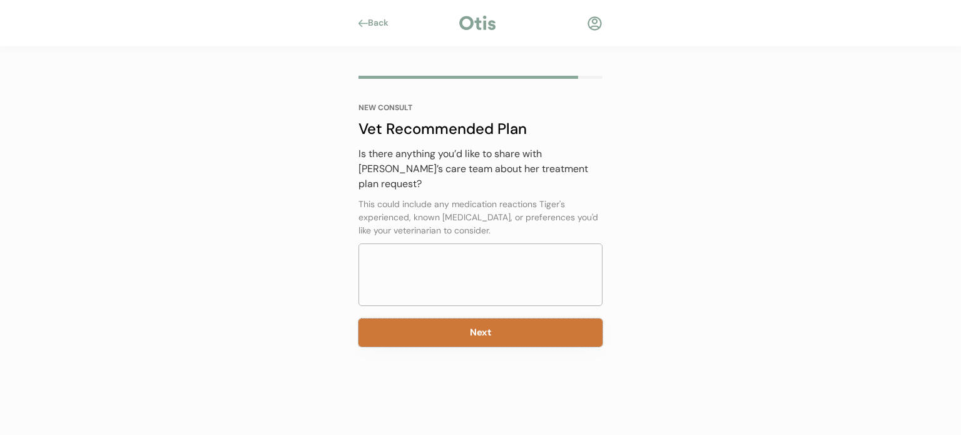
click at [456, 320] on button "Next" at bounding box center [481, 332] width 244 height 28
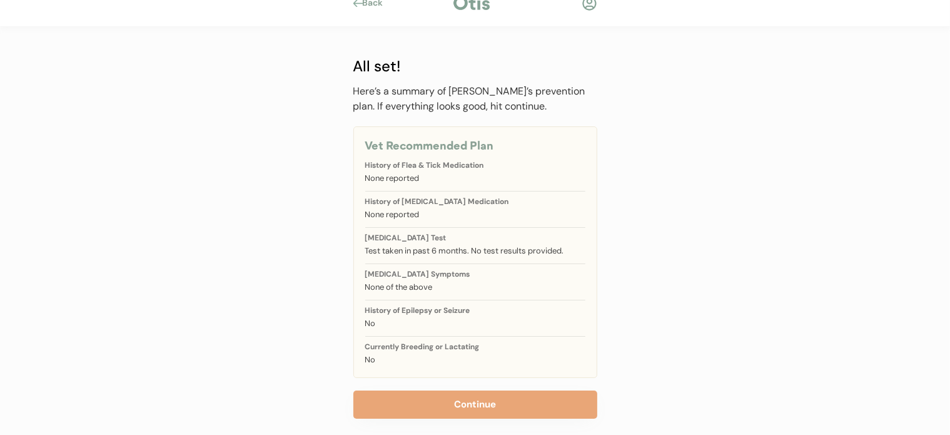
scroll to position [32, 0]
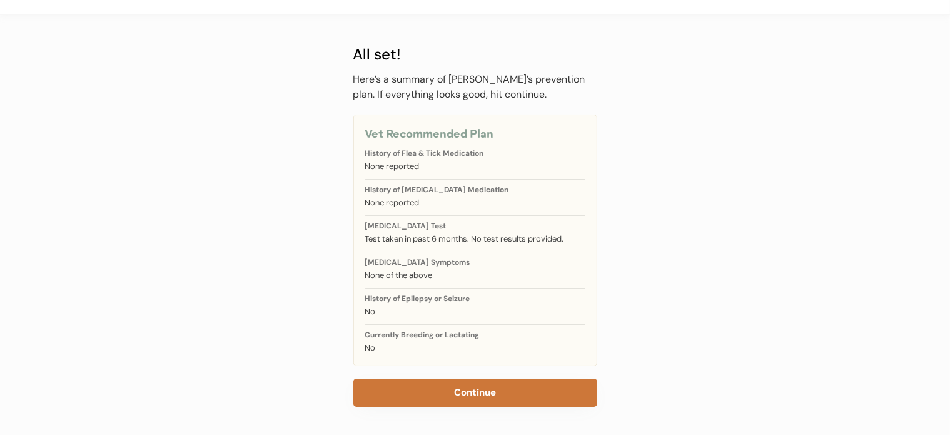
click at [489, 389] on button "Continue" at bounding box center [476, 393] width 244 height 28
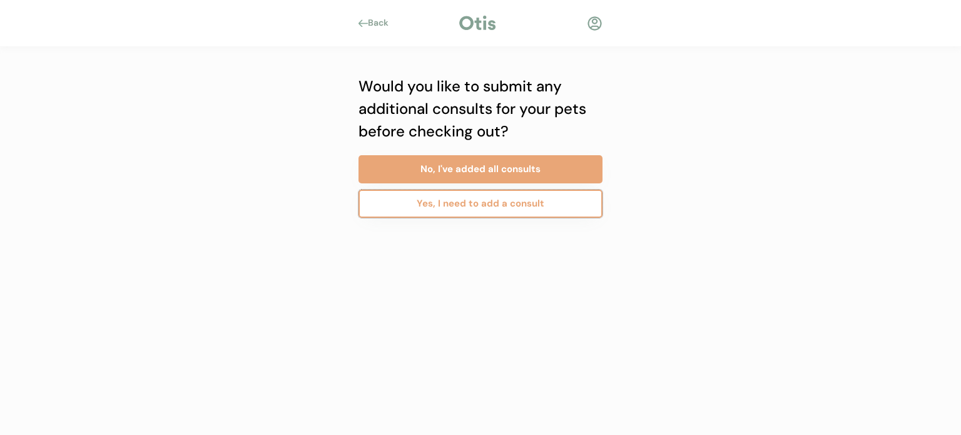
click at [477, 208] on button "Yes, I need to add a consult" at bounding box center [481, 204] width 244 height 28
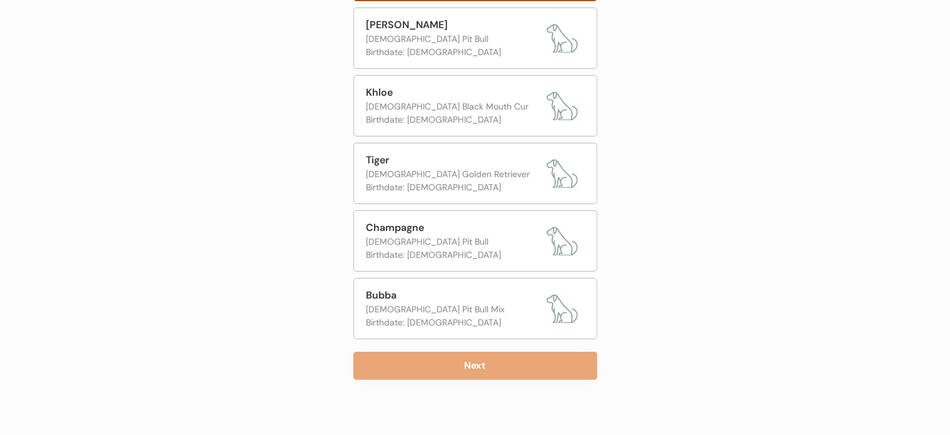
scroll to position [225, 0]
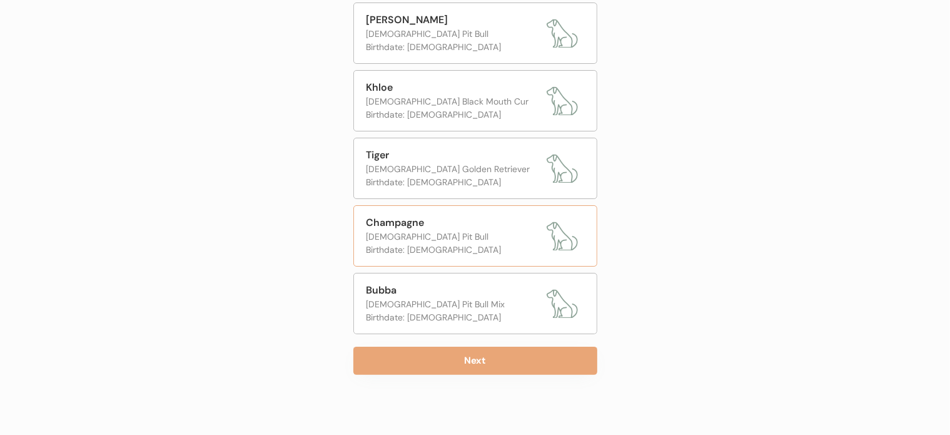
click at [425, 227] on div "Champagne" at bounding box center [454, 222] width 174 height 15
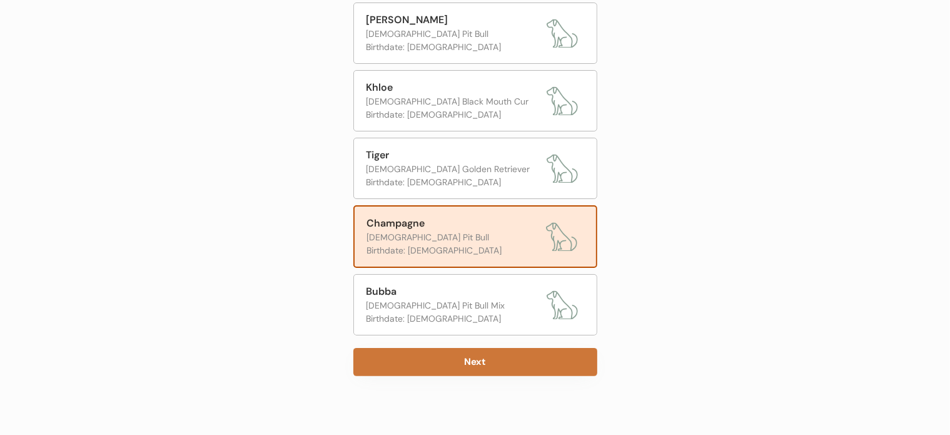
click at [430, 352] on button "Next" at bounding box center [476, 362] width 244 height 28
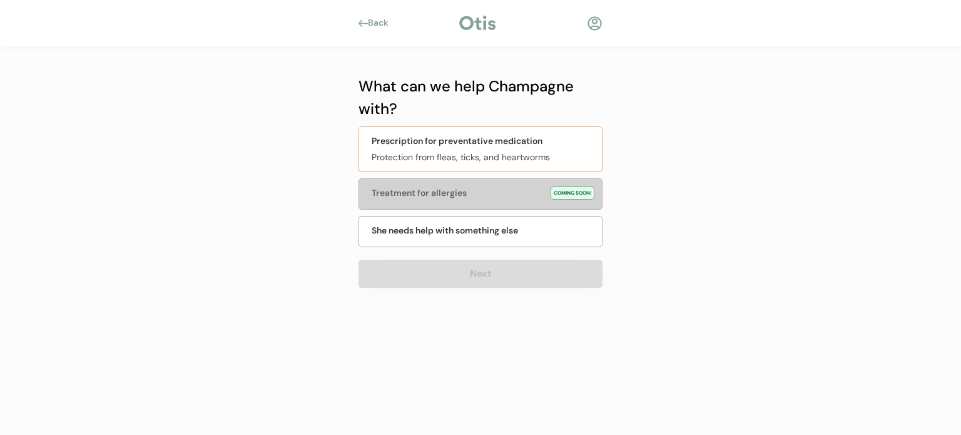
click at [430, 142] on div "Prescription for preventative medication" at bounding box center [457, 141] width 171 height 13
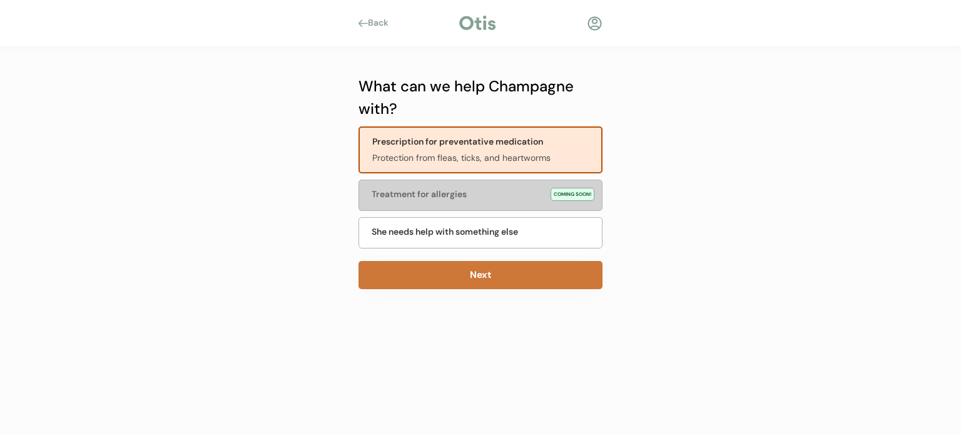
click at [440, 271] on button "Next" at bounding box center [481, 275] width 244 height 28
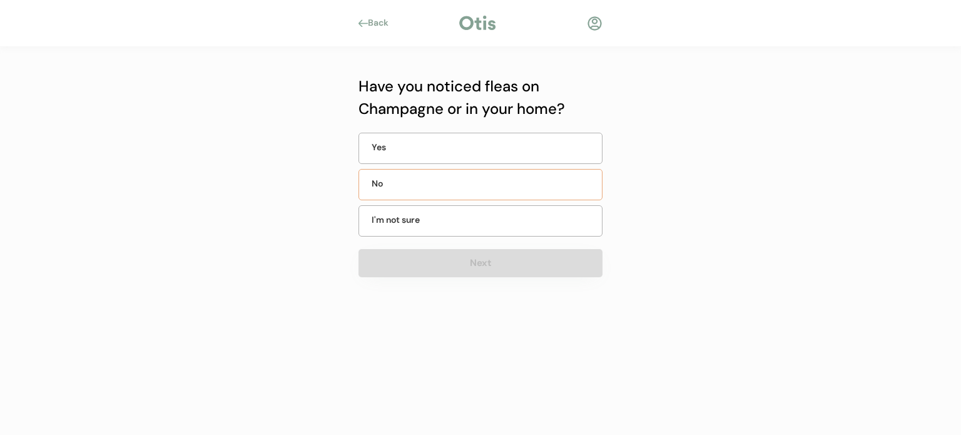
drag, startPoint x: 418, startPoint y: 187, endPoint x: 429, endPoint y: 220, distance: 34.2
click at [418, 190] on div "No" at bounding box center [403, 183] width 63 height 13
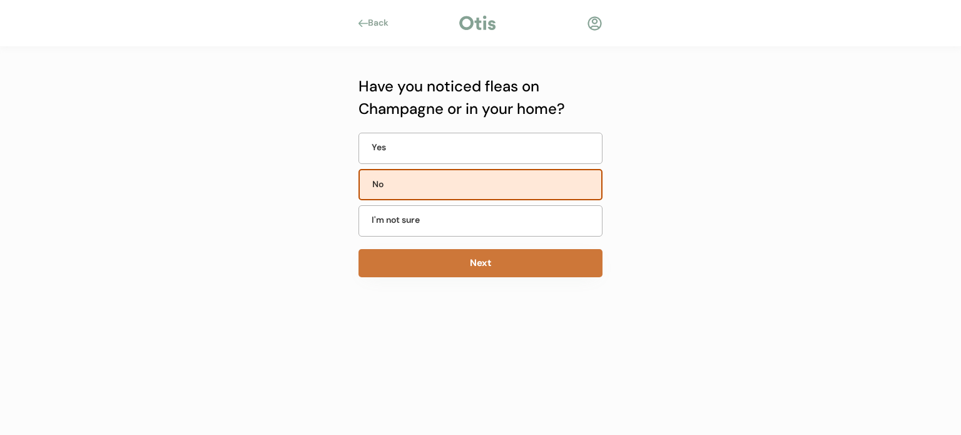
click at [432, 259] on button "Next" at bounding box center [481, 263] width 244 height 28
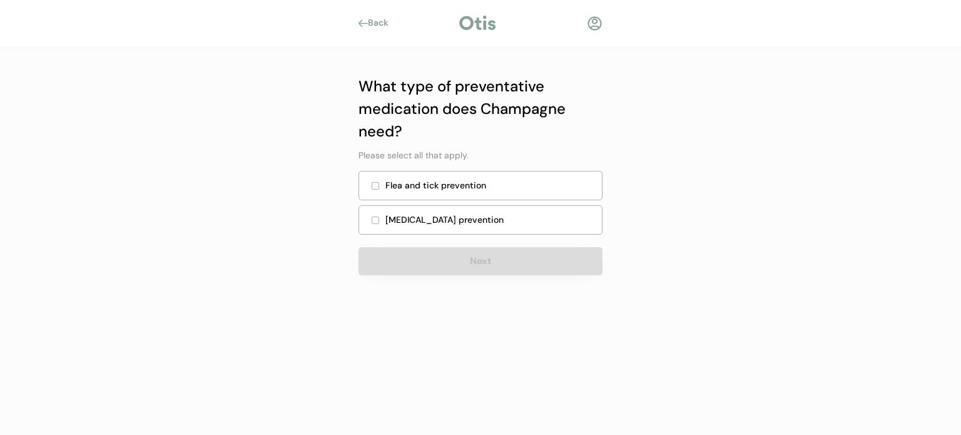
click at [414, 183] on div "Flea and tick prevention" at bounding box center [489, 185] width 209 height 13
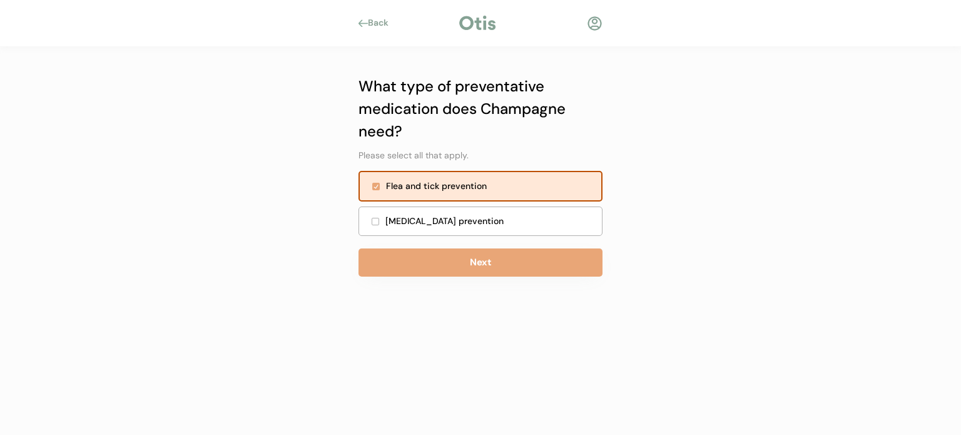
click at [404, 221] on div "Heartworm prevention" at bounding box center [489, 221] width 209 height 13
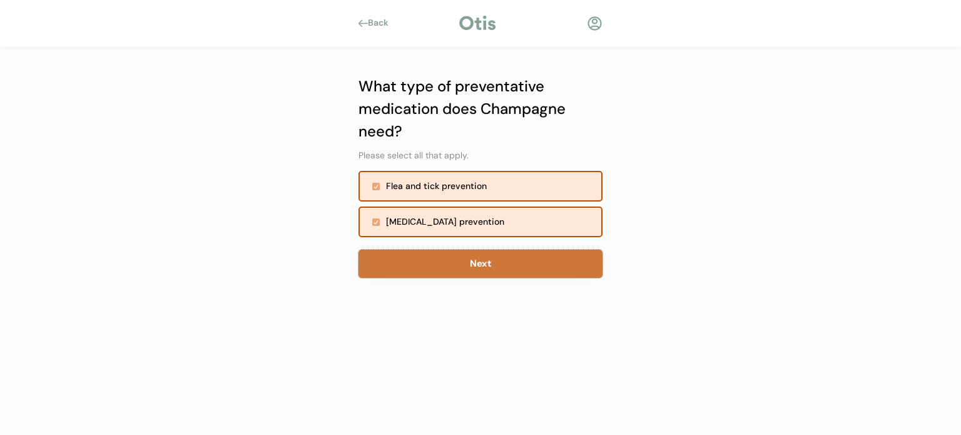
click at [413, 255] on button "Next" at bounding box center [481, 264] width 244 height 28
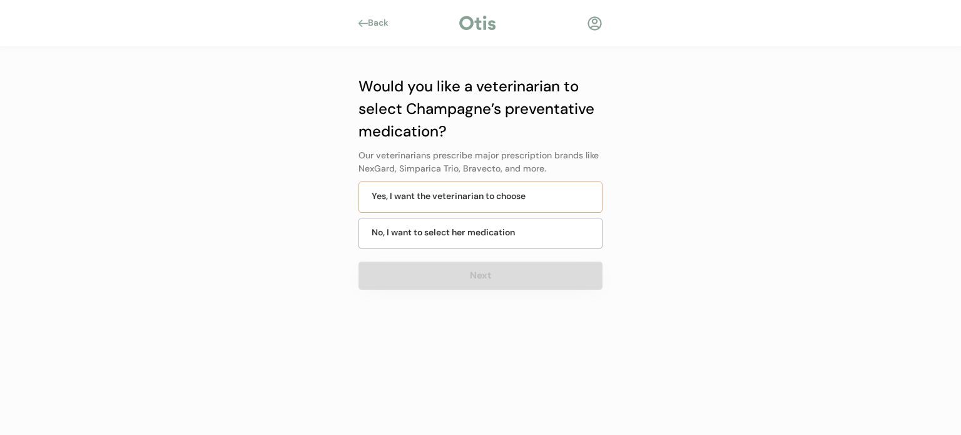
click at [410, 193] on div "Yes, I want the veterinarian to choose" at bounding box center [449, 196] width 154 height 13
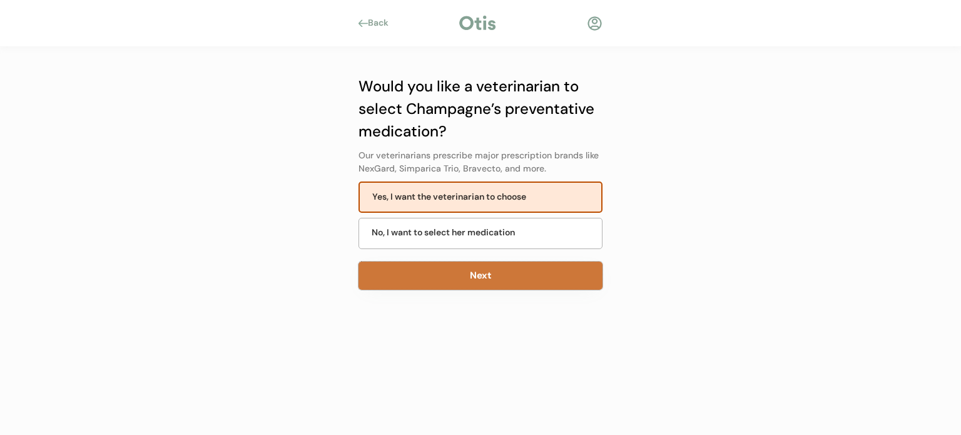
click at [415, 267] on button "Next" at bounding box center [481, 276] width 244 height 28
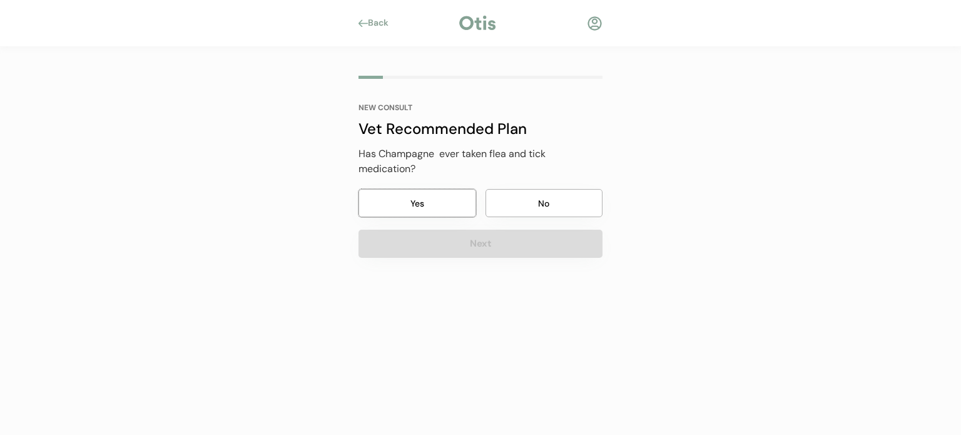
click at [435, 208] on button "Yes" at bounding box center [418, 203] width 118 height 28
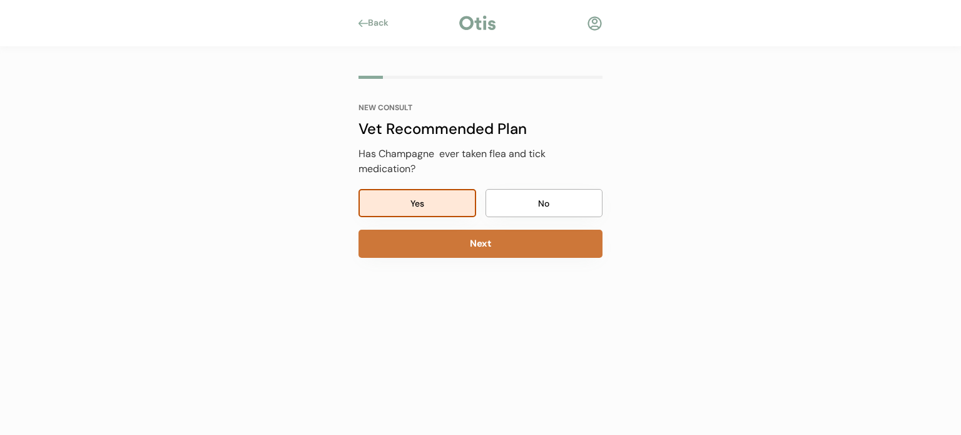
click at [437, 242] on button "Next" at bounding box center [481, 244] width 244 height 28
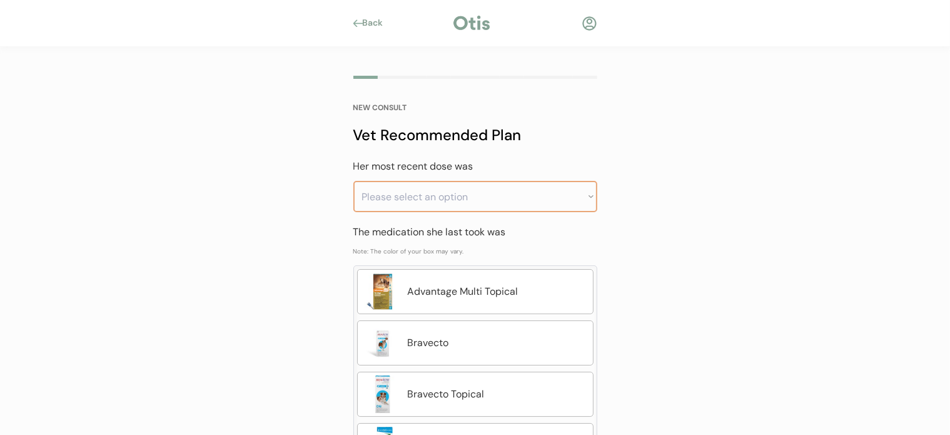
click at [429, 192] on select "Please select an option Less than a month ago Within the last 1 - 2 months With…" at bounding box center [476, 196] width 244 height 31
select select ""greater_than_6_months_ago""
click at [354, 181] on select "Please select an option Less than a month ago Within the last 1 - 2 months With…" at bounding box center [476, 196] width 244 height 31
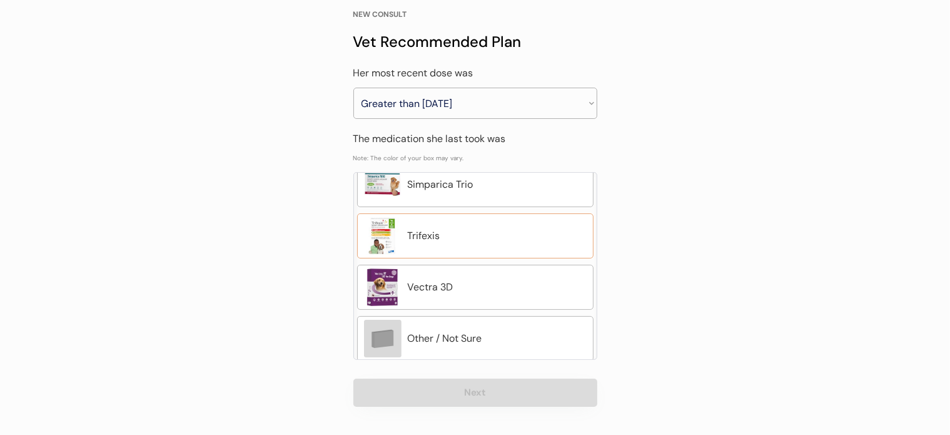
scroll to position [31, 0]
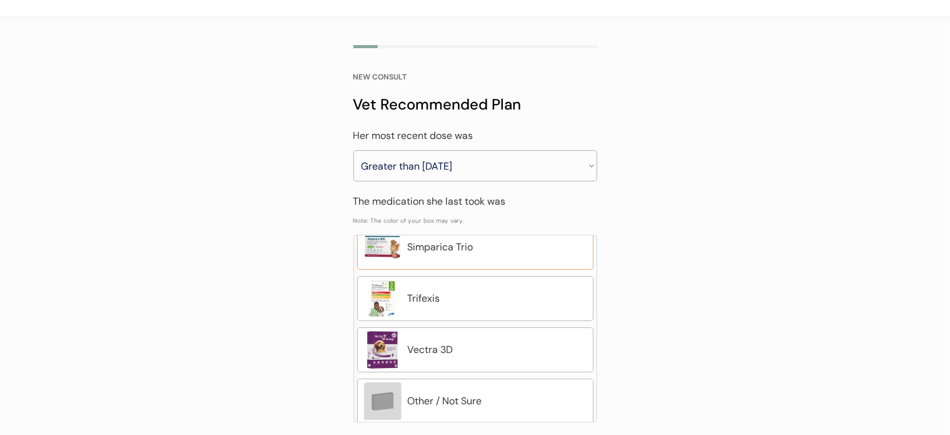
click at [448, 248] on div "Simparica Trio" at bounding box center [497, 247] width 179 height 15
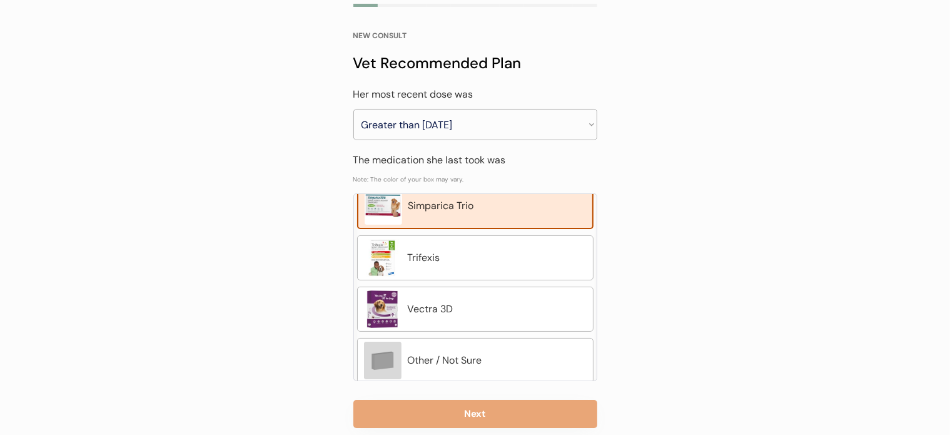
scroll to position [93, 0]
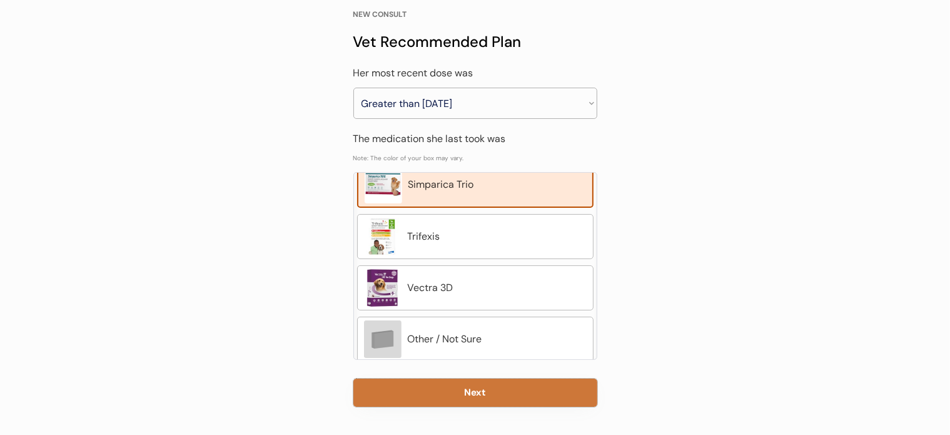
click at [541, 402] on button "Next" at bounding box center [476, 393] width 244 height 28
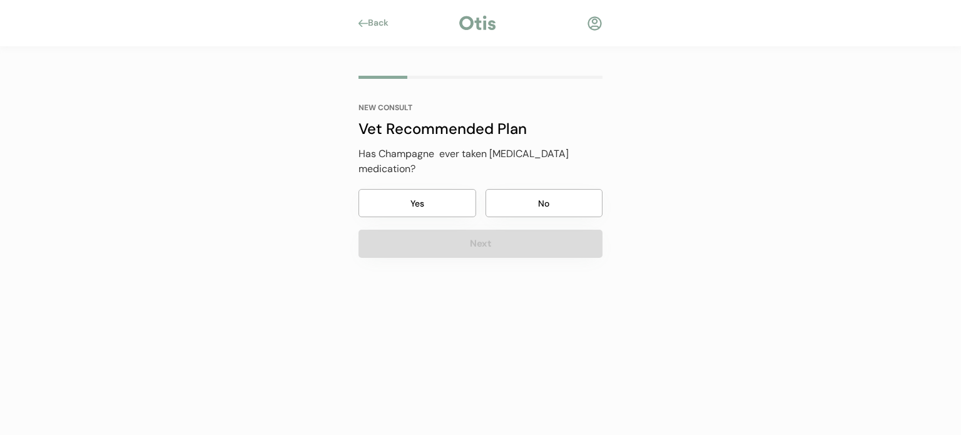
click at [521, 189] on button "No" at bounding box center [545, 203] width 118 height 28
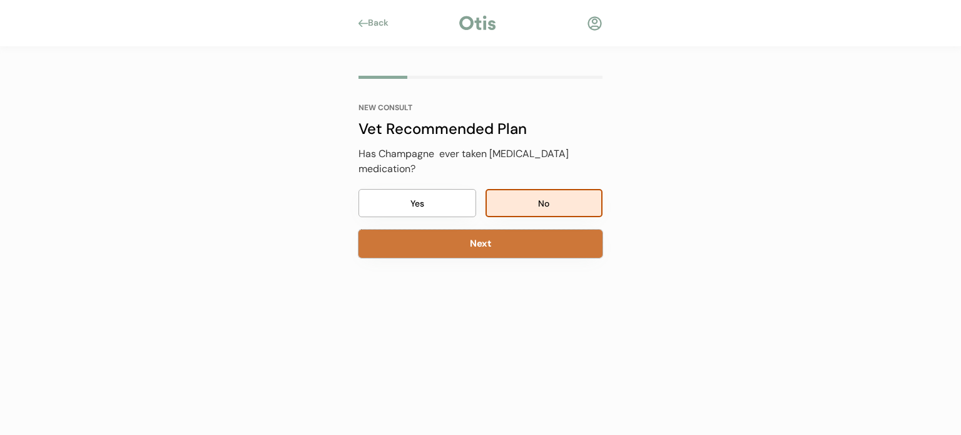
click at [506, 233] on button "Next" at bounding box center [481, 244] width 244 height 28
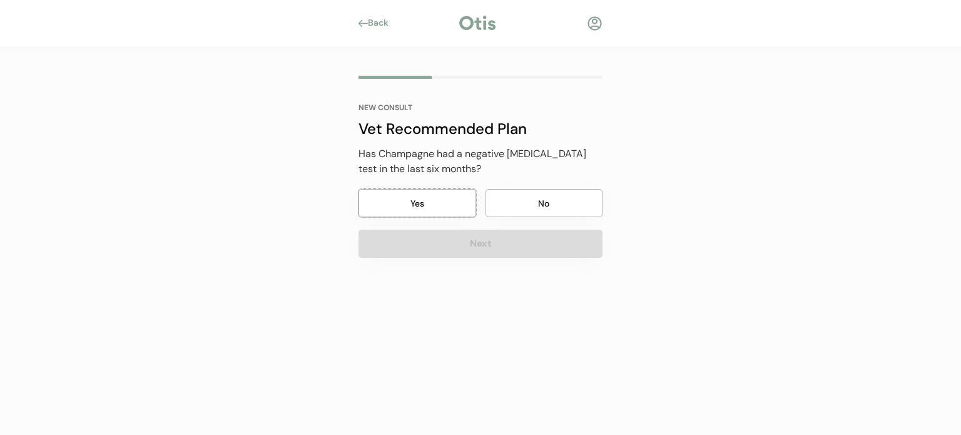
click at [430, 198] on button "Yes" at bounding box center [418, 203] width 118 height 28
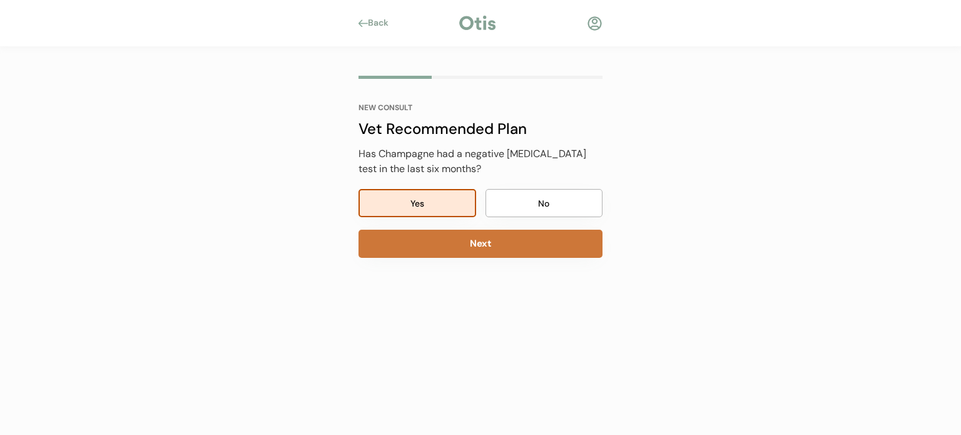
click at [430, 238] on button "Next" at bounding box center [481, 244] width 244 height 28
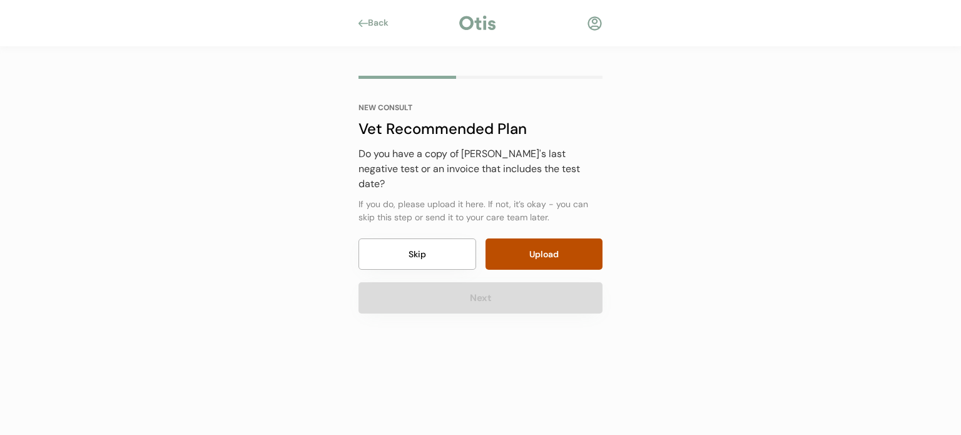
click at [430, 238] on button "Skip" at bounding box center [418, 253] width 118 height 31
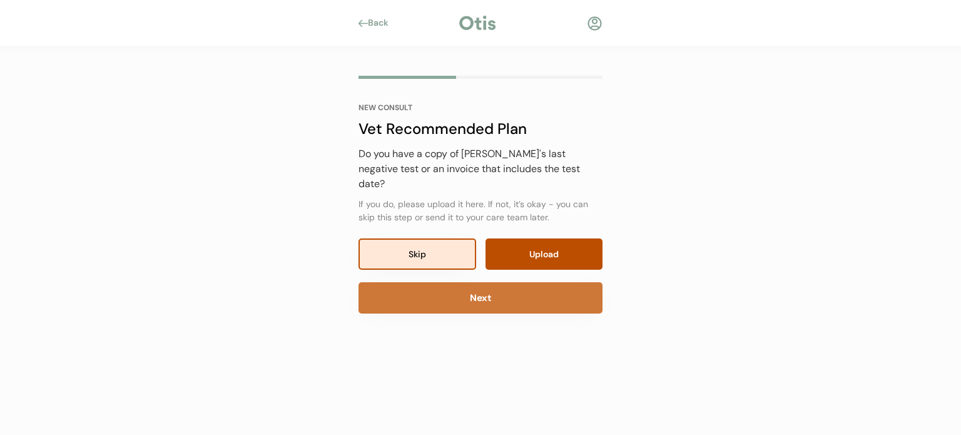
click at [426, 282] on button "Next" at bounding box center [481, 297] width 244 height 31
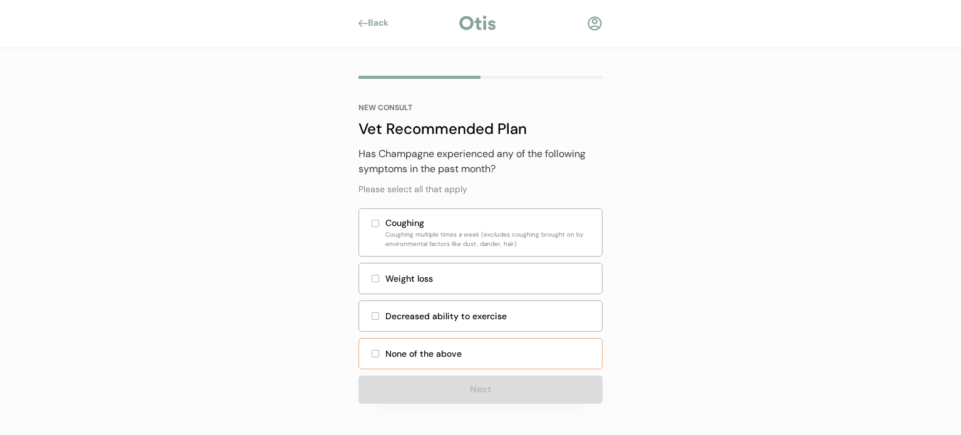
click at [414, 350] on div "None of the above" at bounding box center [489, 353] width 209 height 13
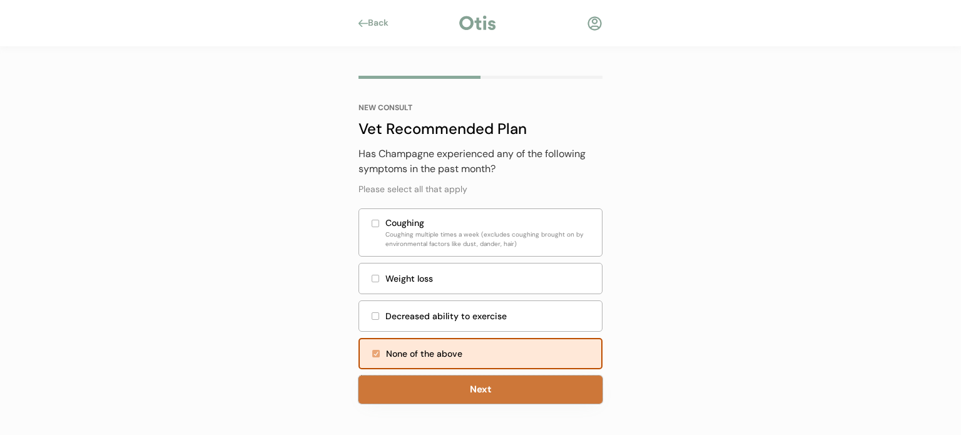
click at [420, 388] on button "Next" at bounding box center [481, 389] width 244 height 28
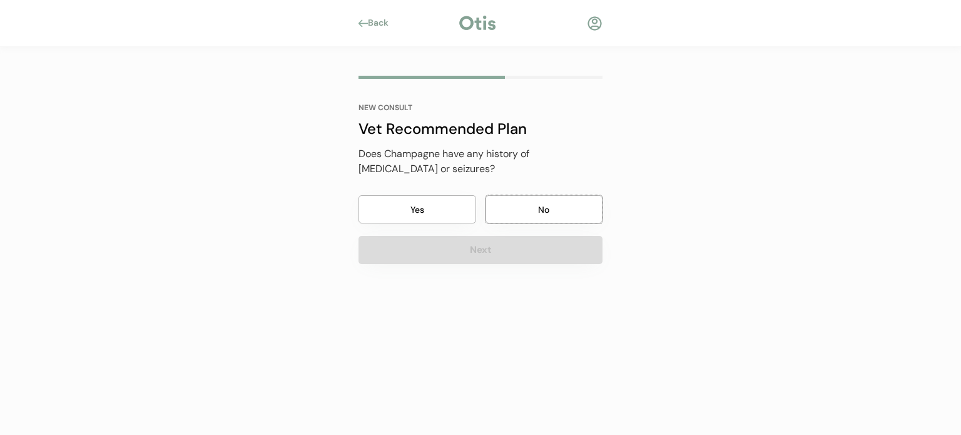
click at [523, 204] on button "No" at bounding box center [545, 209] width 118 height 28
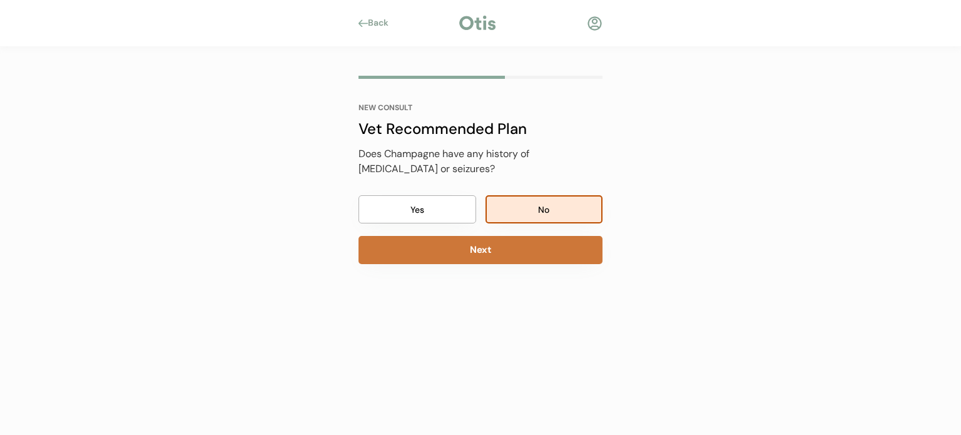
click at [504, 250] on button "Next" at bounding box center [481, 250] width 244 height 28
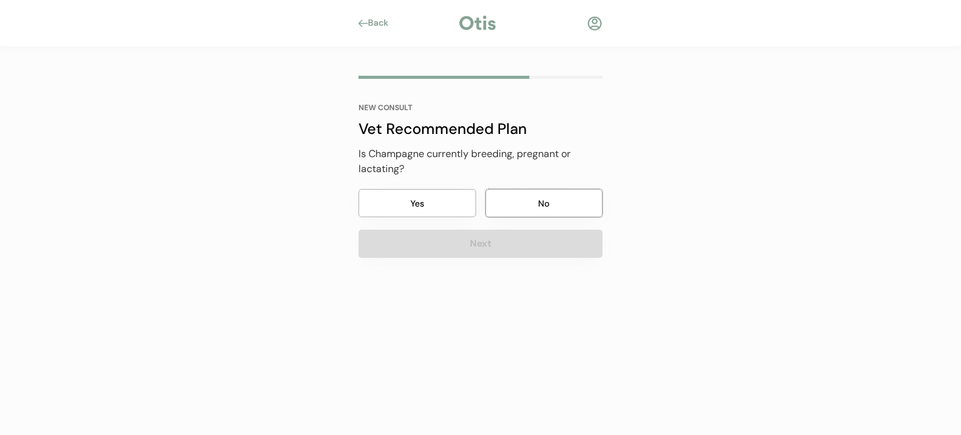
click at [527, 200] on button "No" at bounding box center [545, 203] width 118 height 28
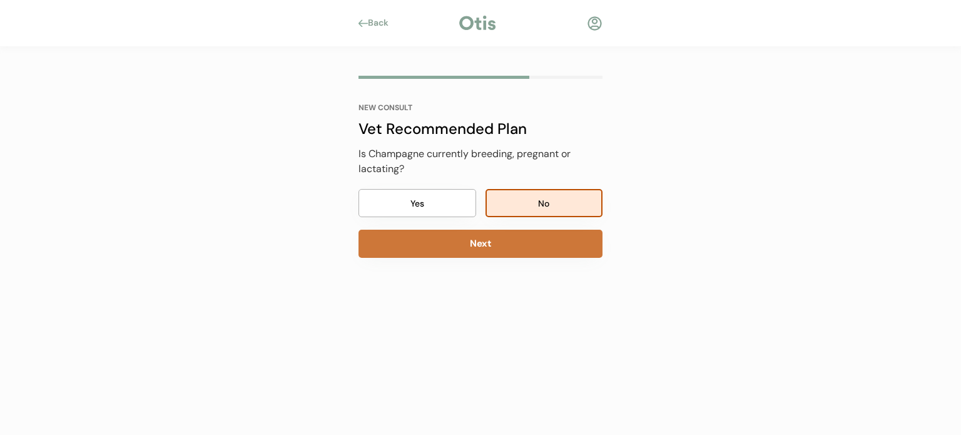
click at [517, 240] on button "Next" at bounding box center [481, 244] width 244 height 28
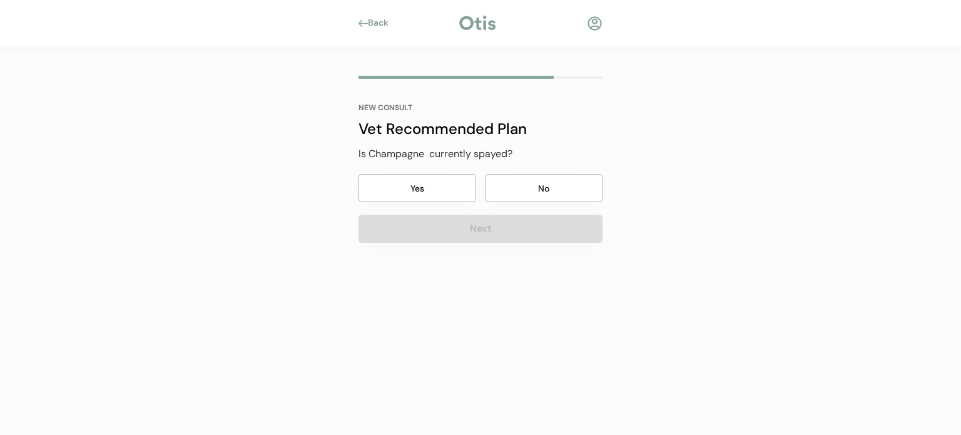
click at [512, 185] on button "No" at bounding box center [545, 188] width 118 height 28
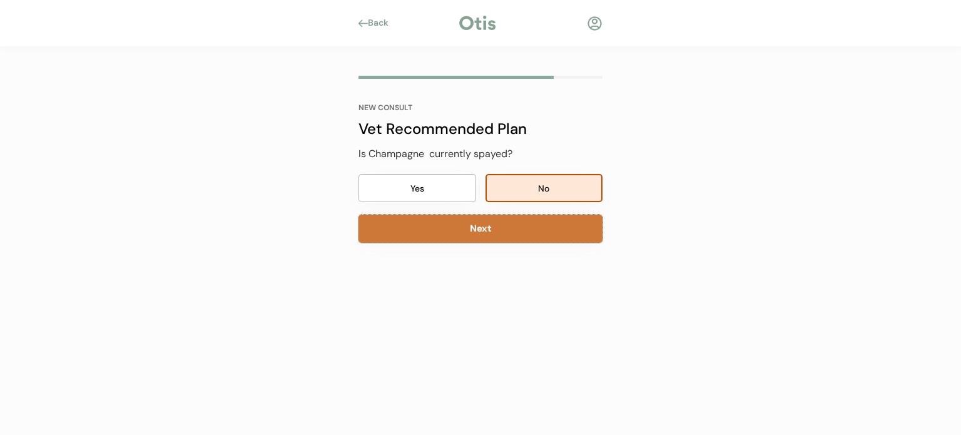
click at [503, 232] on button "Next" at bounding box center [481, 229] width 244 height 28
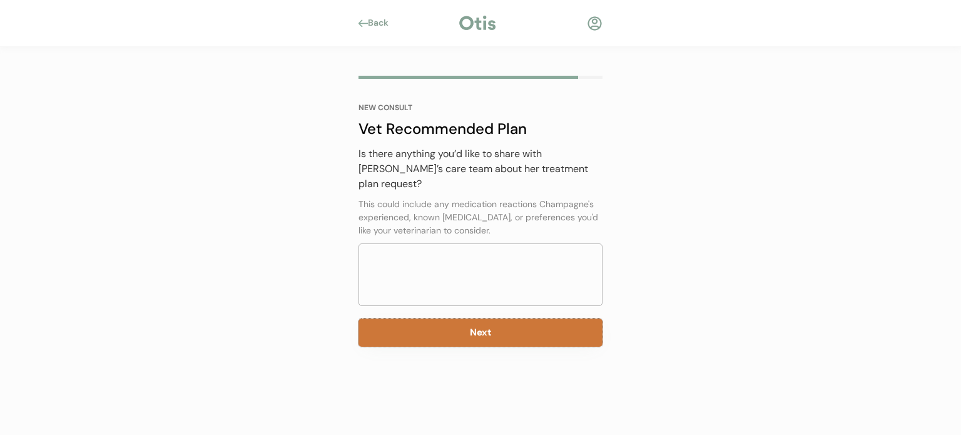
click at [512, 324] on button "Next" at bounding box center [481, 332] width 244 height 28
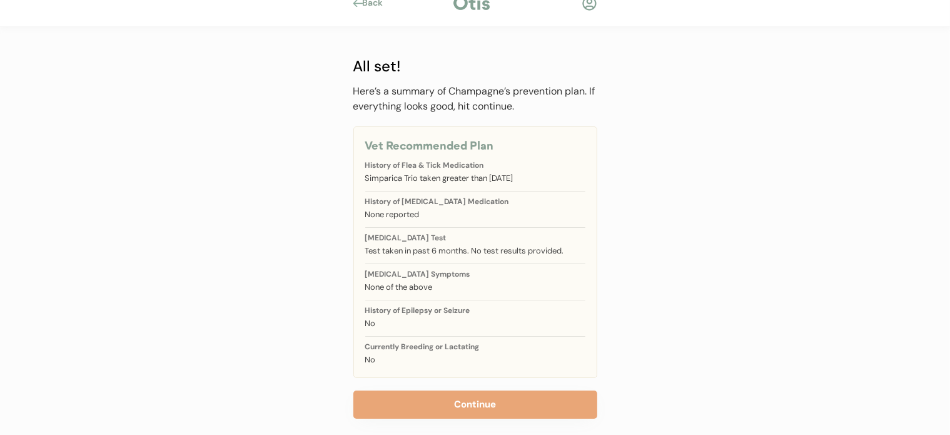
scroll to position [32, 0]
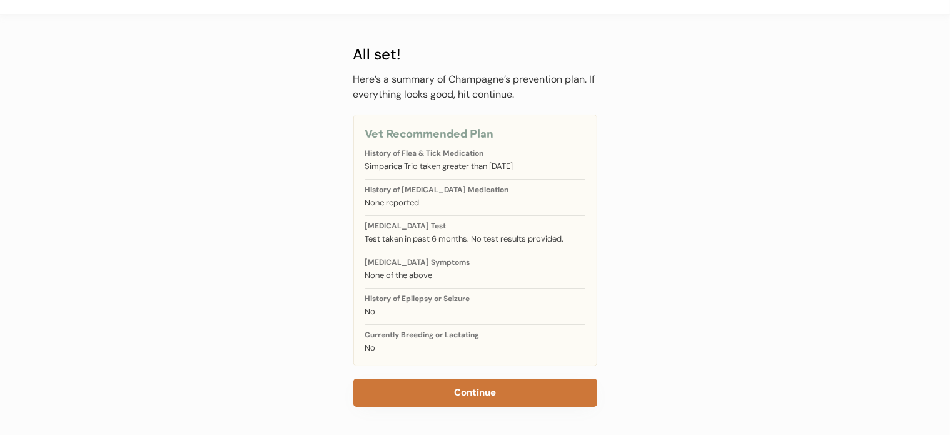
click at [521, 385] on button "Continue" at bounding box center [476, 393] width 244 height 28
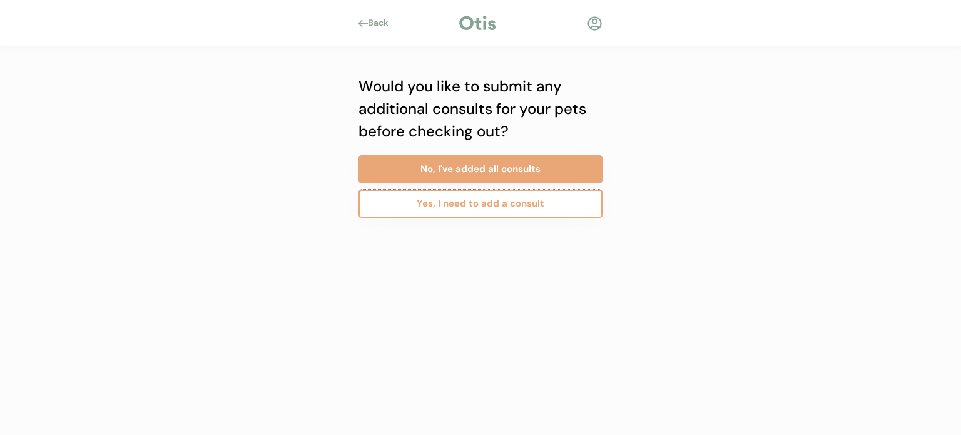
click at [456, 200] on button "Yes, I need to add a consult" at bounding box center [481, 204] width 244 height 28
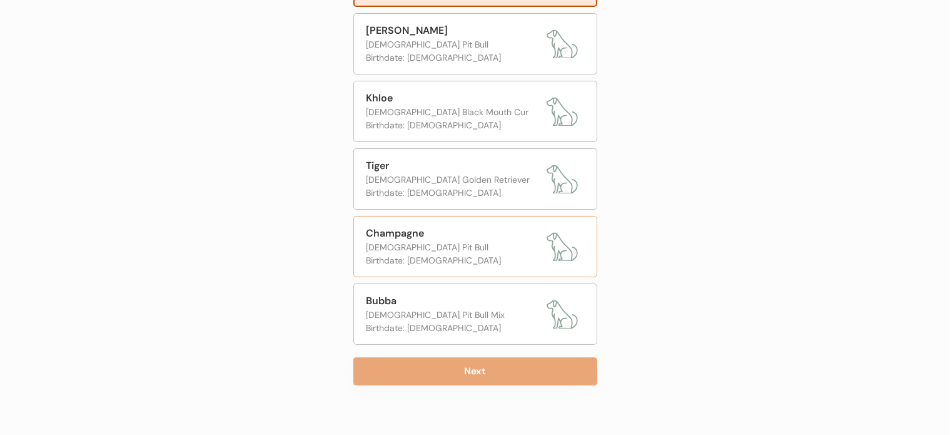
scroll to position [225, 0]
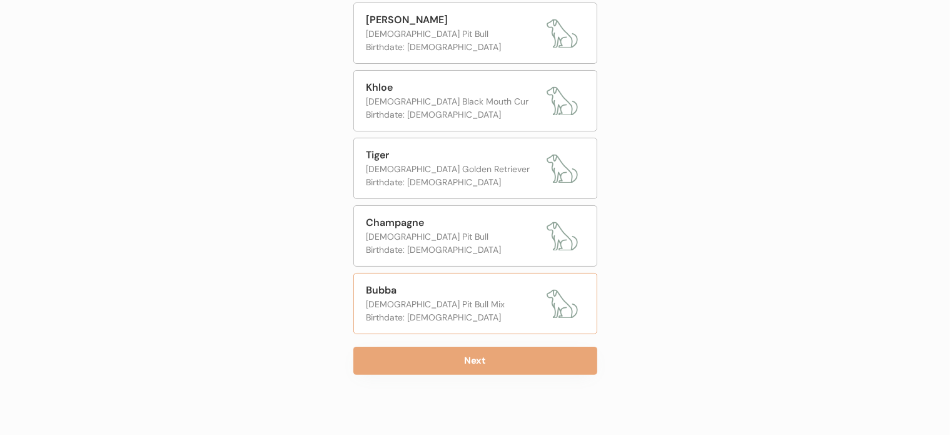
click at [443, 283] on div "Bubba" at bounding box center [454, 290] width 174 height 15
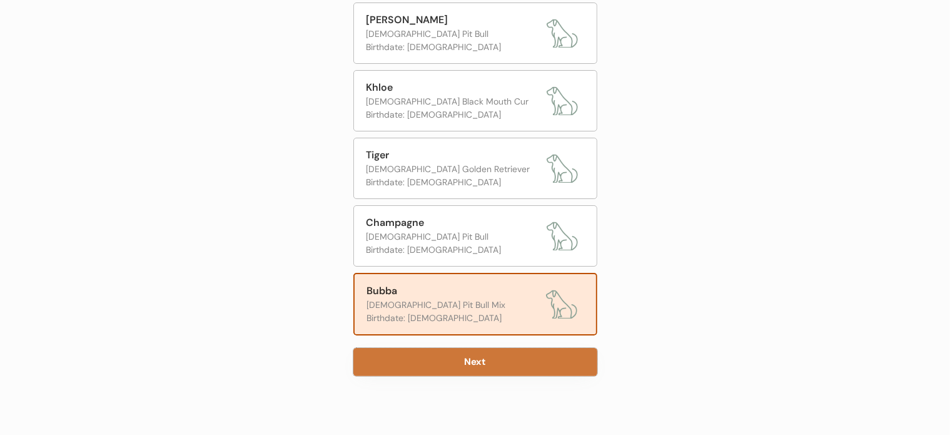
click at [404, 361] on button "Next" at bounding box center [476, 362] width 244 height 28
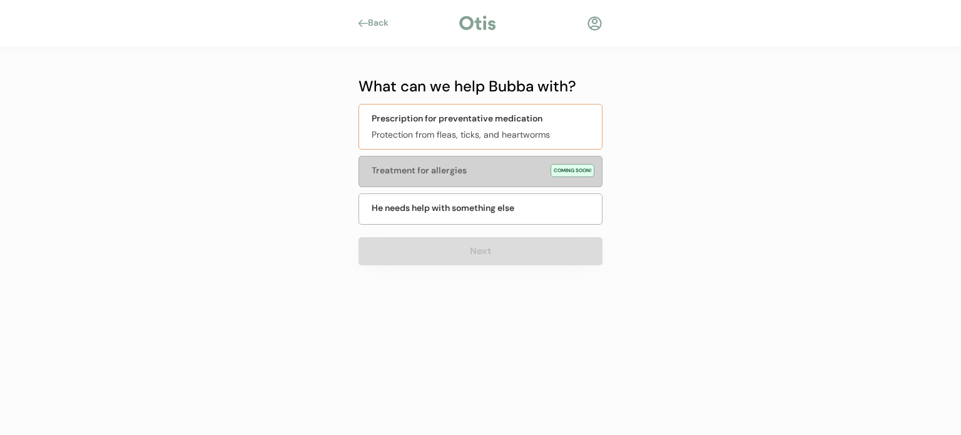
click at [489, 127] on div "Prescription for preventative medication Protection from fleas, ticks, and hear…" at bounding box center [481, 127] width 244 height 46
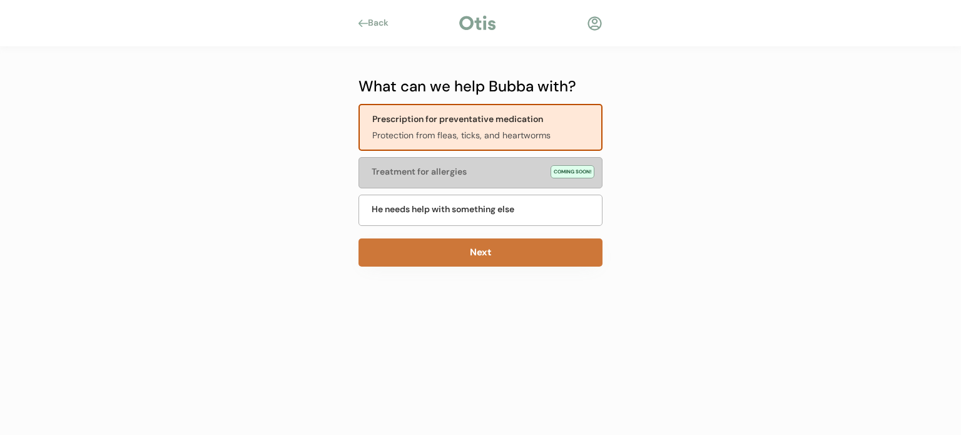
click at [467, 250] on button "Next" at bounding box center [481, 252] width 244 height 28
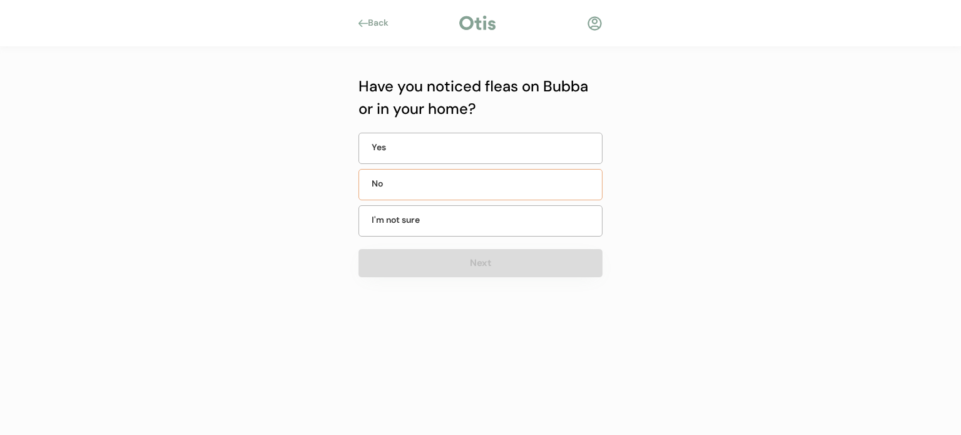
click at [377, 183] on div "No" at bounding box center [403, 183] width 63 height 13
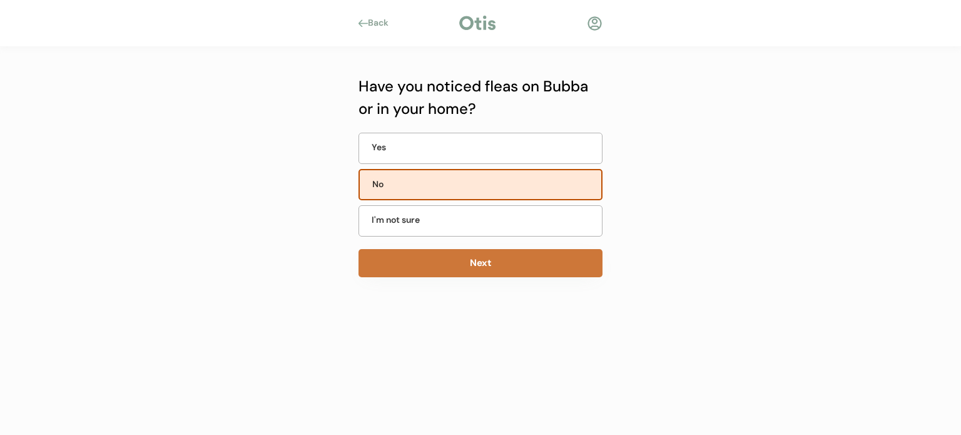
click at [404, 257] on button "Next" at bounding box center [481, 263] width 244 height 28
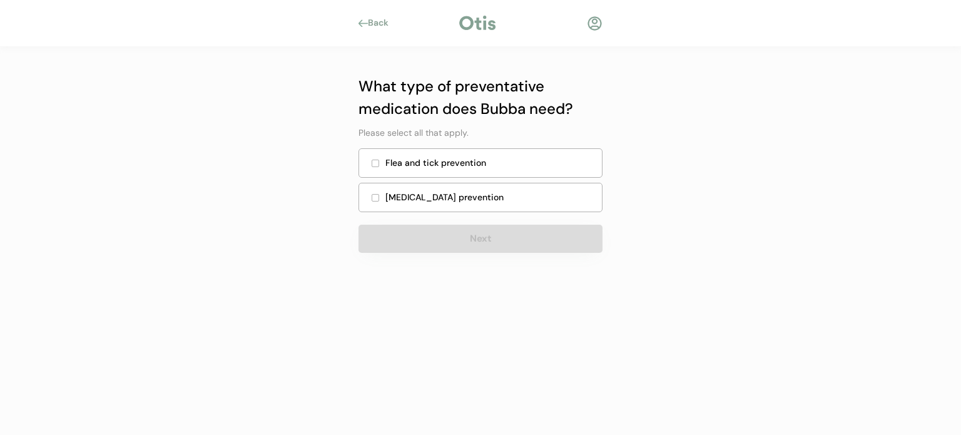
click at [413, 165] on div "Flea and tick prevention" at bounding box center [489, 162] width 209 height 13
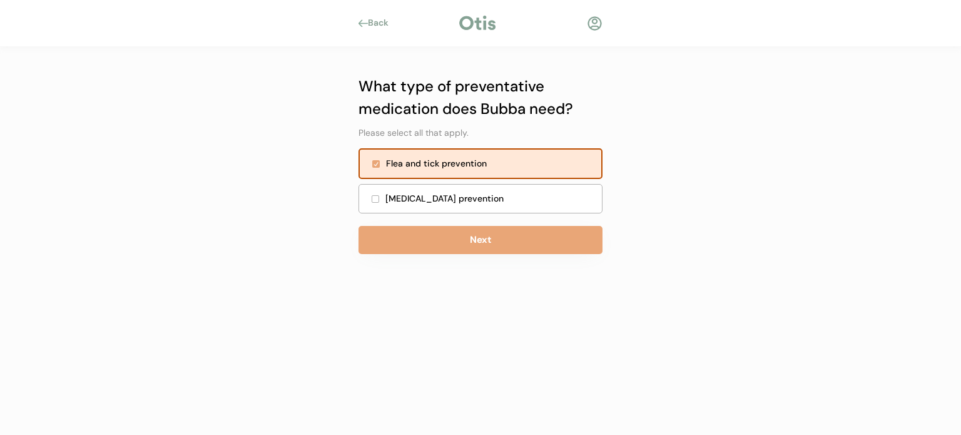
click at [415, 195] on div "Heartworm prevention" at bounding box center [489, 198] width 209 height 13
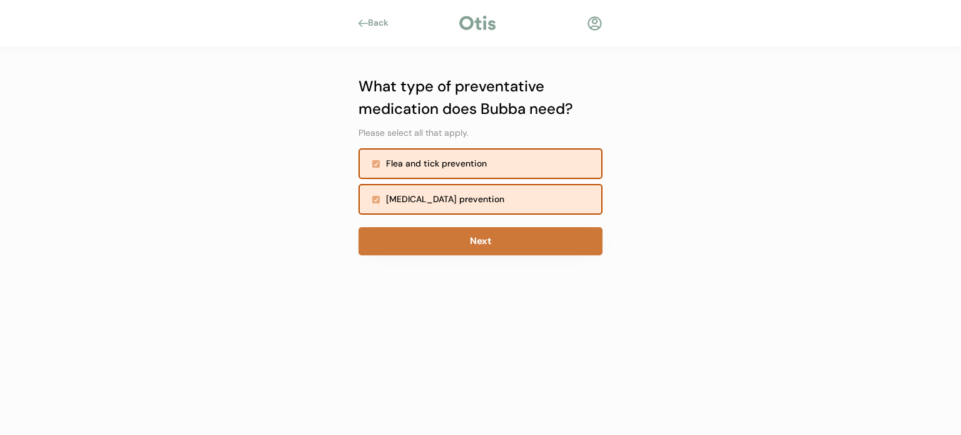
click at [429, 237] on button "Next" at bounding box center [481, 241] width 244 height 28
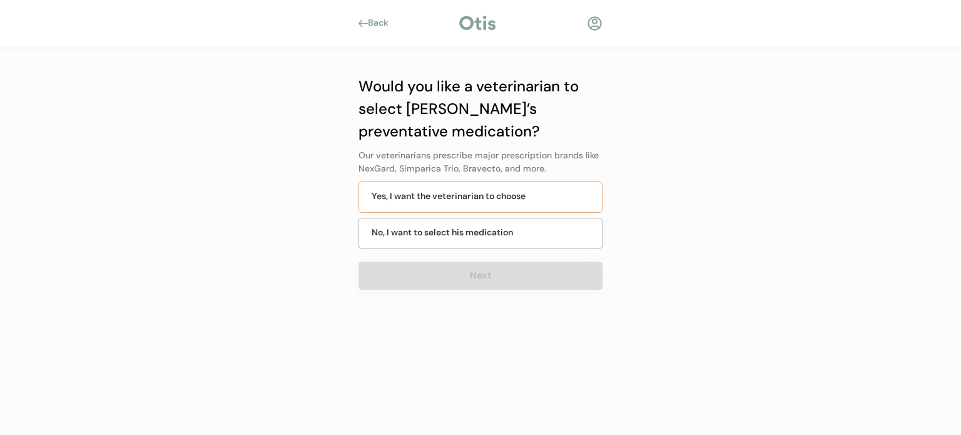
click at [428, 201] on div "Yes, I want the veterinarian to choose" at bounding box center [449, 196] width 154 height 13
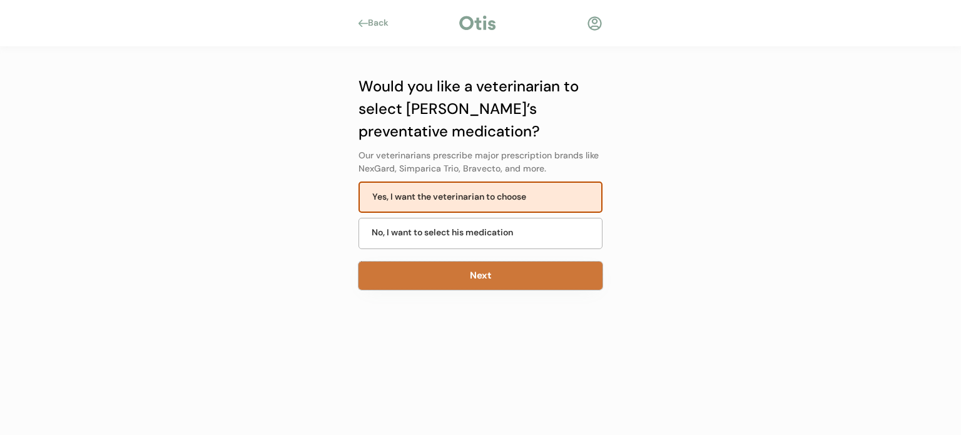
click at [438, 282] on button "Next" at bounding box center [481, 276] width 244 height 28
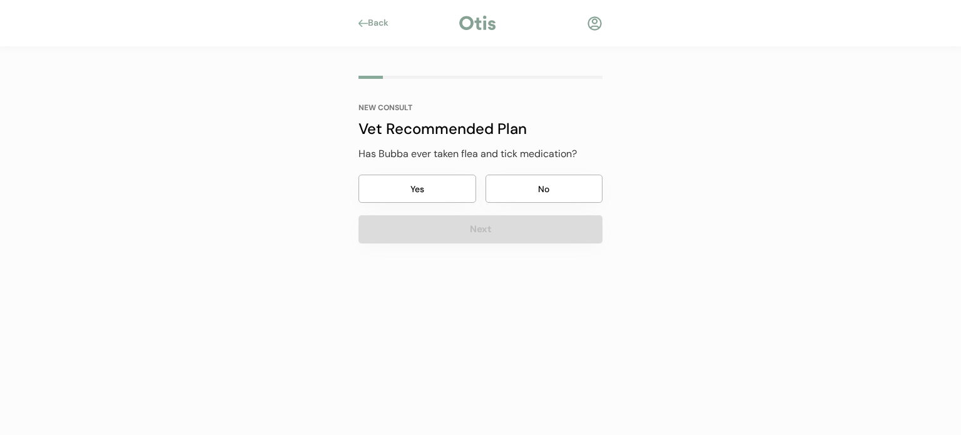
click at [506, 183] on button "No" at bounding box center [545, 189] width 118 height 28
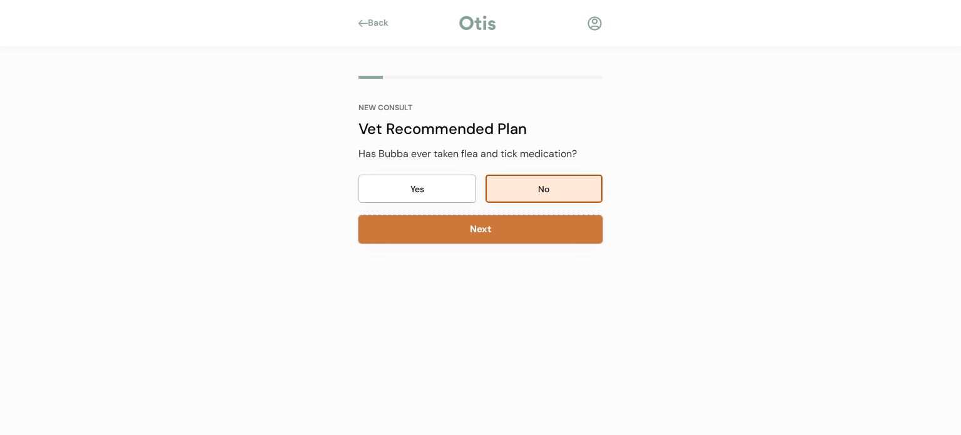
click at [504, 225] on button "Next" at bounding box center [481, 229] width 244 height 28
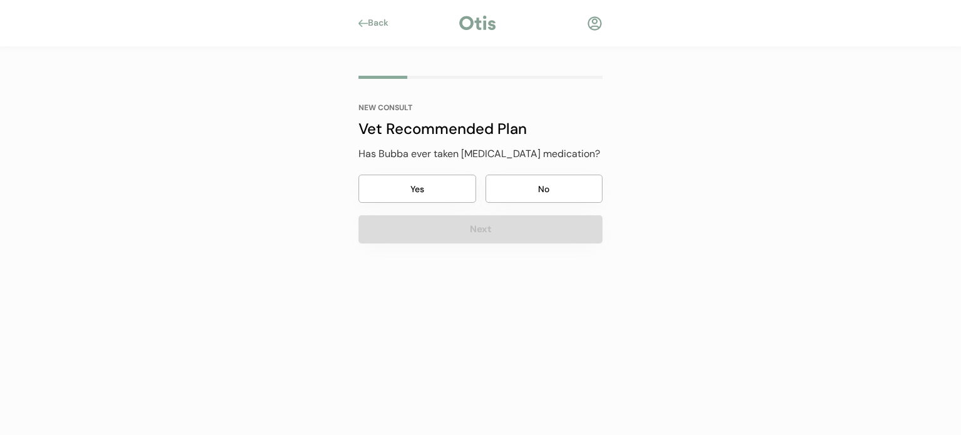
click at [528, 185] on button "No" at bounding box center [545, 189] width 118 height 28
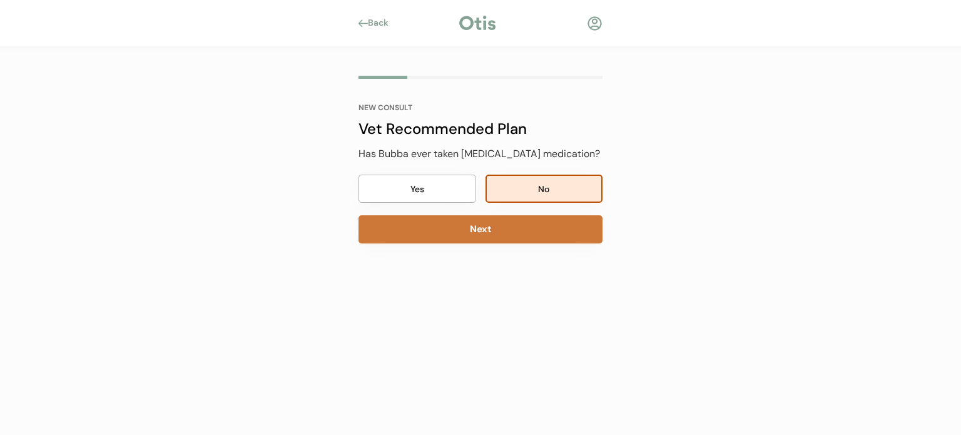
click at [530, 227] on button "Next" at bounding box center [481, 229] width 244 height 28
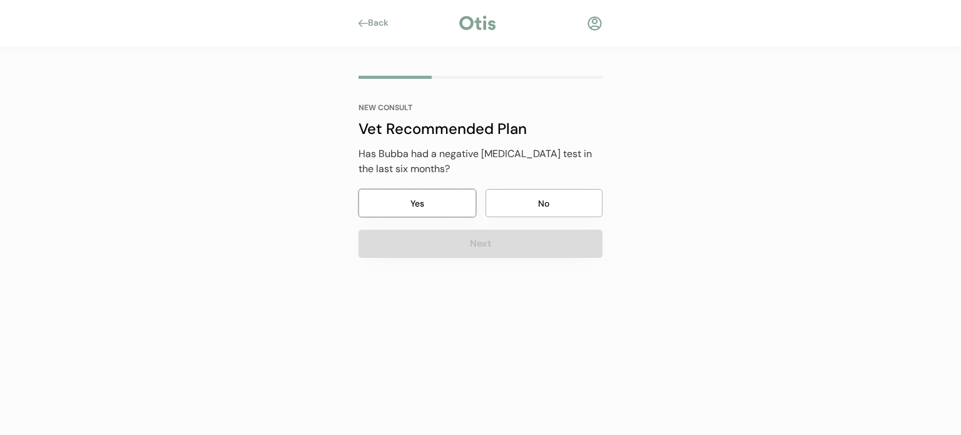
click at [389, 194] on button "Yes" at bounding box center [418, 203] width 118 height 28
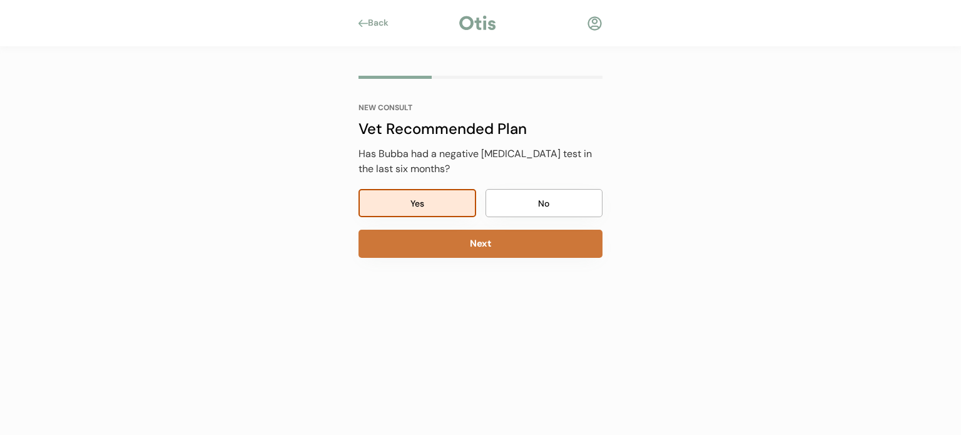
click at [423, 248] on button "Next" at bounding box center [481, 244] width 244 height 28
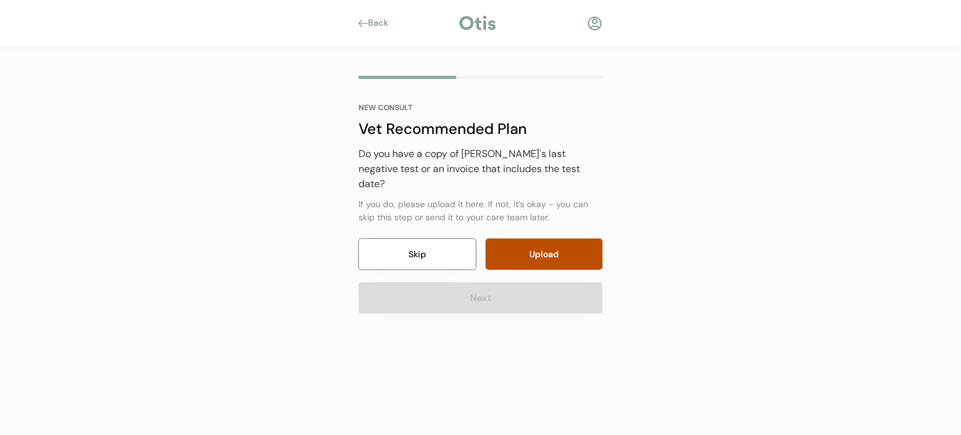
click at [430, 238] on button "Skip" at bounding box center [418, 253] width 118 height 31
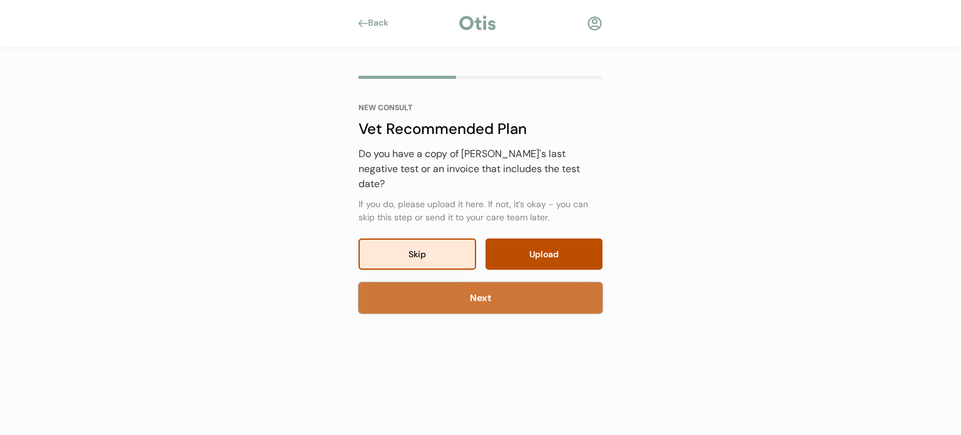
click at [432, 282] on button "Next" at bounding box center [481, 297] width 244 height 31
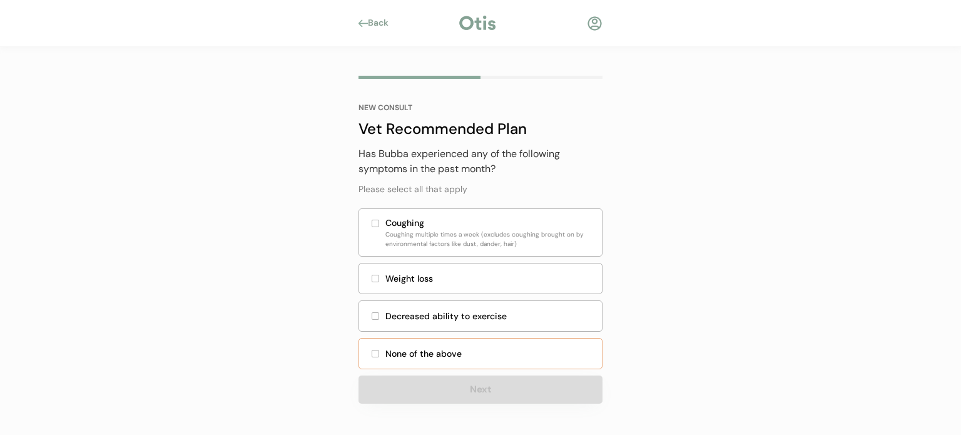
click at [407, 350] on div "None of the above" at bounding box center [489, 353] width 209 height 13
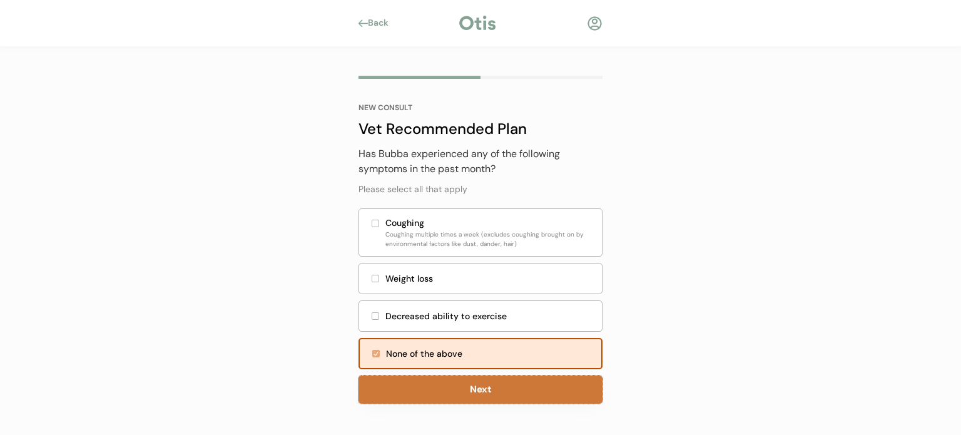
click at [442, 387] on button "Next" at bounding box center [481, 389] width 244 height 28
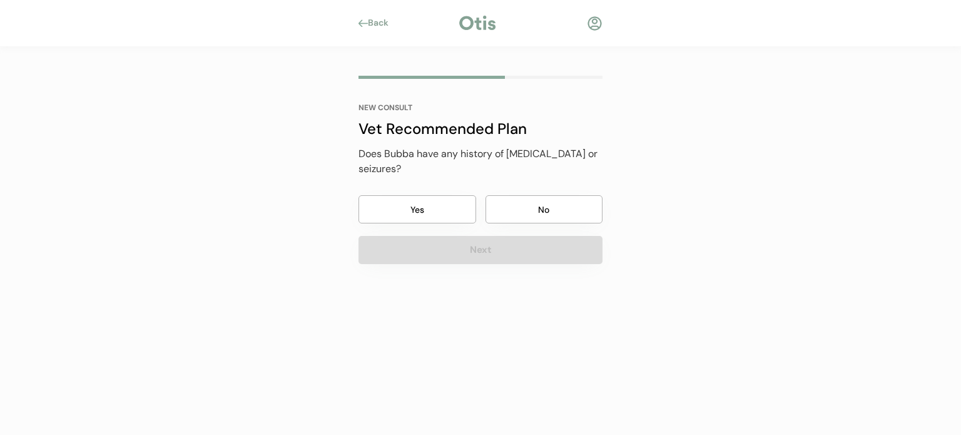
click at [578, 205] on button "No" at bounding box center [545, 209] width 118 height 28
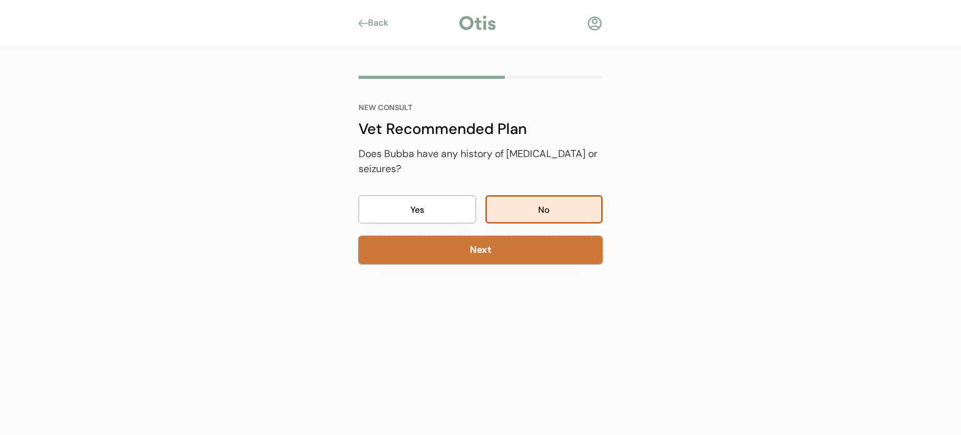
click at [546, 245] on button "Next" at bounding box center [481, 250] width 244 height 28
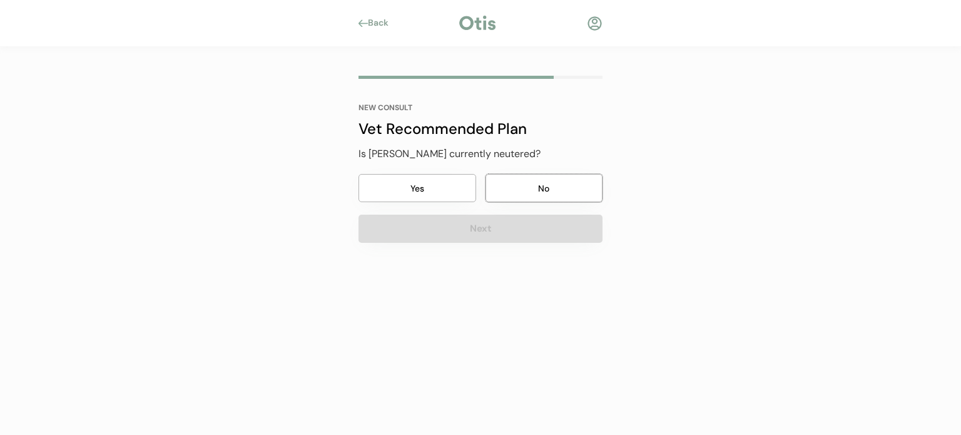
click at [516, 188] on button "No" at bounding box center [545, 188] width 118 height 28
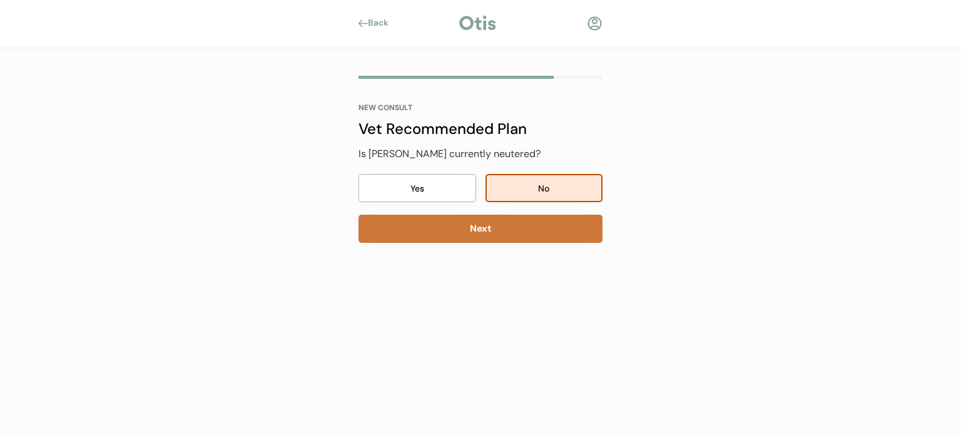
click at [511, 229] on button "Next" at bounding box center [481, 229] width 244 height 28
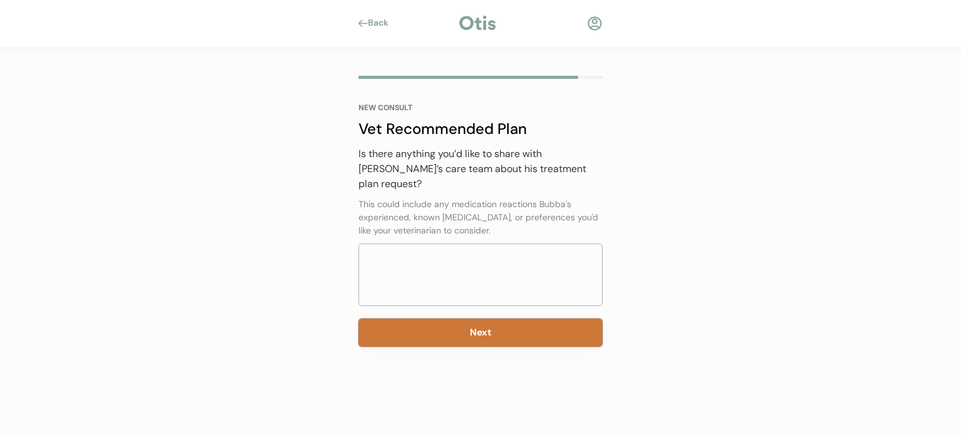
click at [466, 323] on button "Next" at bounding box center [481, 332] width 244 height 28
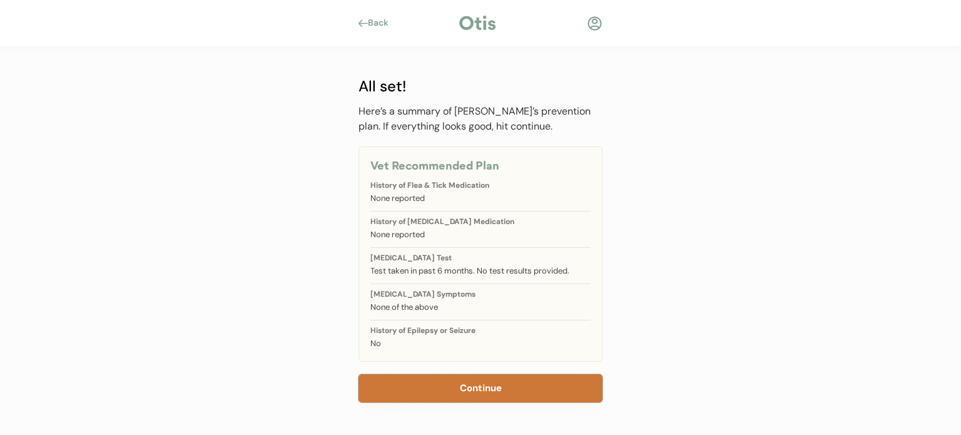
click at [459, 388] on button "Continue" at bounding box center [481, 388] width 244 height 28
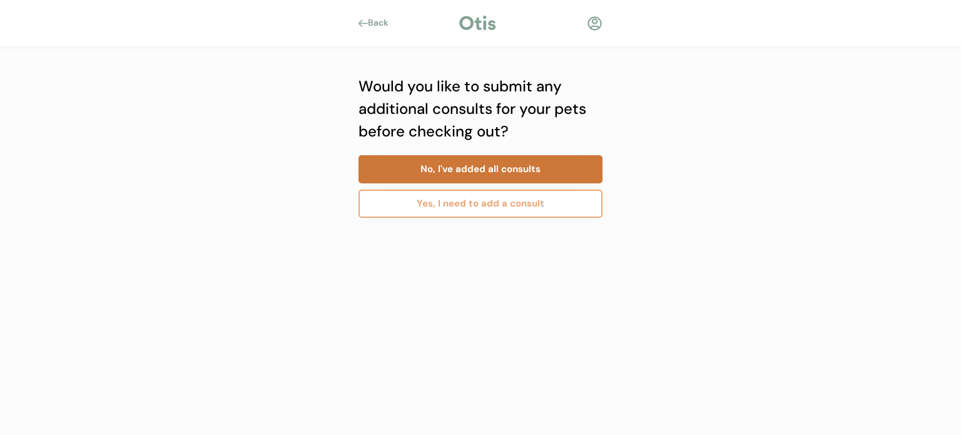
click at [475, 175] on button "No, I've added all consults" at bounding box center [481, 169] width 244 height 28
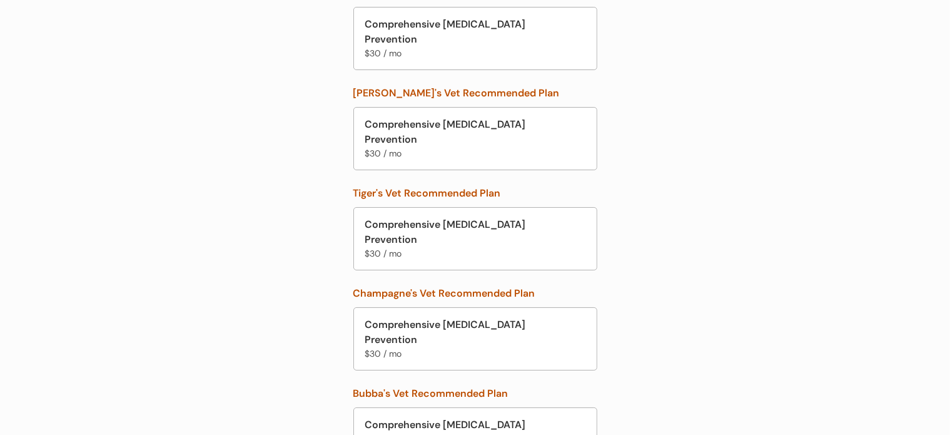
scroll to position [343, 0]
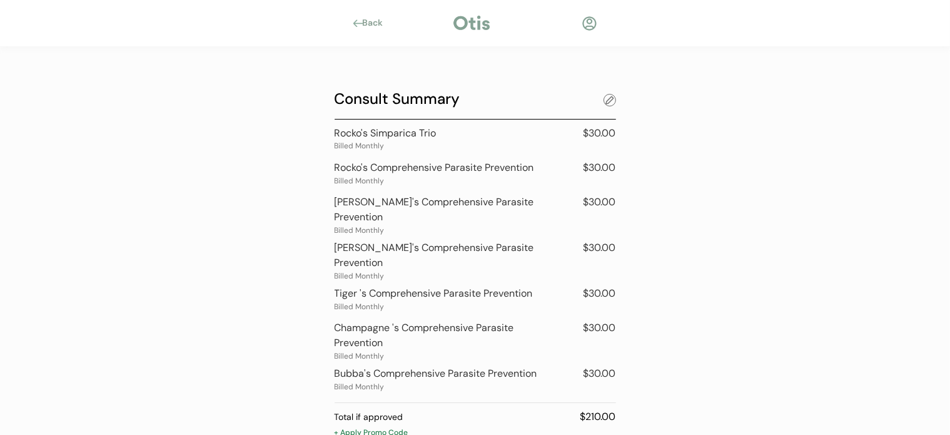
click at [606, 102] on div at bounding box center [610, 100] width 13 height 13
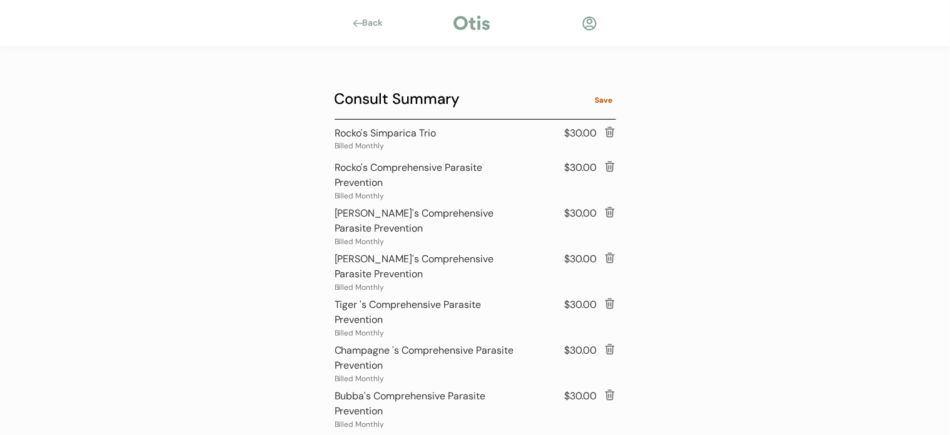
click at [604, 133] on div at bounding box center [610, 132] width 13 height 13
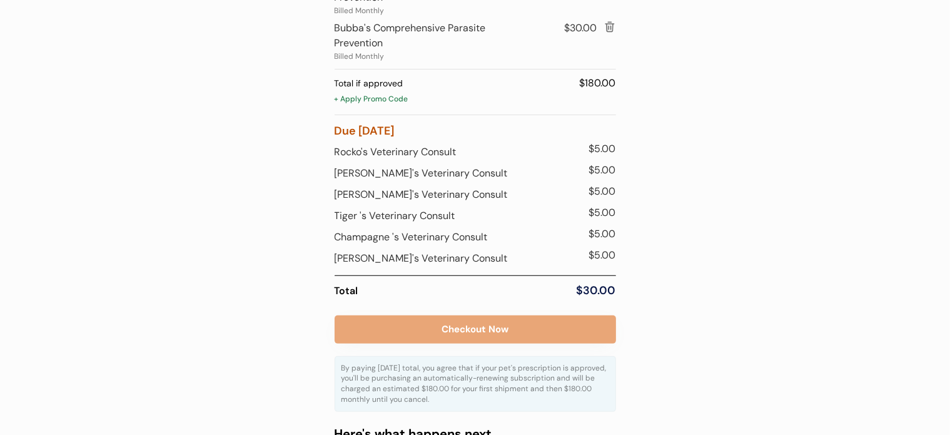
scroll to position [315, 0]
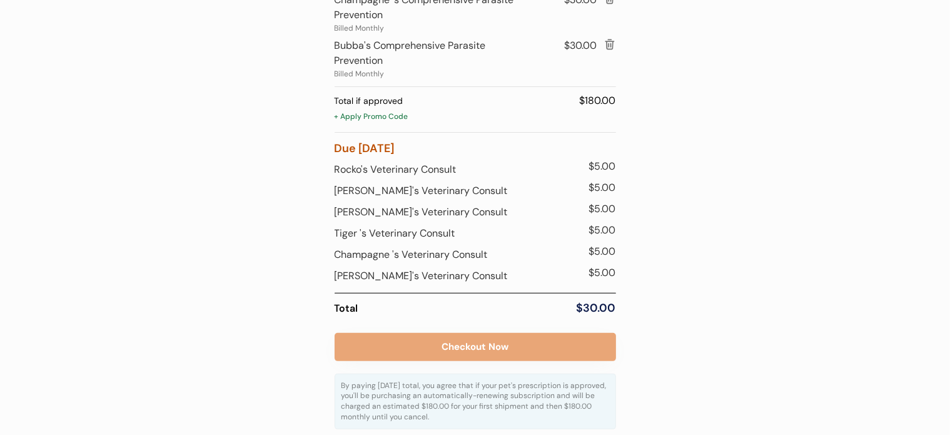
click at [368, 113] on div "+ Apply Promo Code" at bounding box center [476, 117] width 282 height 13
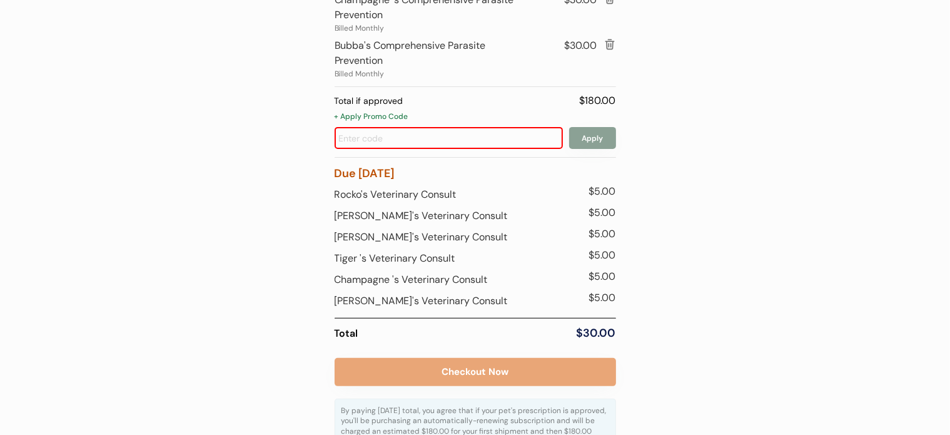
click at [370, 135] on input "input" at bounding box center [449, 138] width 228 height 22
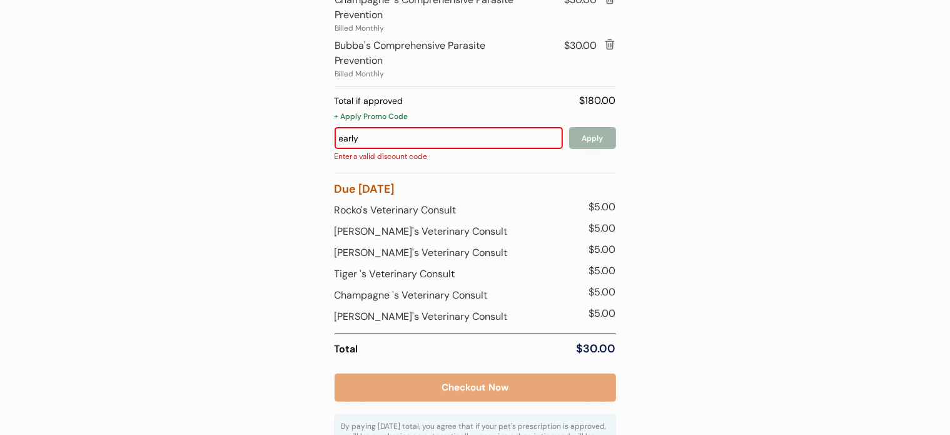
type input "early"
click at [599, 135] on button "Apply" at bounding box center [592, 138] width 47 height 22
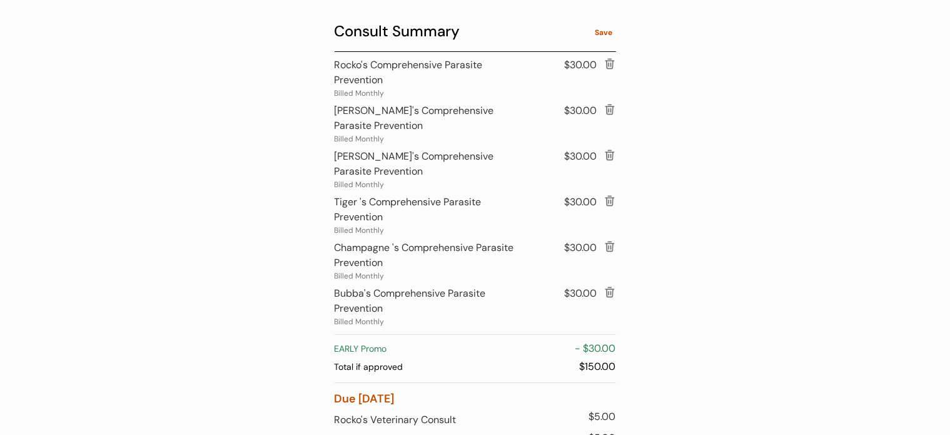
scroll to position [0, 0]
click at [598, 33] on div "Save" at bounding box center [605, 33] width 24 height 8
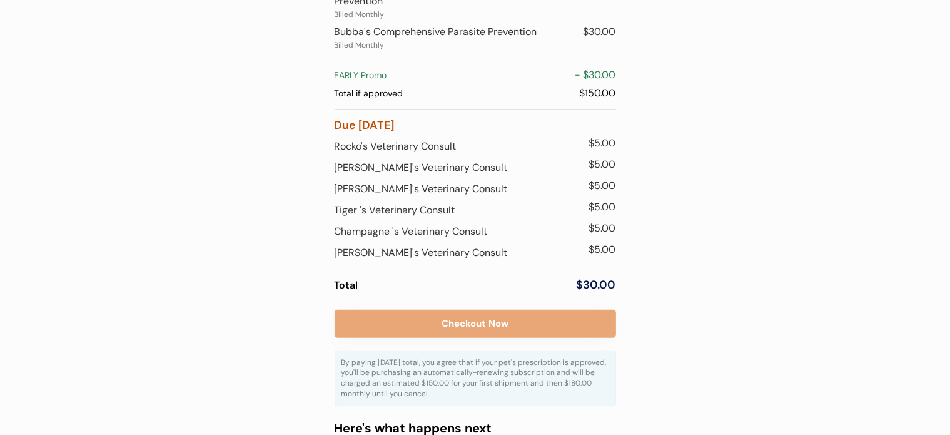
scroll to position [375, 0]
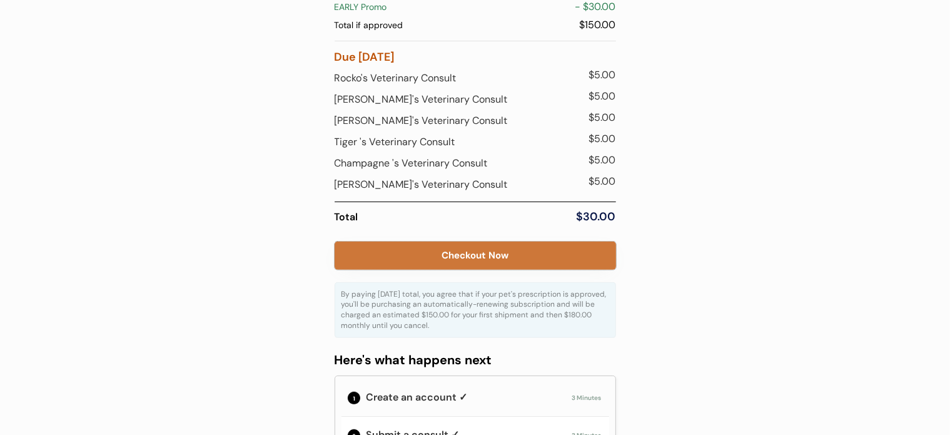
click at [461, 242] on button "Checkout Now" at bounding box center [476, 256] width 282 height 28
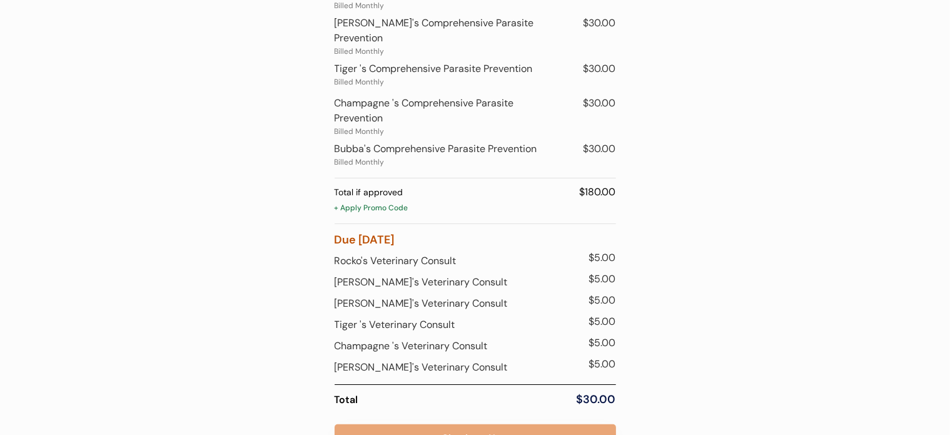
scroll to position [135, 0]
